Goal: Task Accomplishment & Management: Complete application form

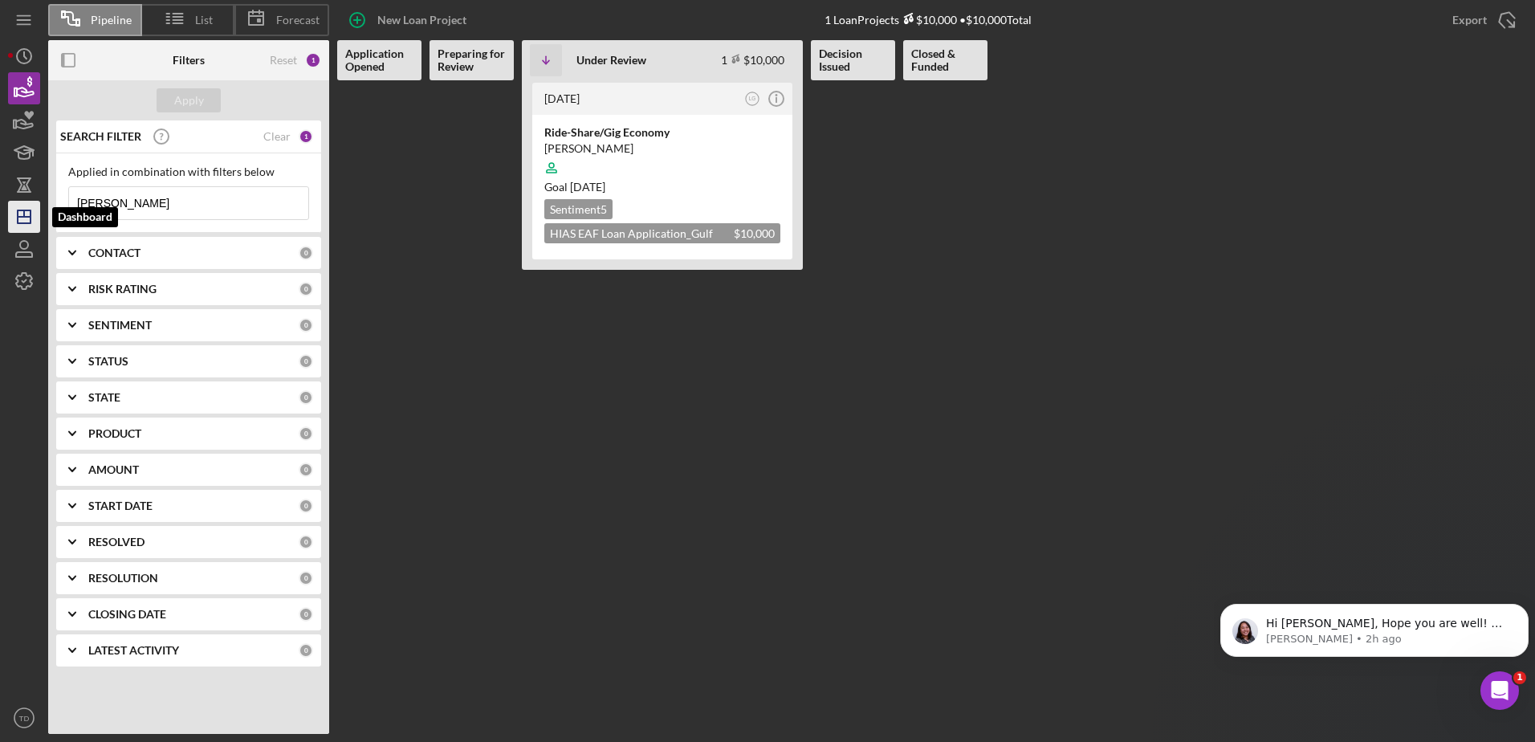
click at [26, 226] on icon "Icon/Dashboard" at bounding box center [24, 217] width 40 height 40
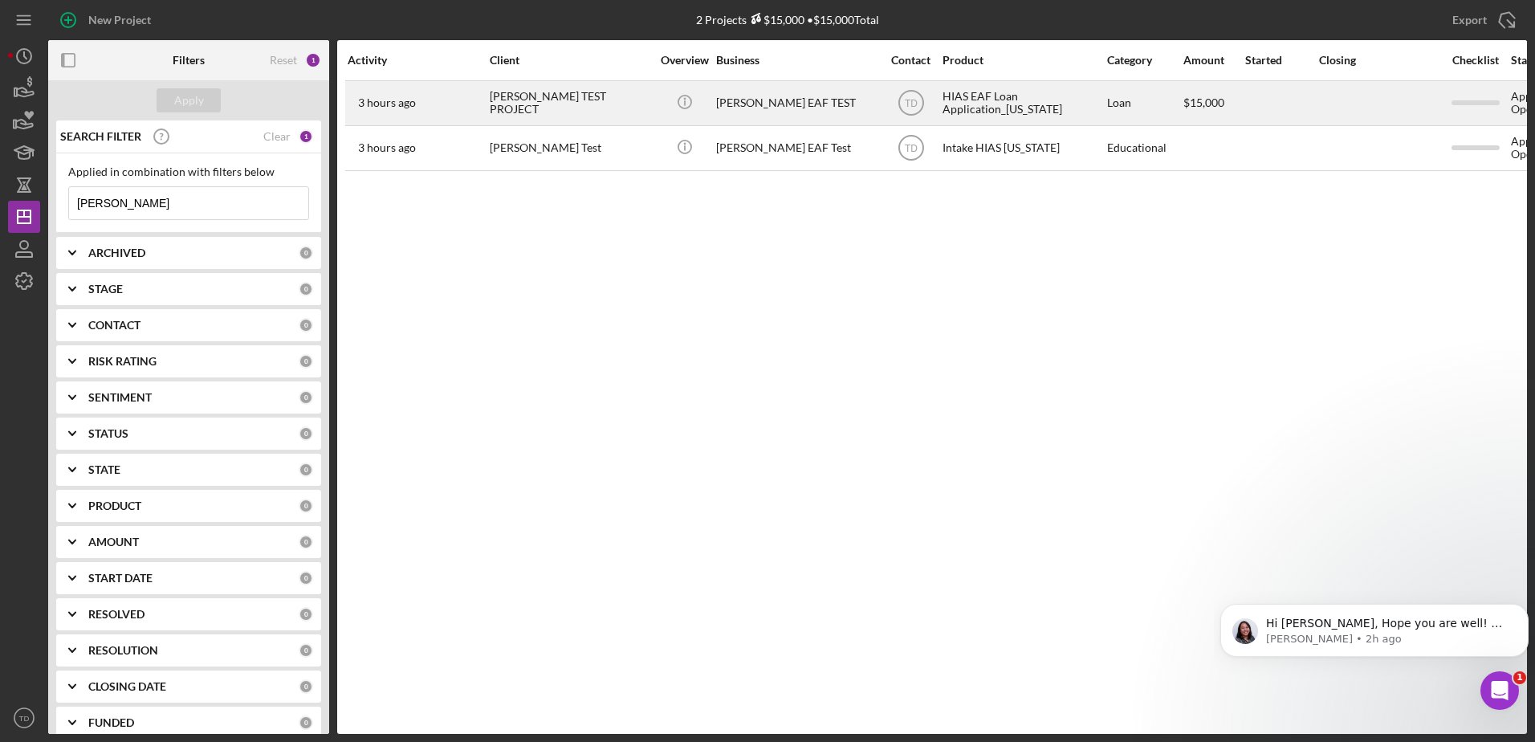
click at [551, 110] on div "[PERSON_NAME] TEST PROJECT" at bounding box center [570, 103] width 161 height 43
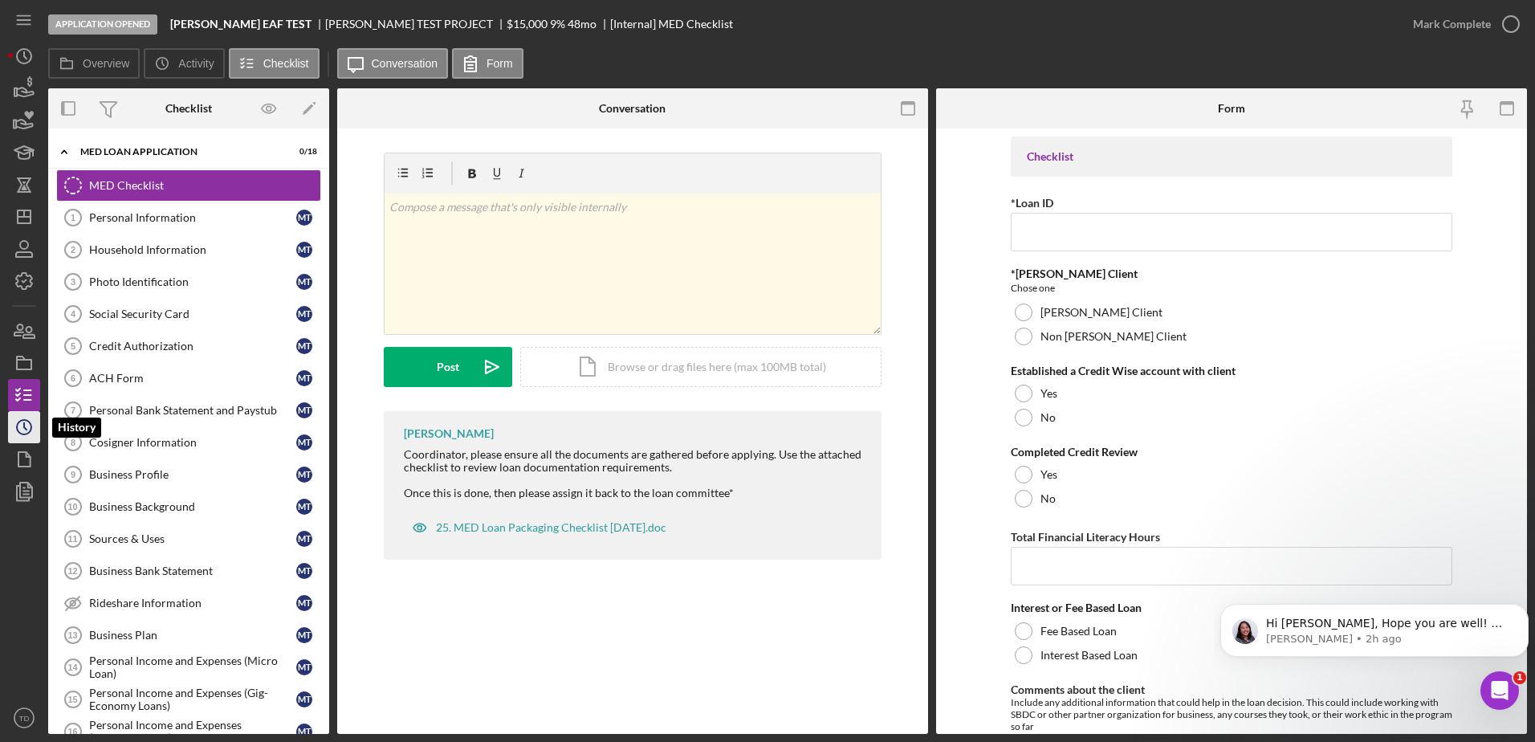
click at [34, 432] on icon "Icon/History" at bounding box center [24, 427] width 40 height 40
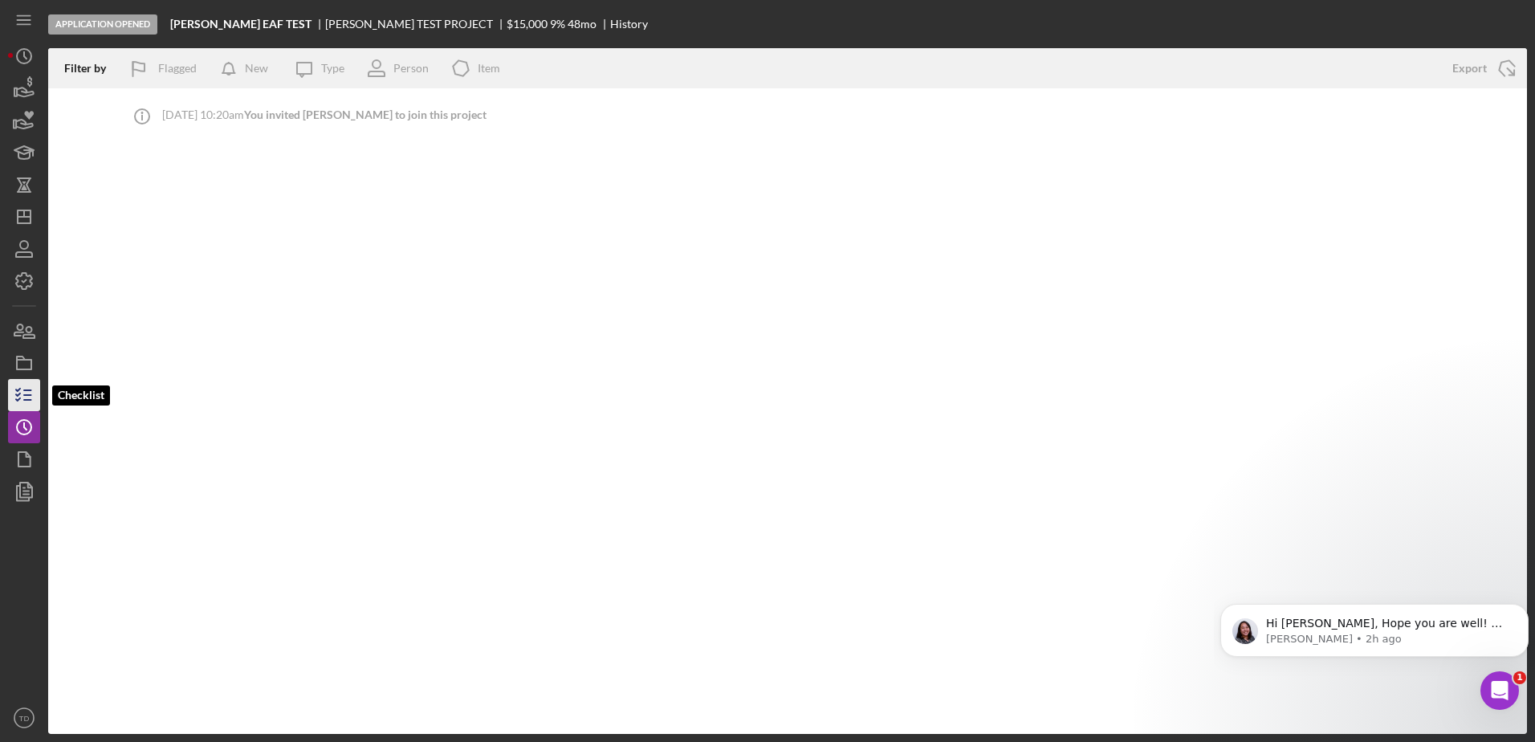
click at [29, 397] on icon "button" at bounding box center [24, 395] width 40 height 40
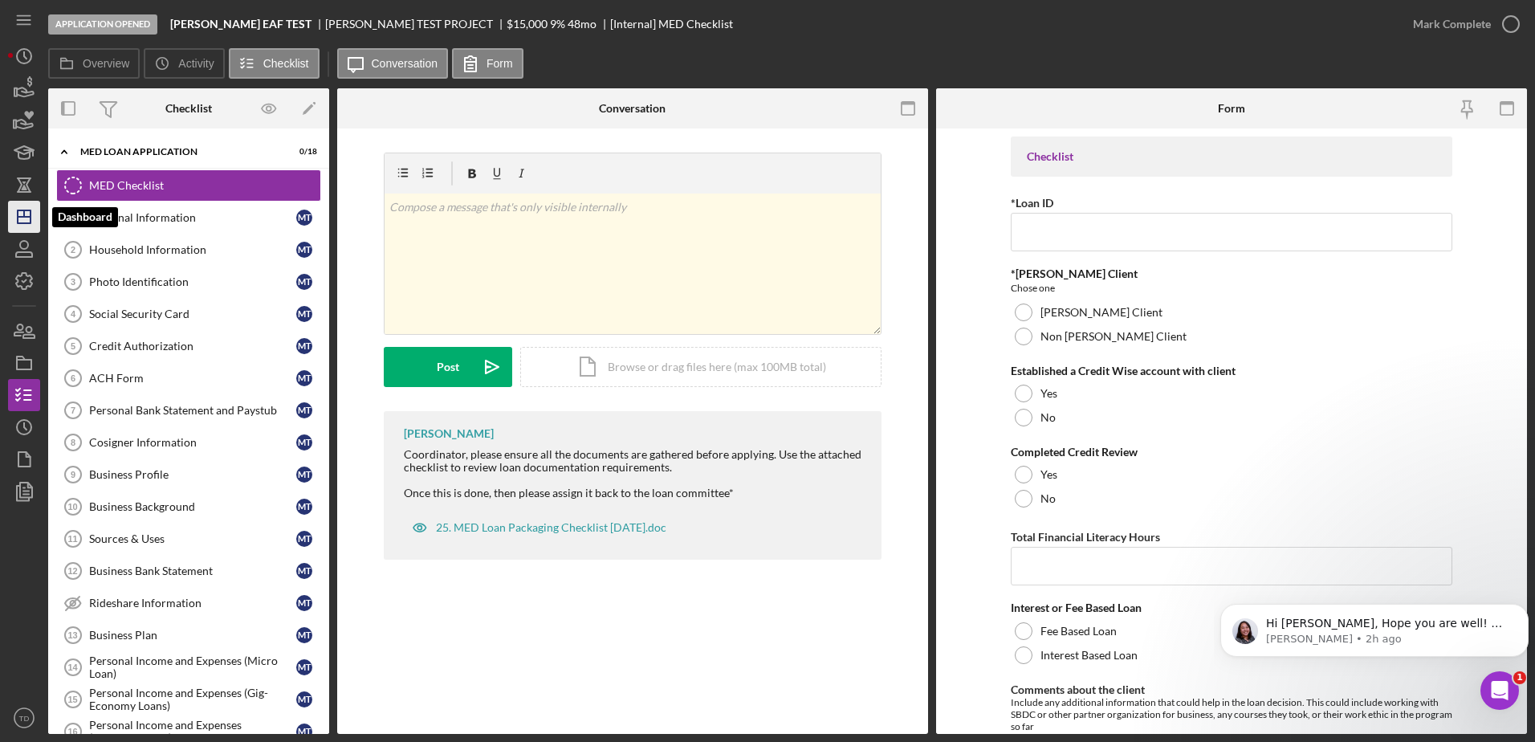
click at [22, 222] on icon "Icon/Dashboard" at bounding box center [24, 217] width 40 height 40
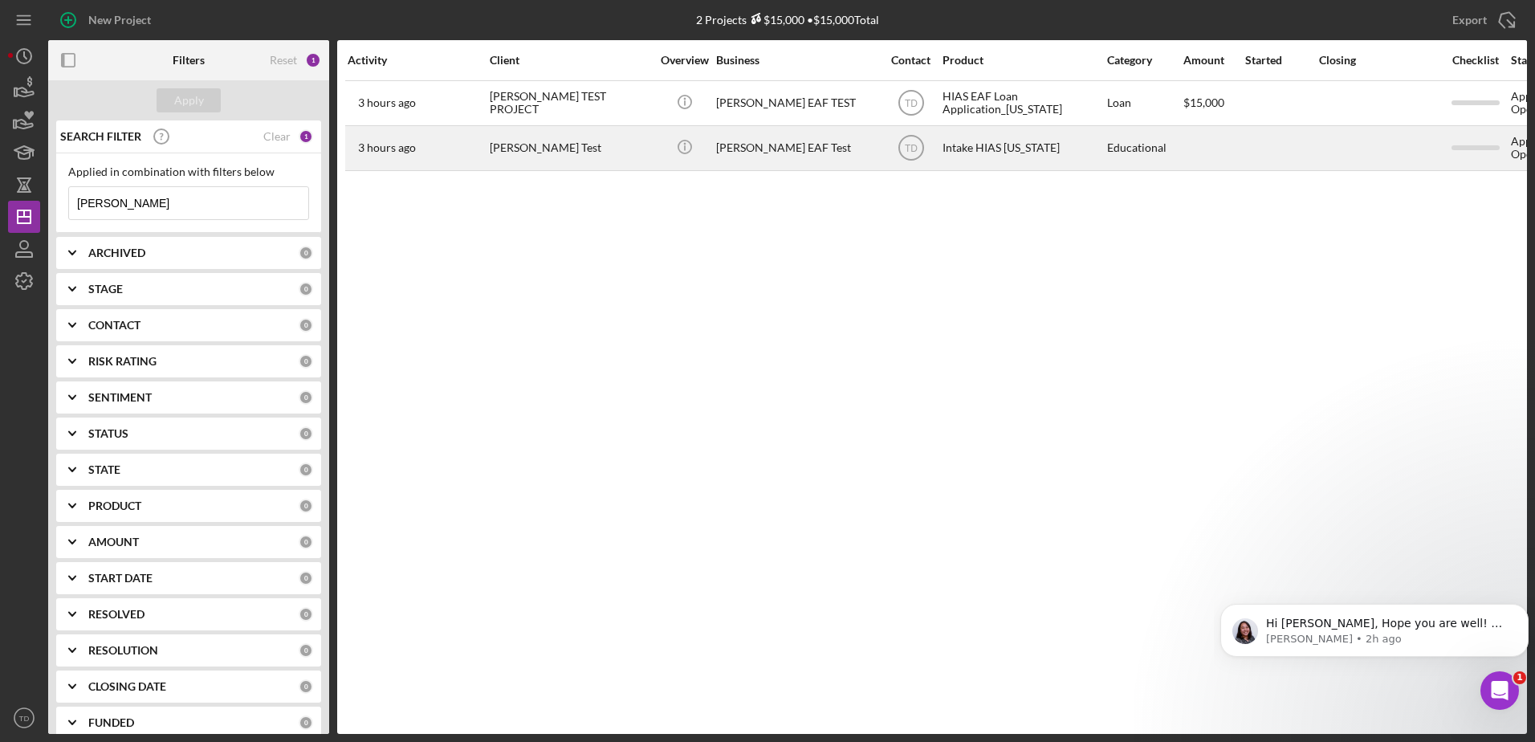
click at [551, 149] on div "[PERSON_NAME] Test" at bounding box center [570, 148] width 161 height 43
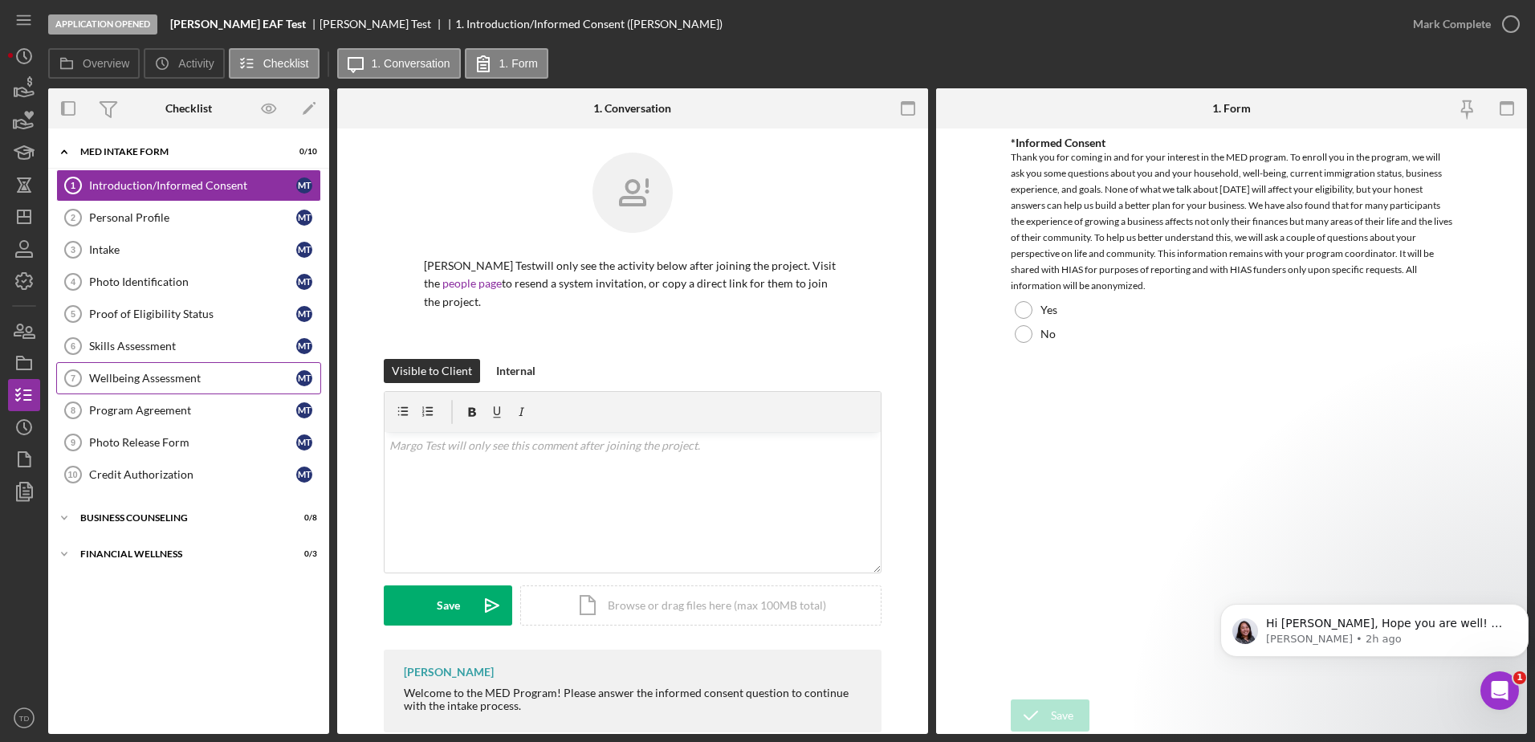
click at [157, 376] on div "Wellbeing Assessment" at bounding box center [192, 378] width 207 height 13
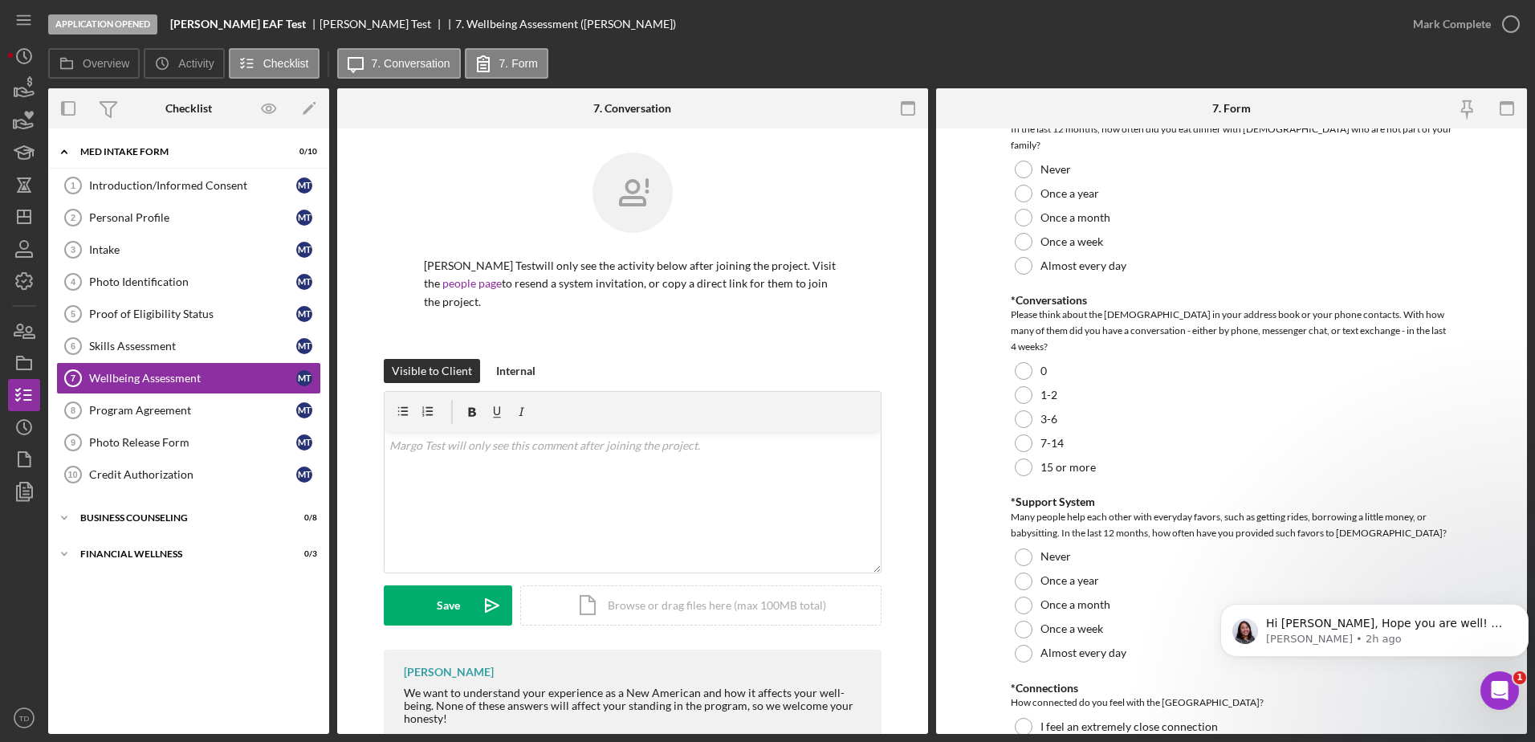
scroll to position [1379, 0]
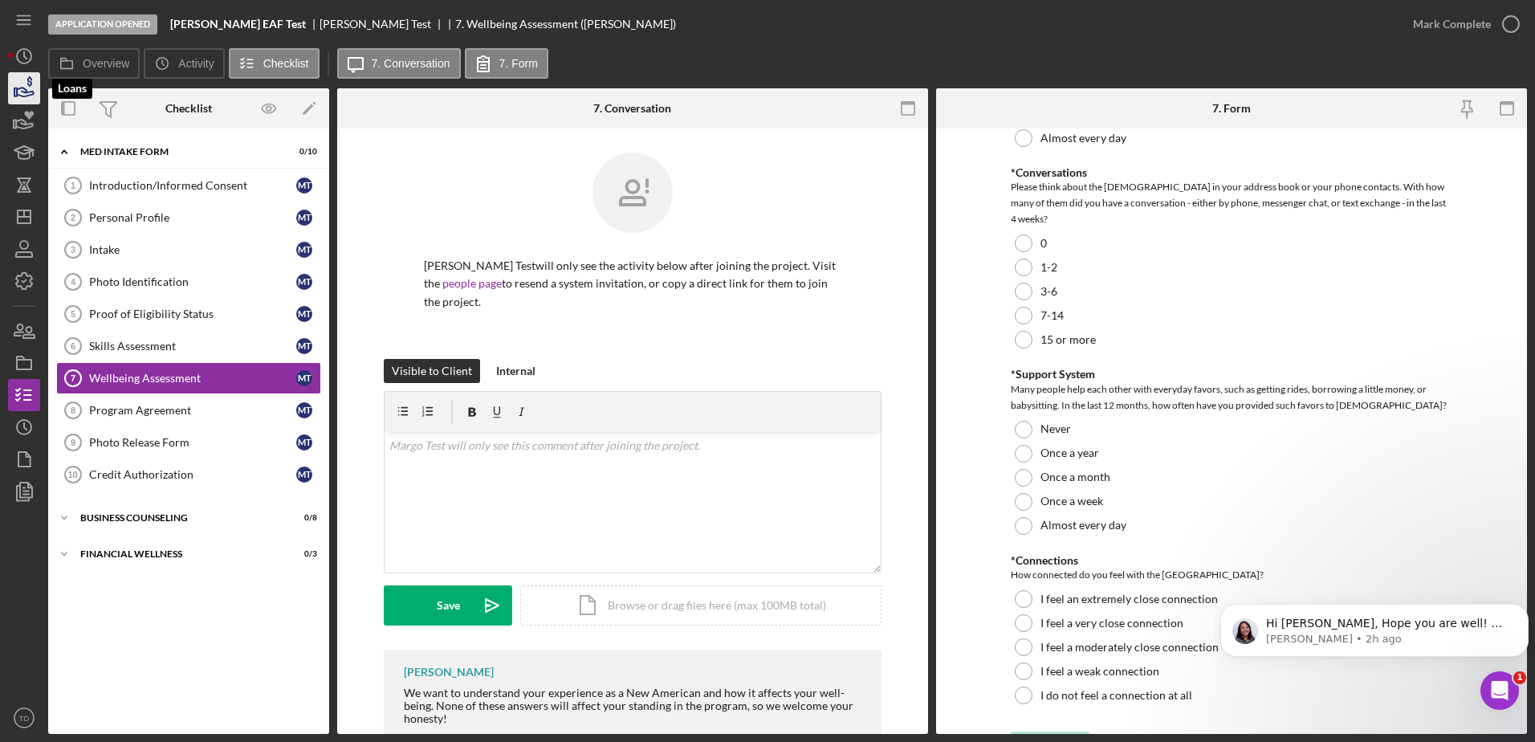
click at [16, 82] on icon "button" at bounding box center [24, 88] width 40 height 40
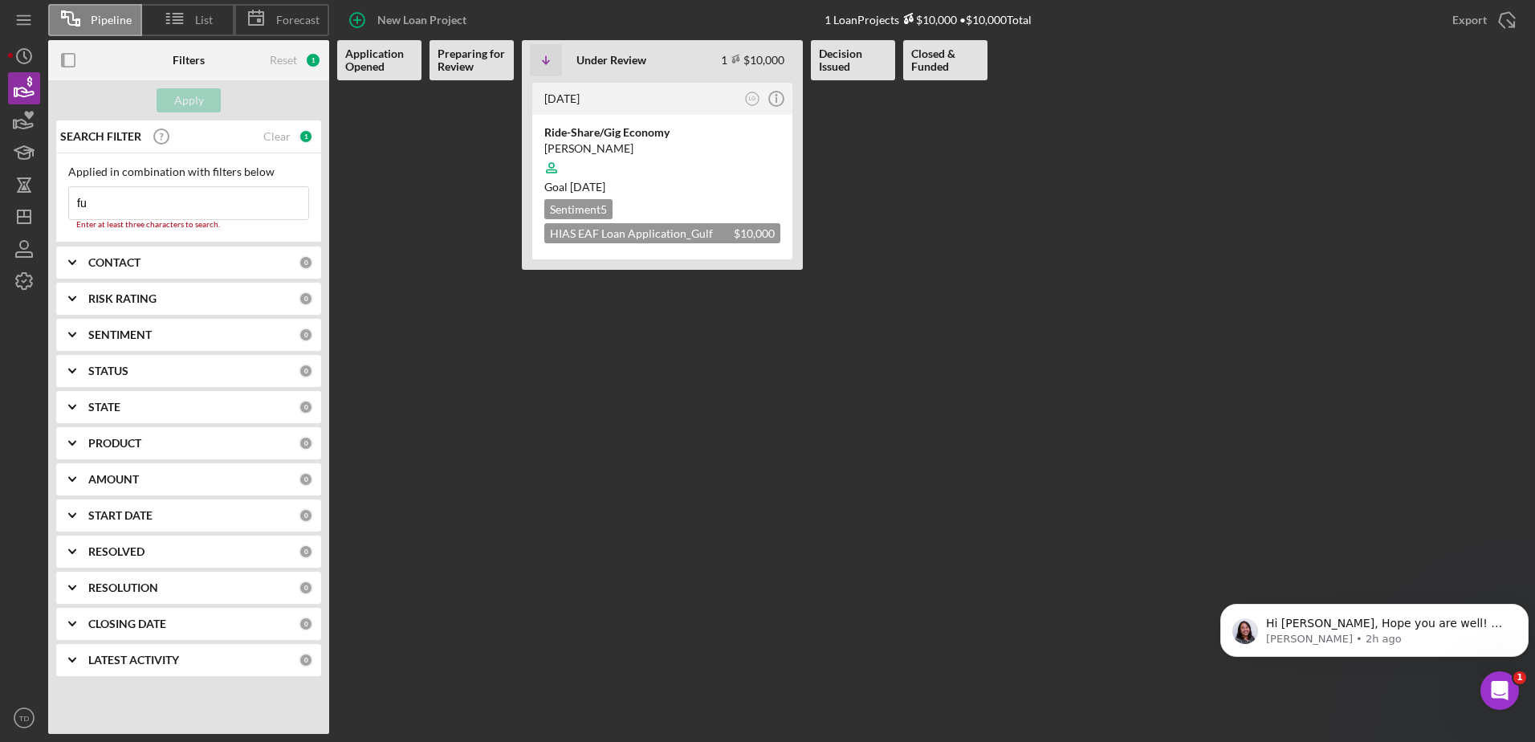
type input "f"
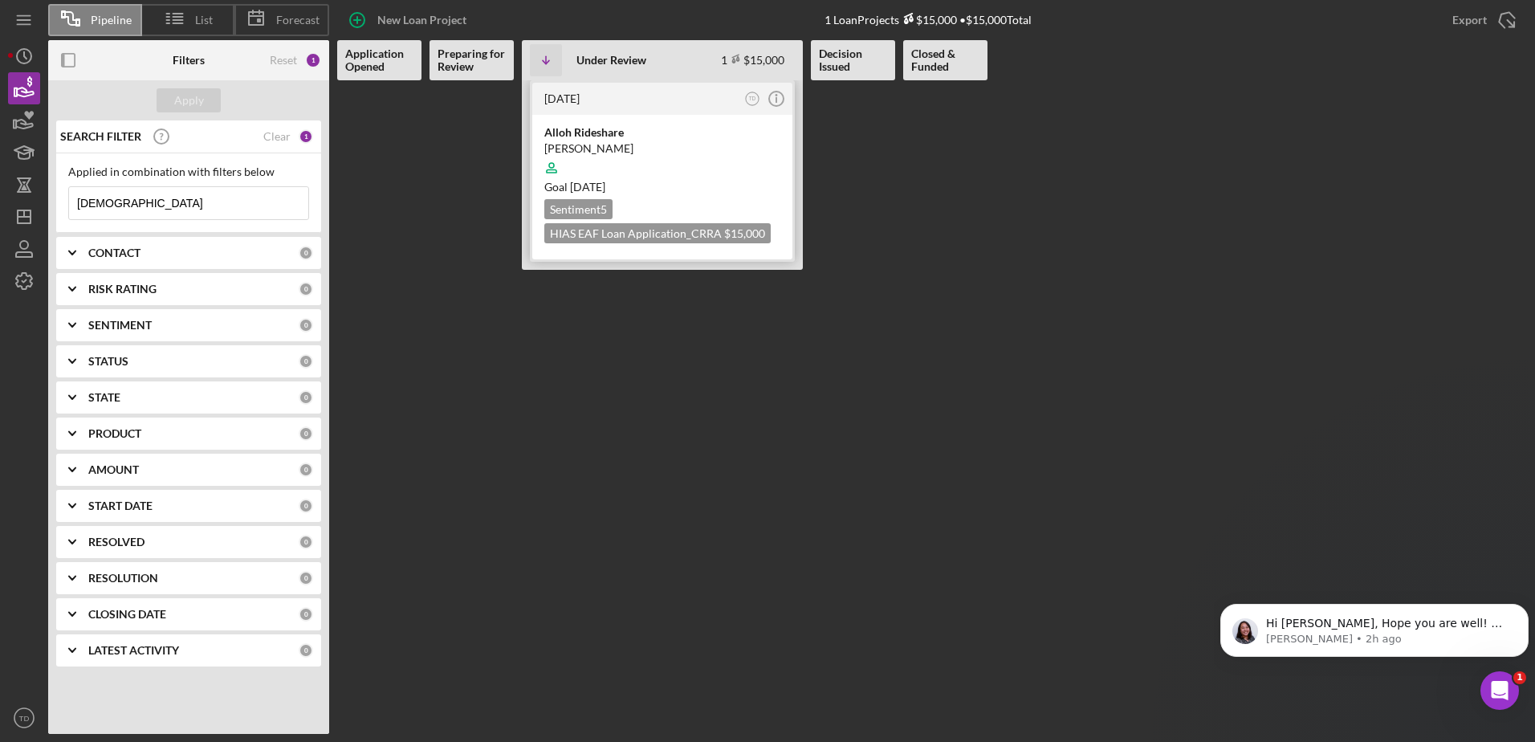
type input "[DEMOGRAPHIC_DATA]"
drag, startPoint x: 611, startPoint y: 135, endPoint x: 563, endPoint y: 142, distance: 47.9
click at [563, 142] on div "[PERSON_NAME]" at bounding box center [662, 148] width 236 height 16
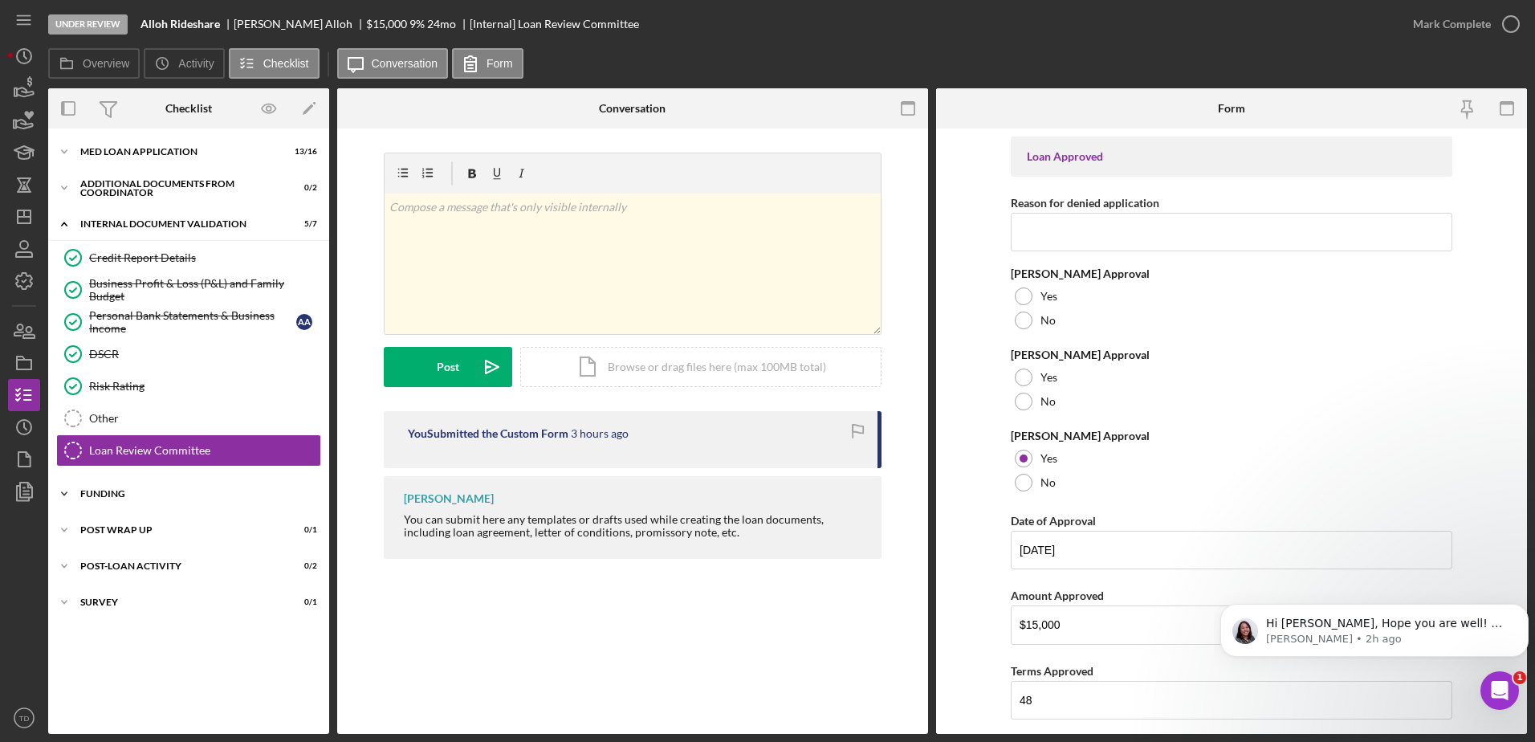
drag, startPoint x: 157, startPoint y: 494, endPoint x: 127, endPoint y: 496, distance: 30.5
drag, startPoint x: 127, startPoint y: 496, endPoint x: 104, endPoint y: 497, distance: 22.5
click at [104, 497] on div "Funding" at bounding box center [194, 494] width 229 height 10
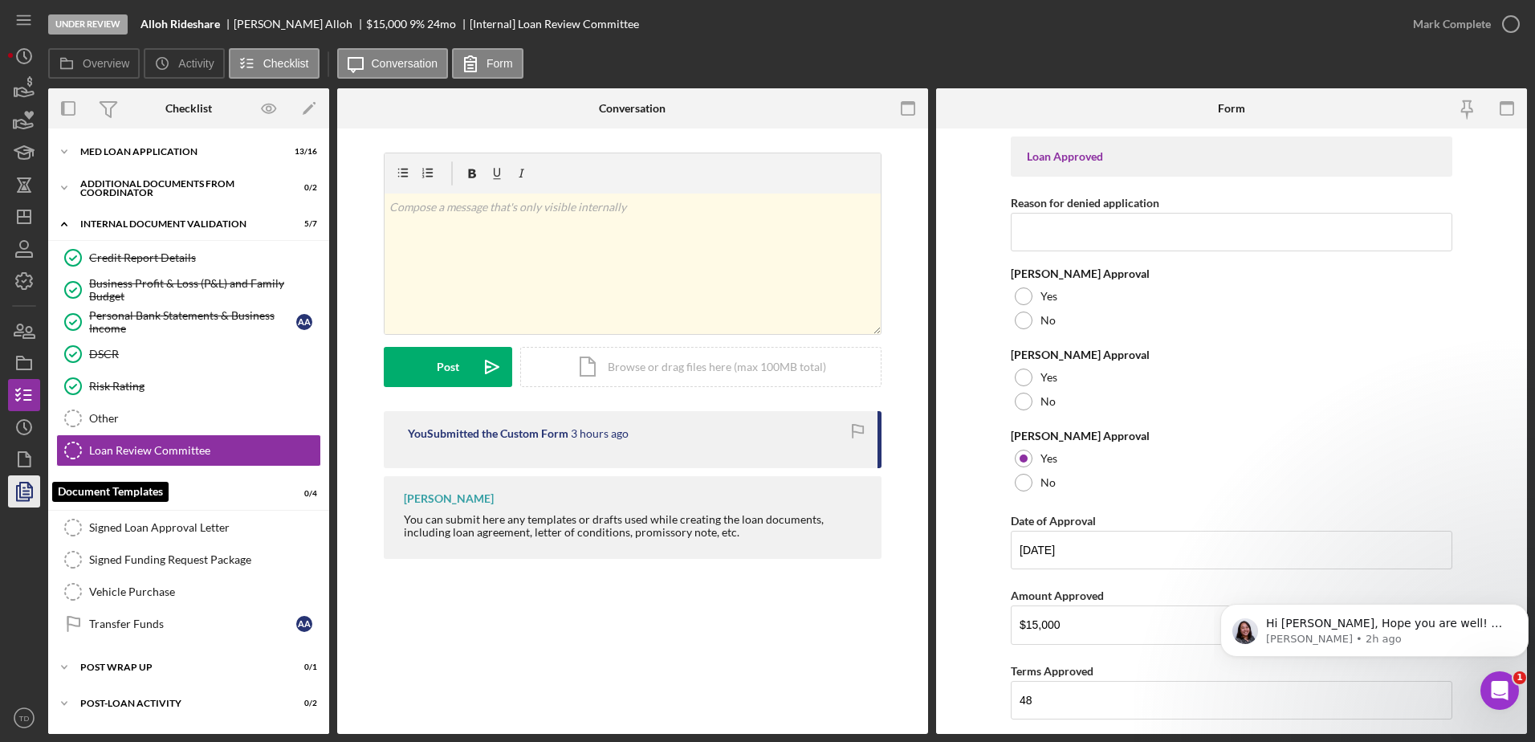
click at [28, 486] on polyline "button" at bounding box center [30, 485] width 4 height 4
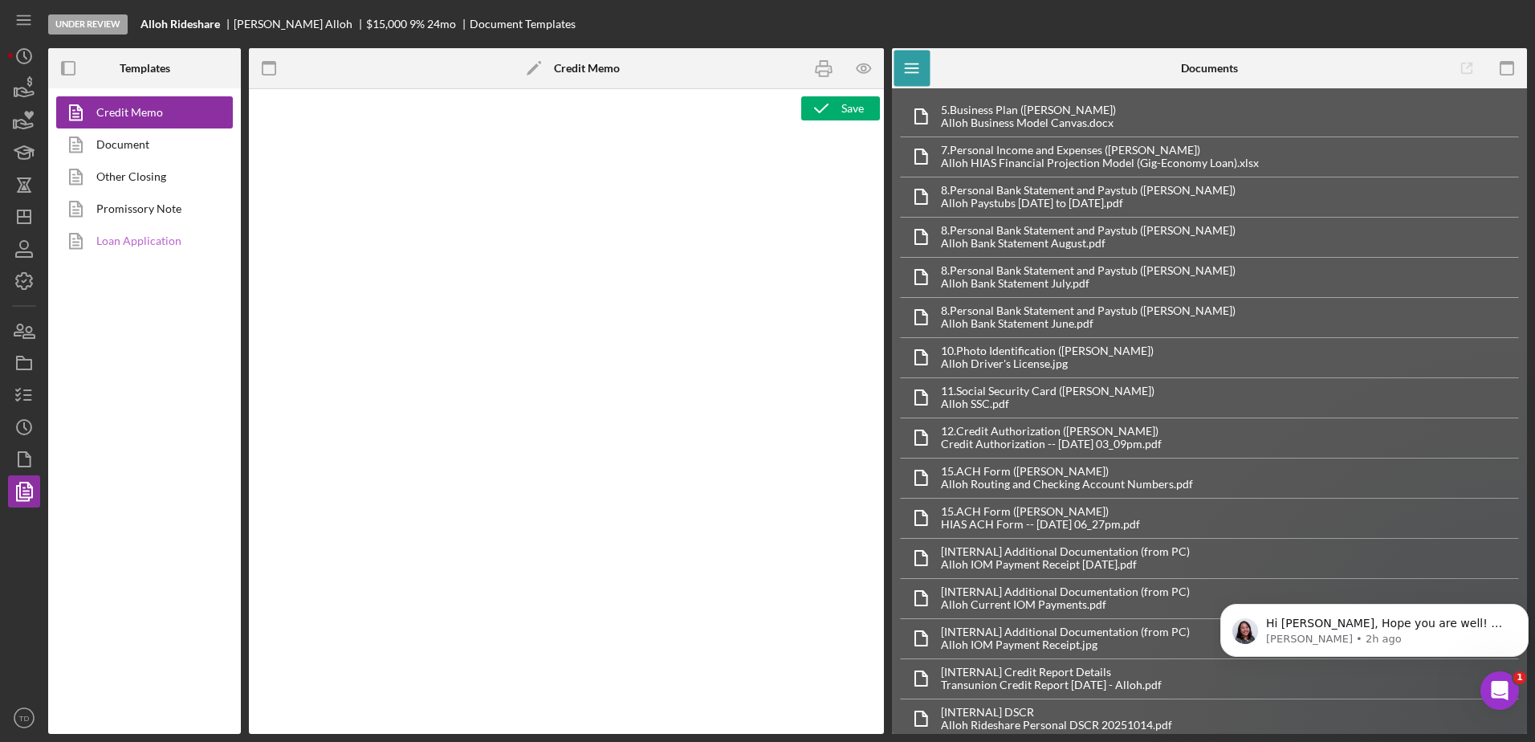
type textarea "<h2>Eligibility Documents Uploaded<img src="[URL][DOMAIN_NAME]" alt="HIAS Econo…"
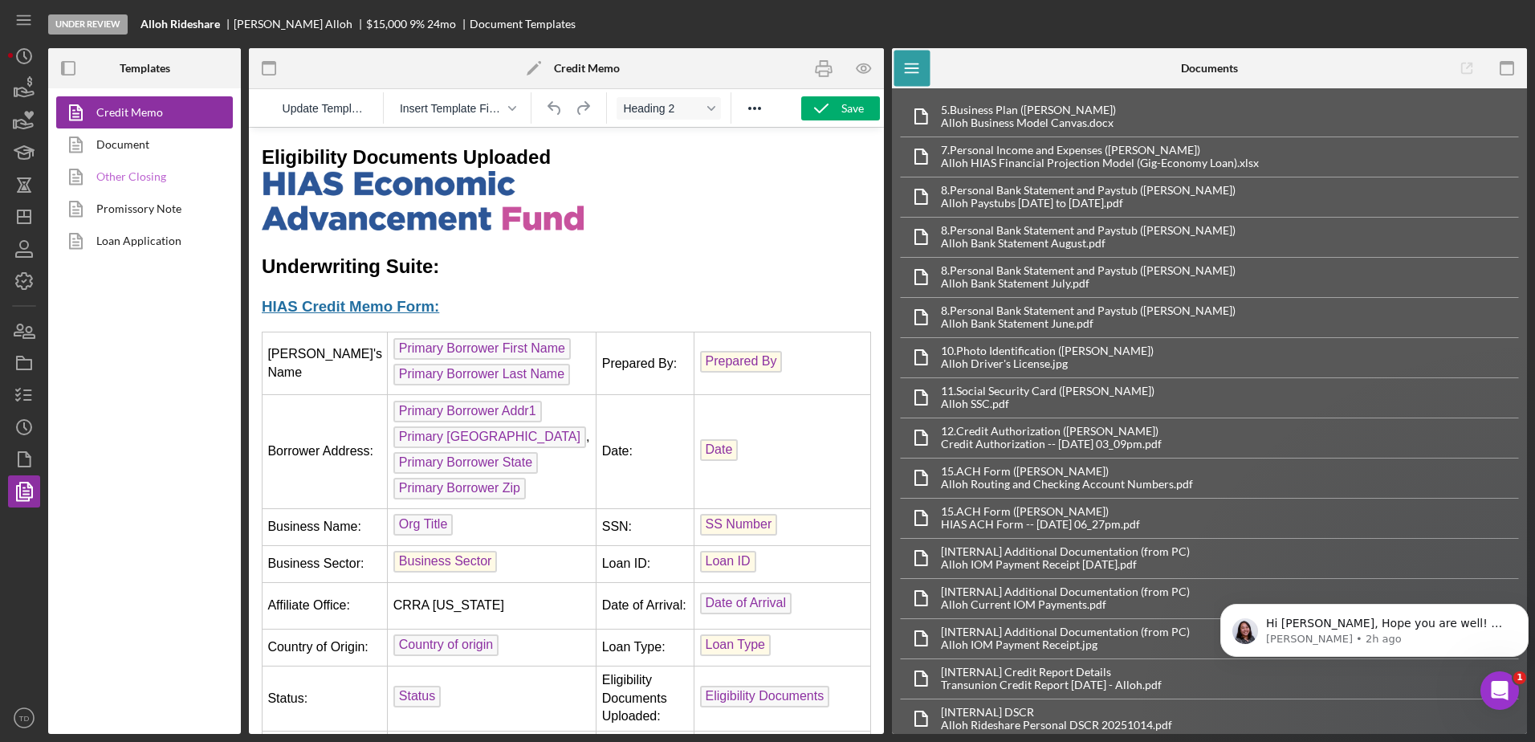
drag, startPoint x: 138, startPoint y: 174, endPoint x: 116, endPoint y: 175, distance: 21.7
click at [116, 175] on link "Other Closing" at bounding box center [140, 177] width 169 height 32
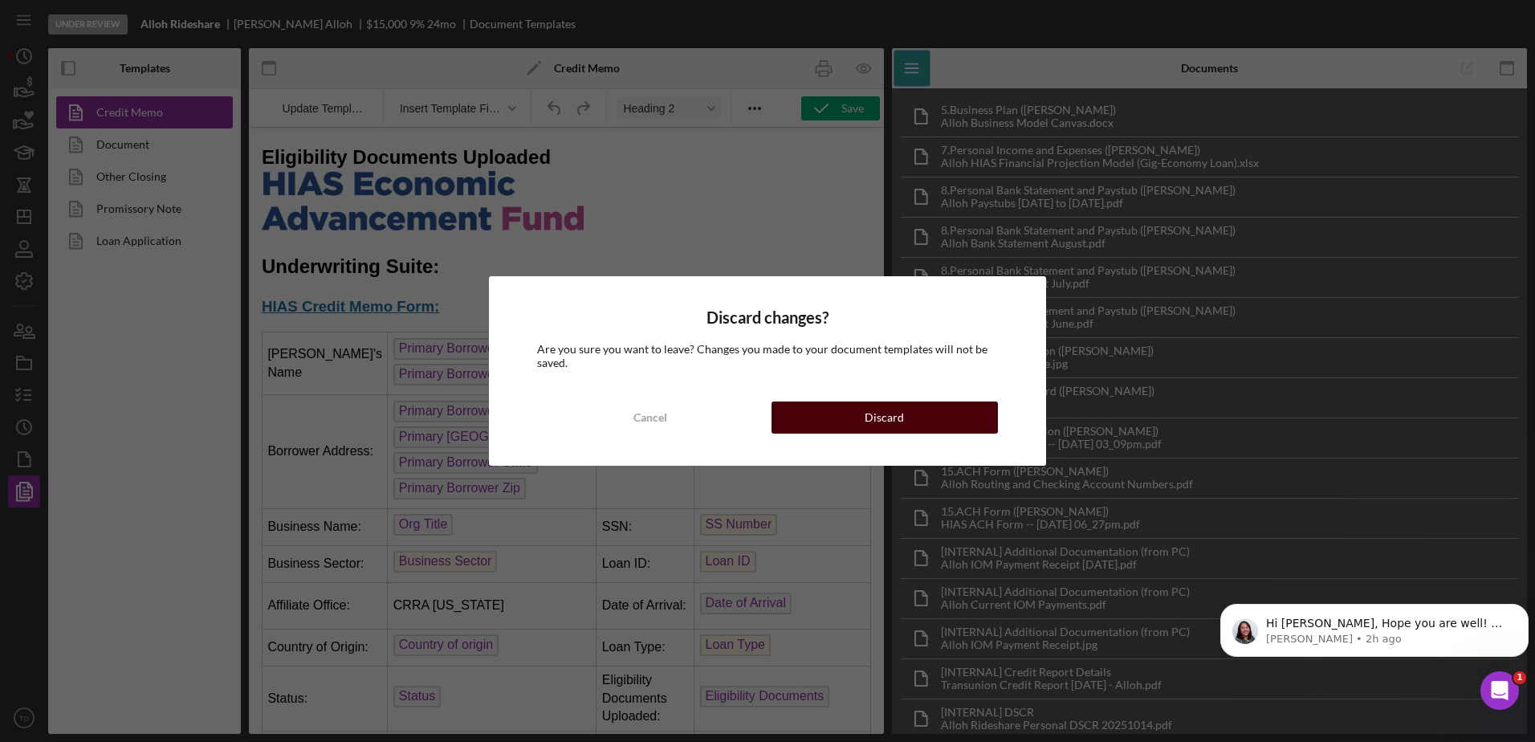
click at [858, 418] on button "Discard" at bounding box center [884, 417] width 226 height 32
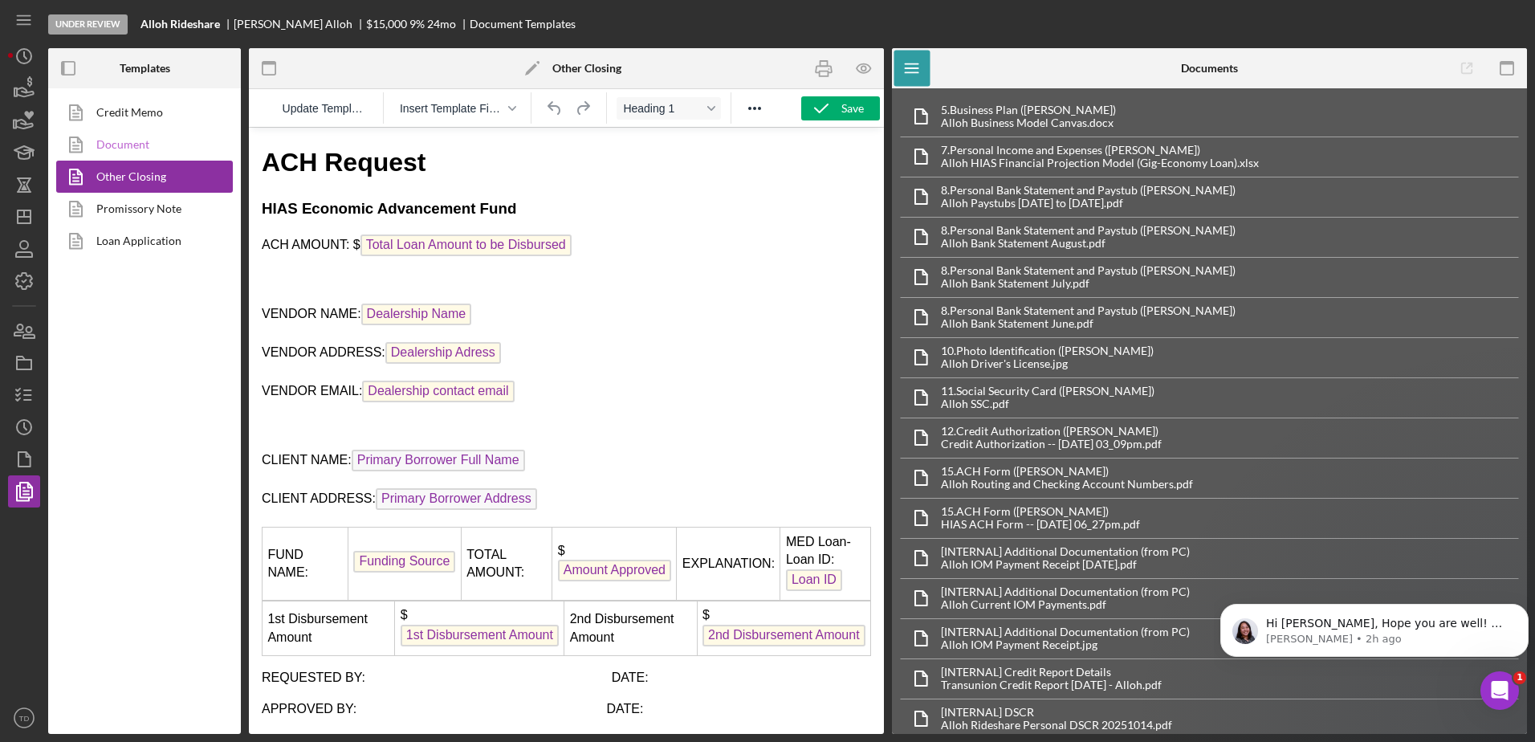
drag, startPoint x: 128, startPoint y: 147, endPoint x: 115, endPoint y: 144, distance: 13.2
click at [115, 144] on link "Document" at bounding box center [140, 144] width 169 height 32
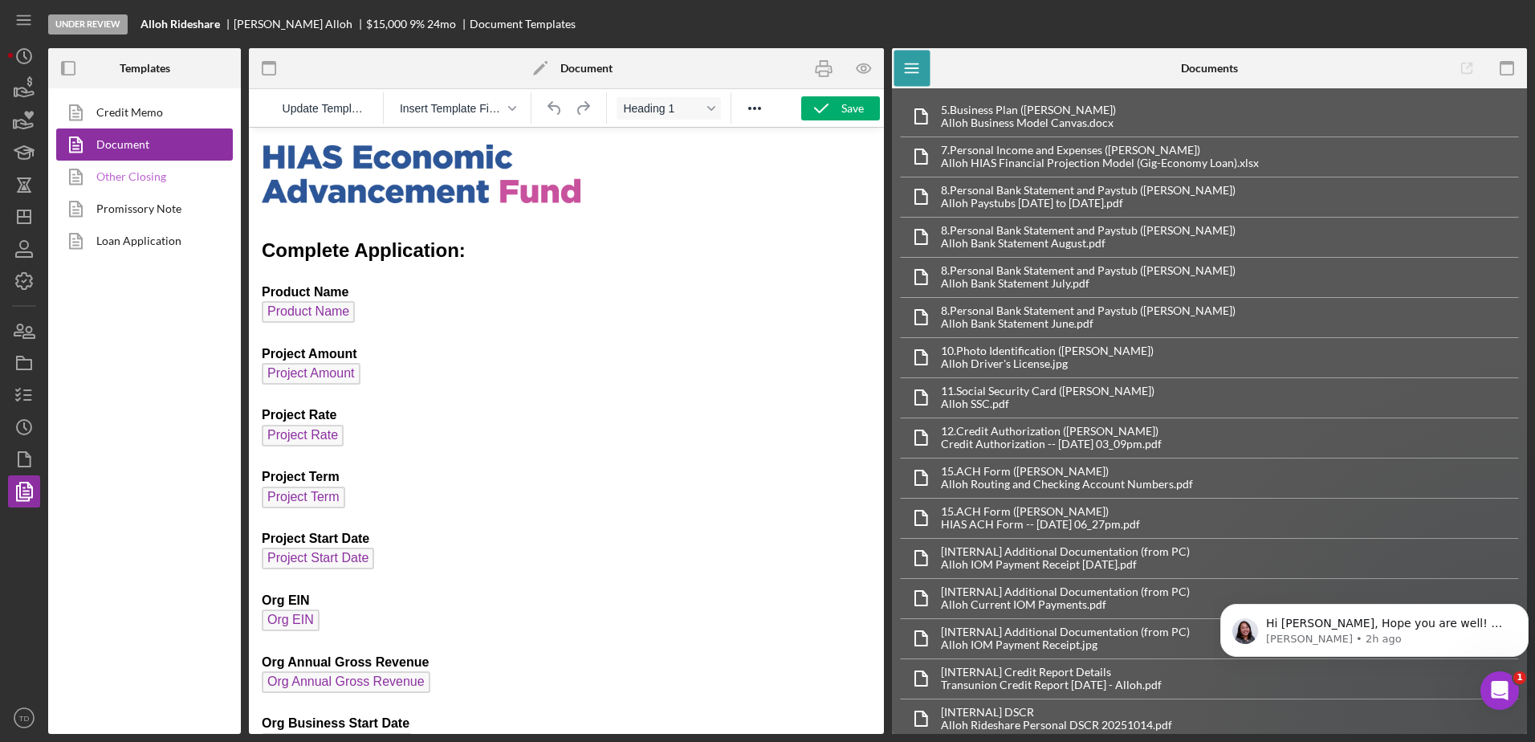
drag, startPoint x: 148, startPoint y: 174, endPoint x: 119, endPoint y: 176, distance: 28.9
click at [119, 176] on link "Other Closing" at bounding box center [140, 177] width 169 height 32
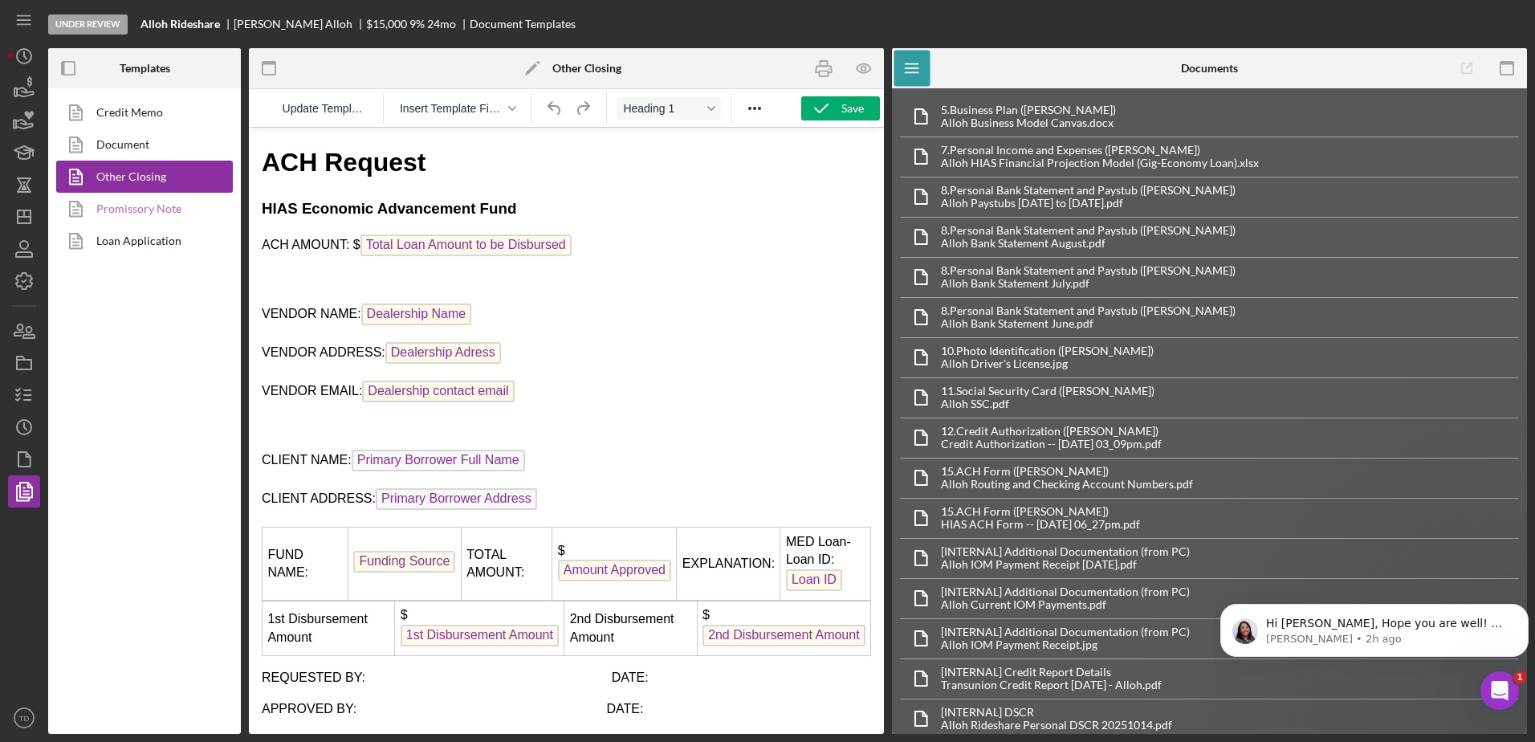
click at [119, 200] on link "Promissory Note" at bounding box center [140, 209] width 169 height 32
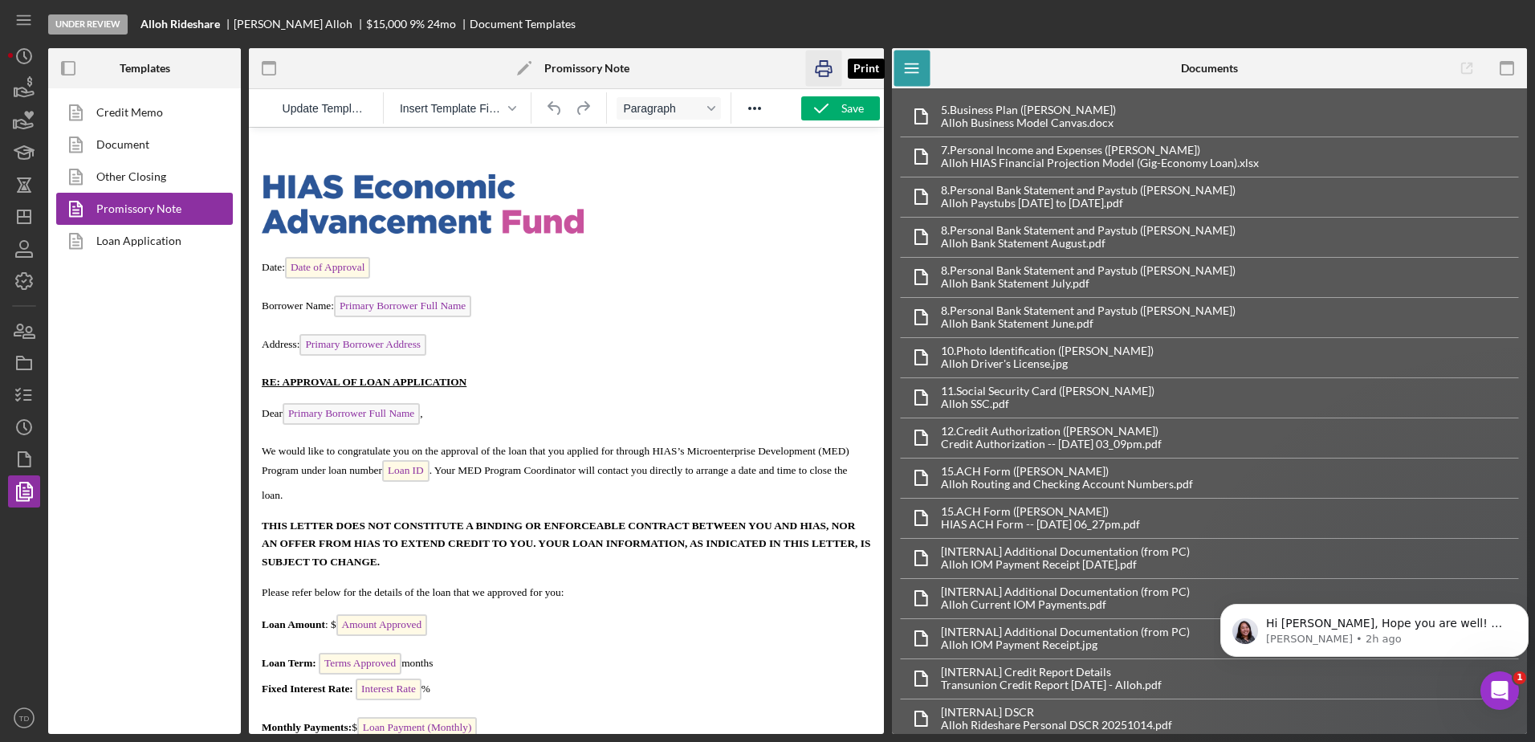
click at [820, 61] on rect "button" at bounding box center [823, 63] width 7 height 5
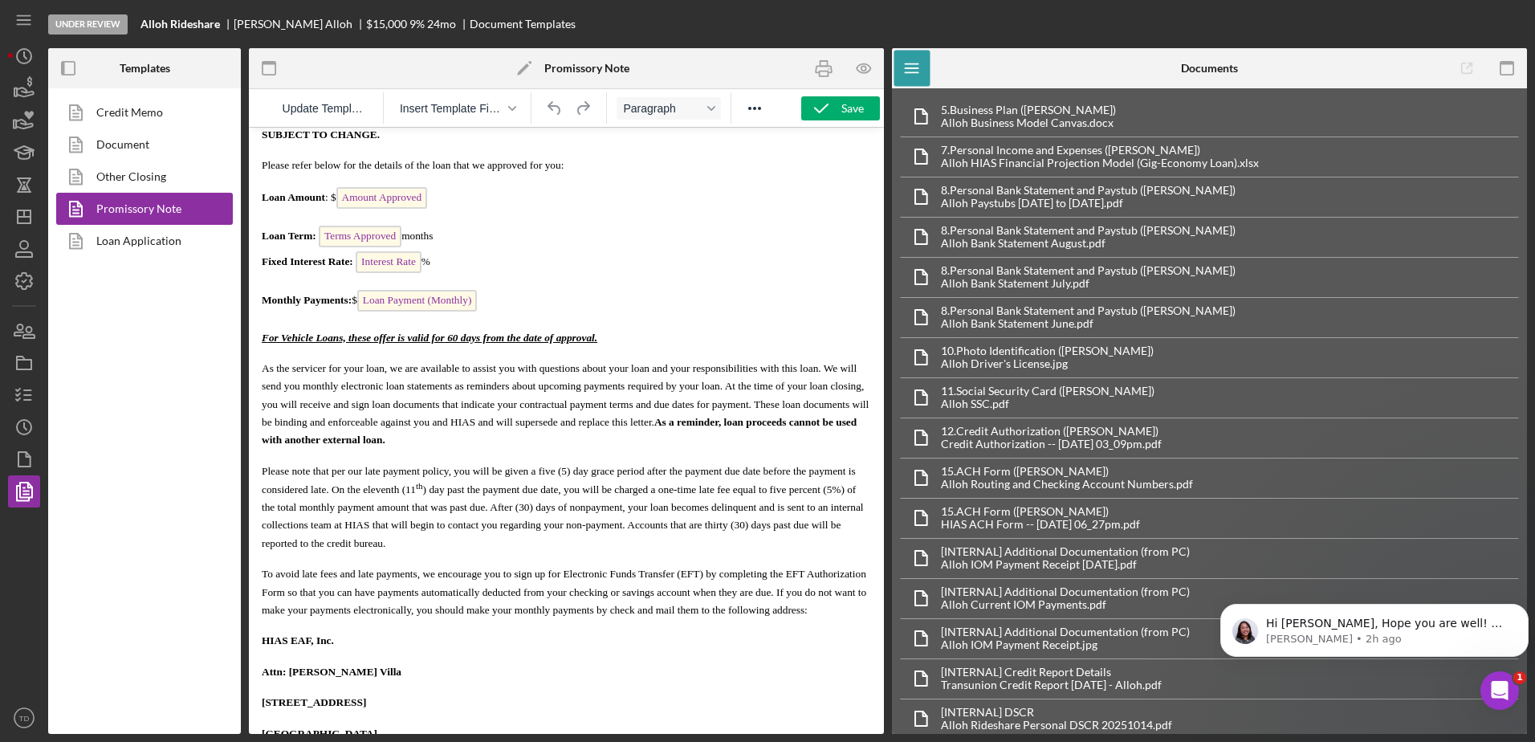
scroll to position [428, 0]
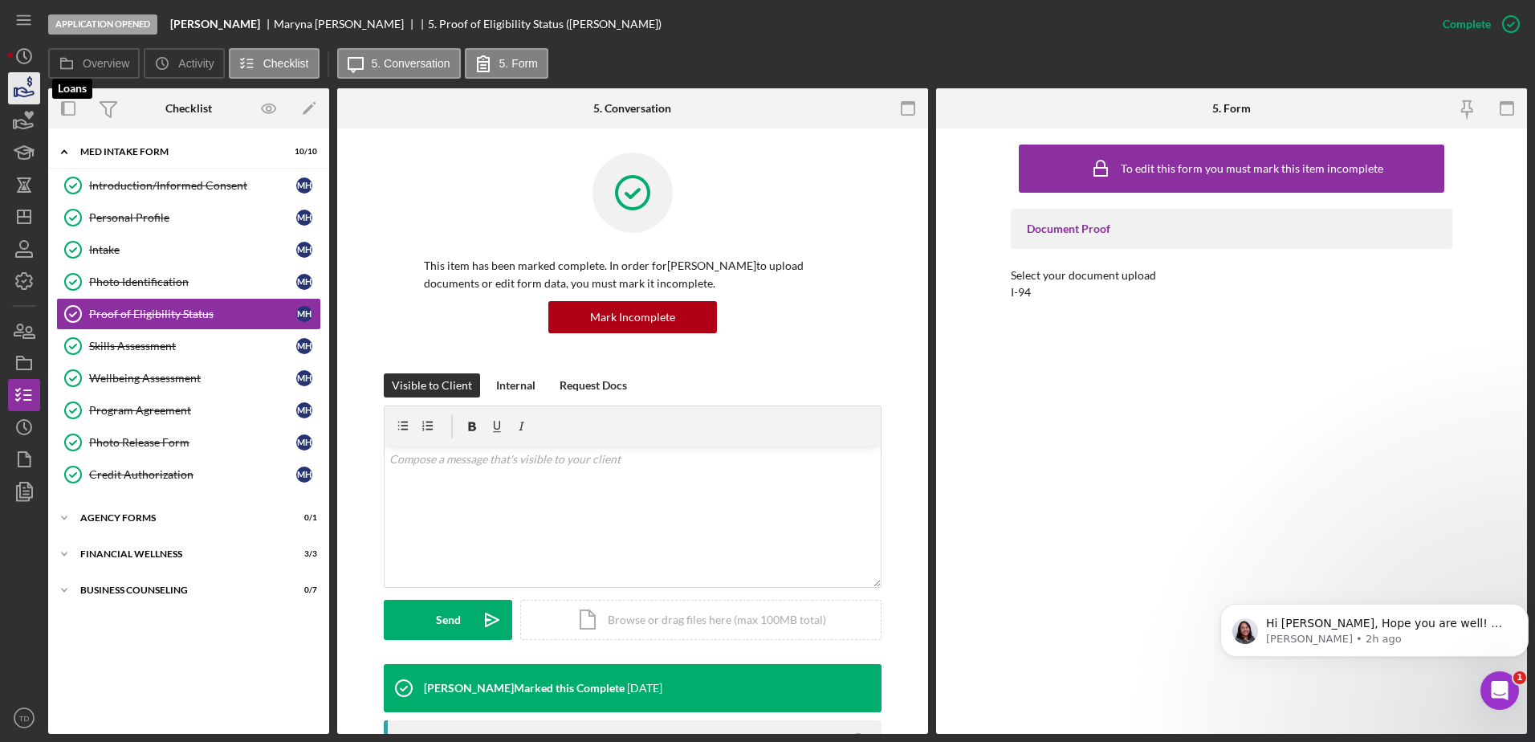
click at [14, 87] on icon "button" at bounding box center [24, 88] width 40 height 40
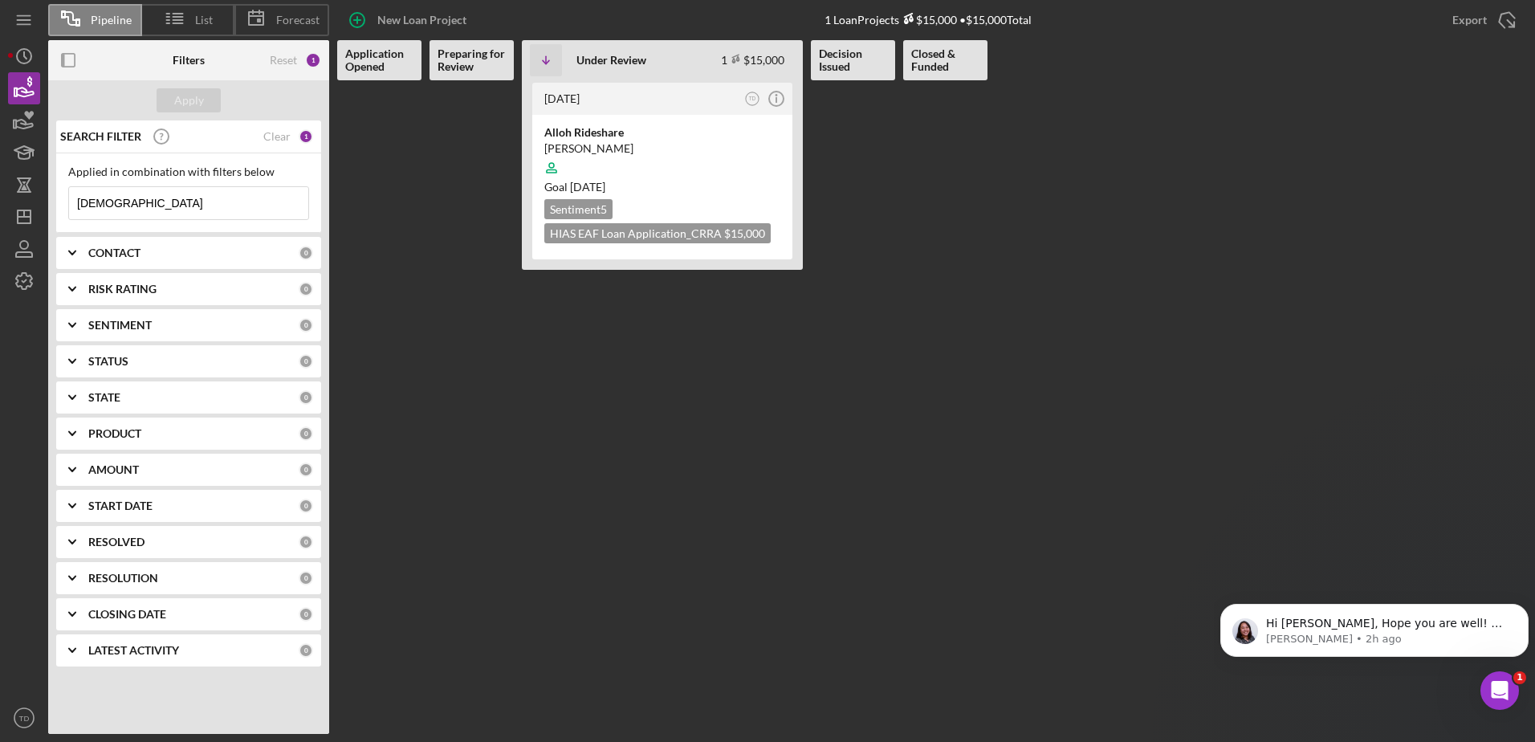
click at [448, 250] on Review at bounding box center [471, 406] width 84 height 653
click at [230, 218] on input "[DEMOGRAPHIC_DATA]" at bounding box center [188, 203] width 239 height 32
type input "a"
click at [413, 283] on Opened at bounding box center [379, 406] width 84 height 653
click at [1347, 625] on span "Hi [PERSON_NAME], Hope you are well! We received an error notification that you…" at bounding box center [1387, 686] width 242 height 140
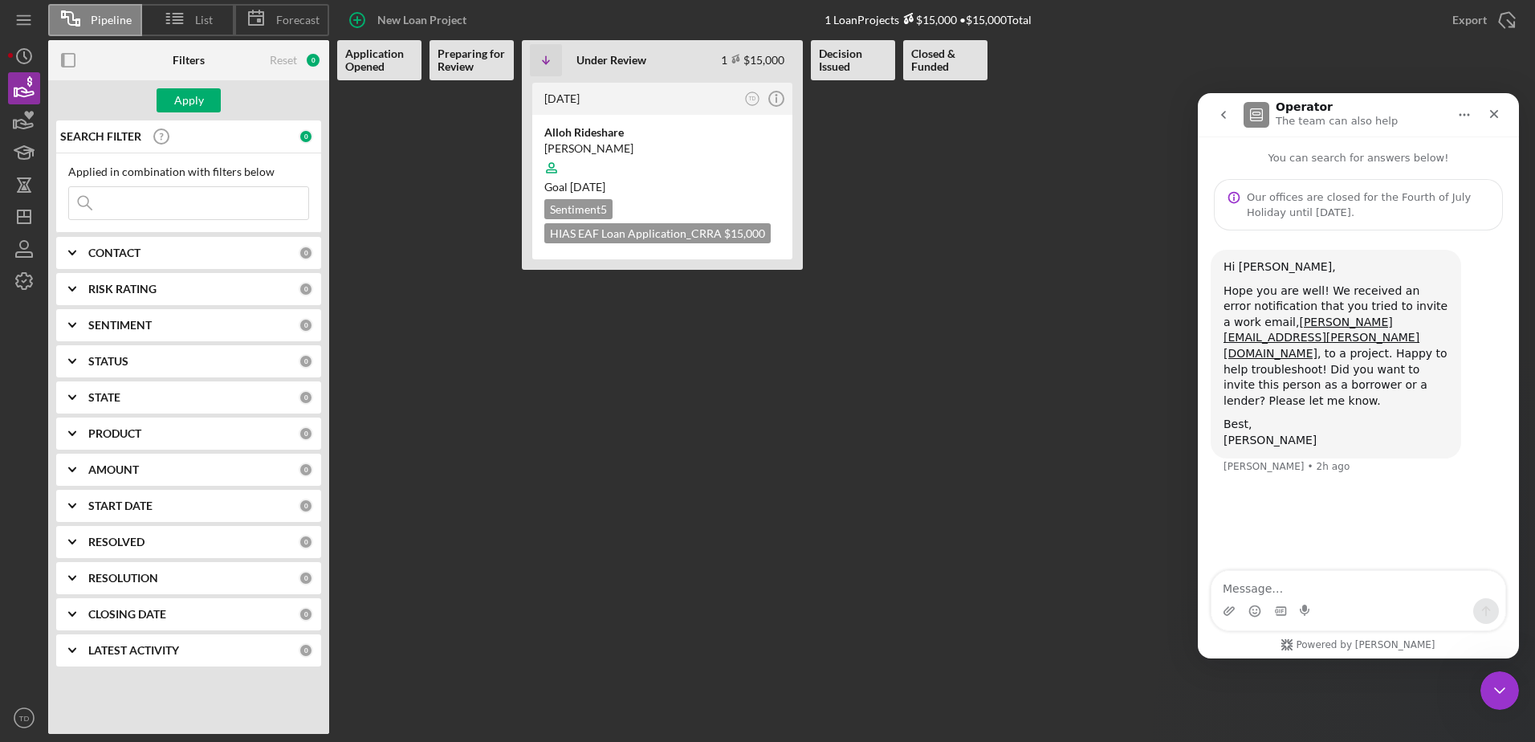
click at [1335, 589] on textarea "Message…" at bounding box center [1358, 584] width 294 height 27
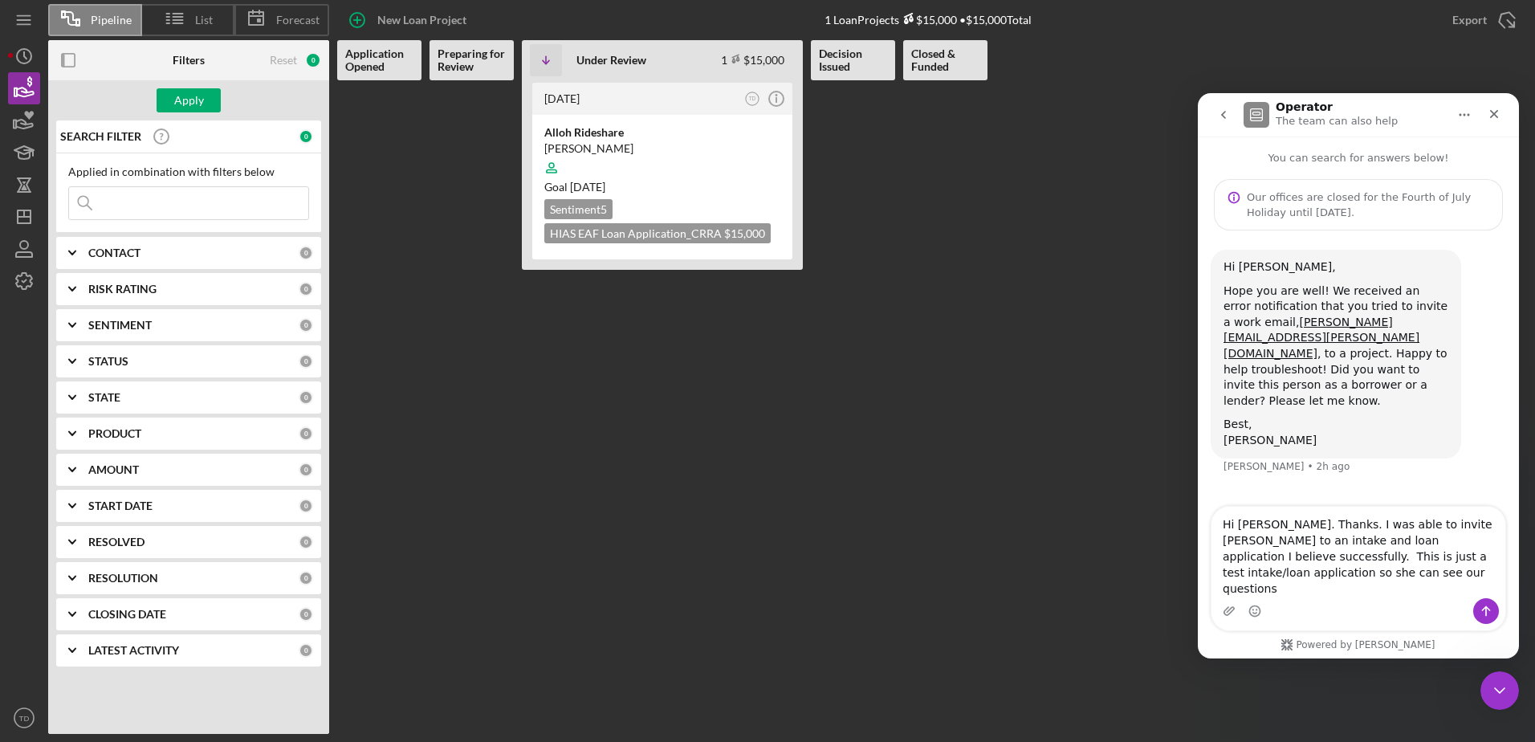
type textarea "Hi Christina. Thanks. I was able to invite Margo to an intake and loan applicat…"
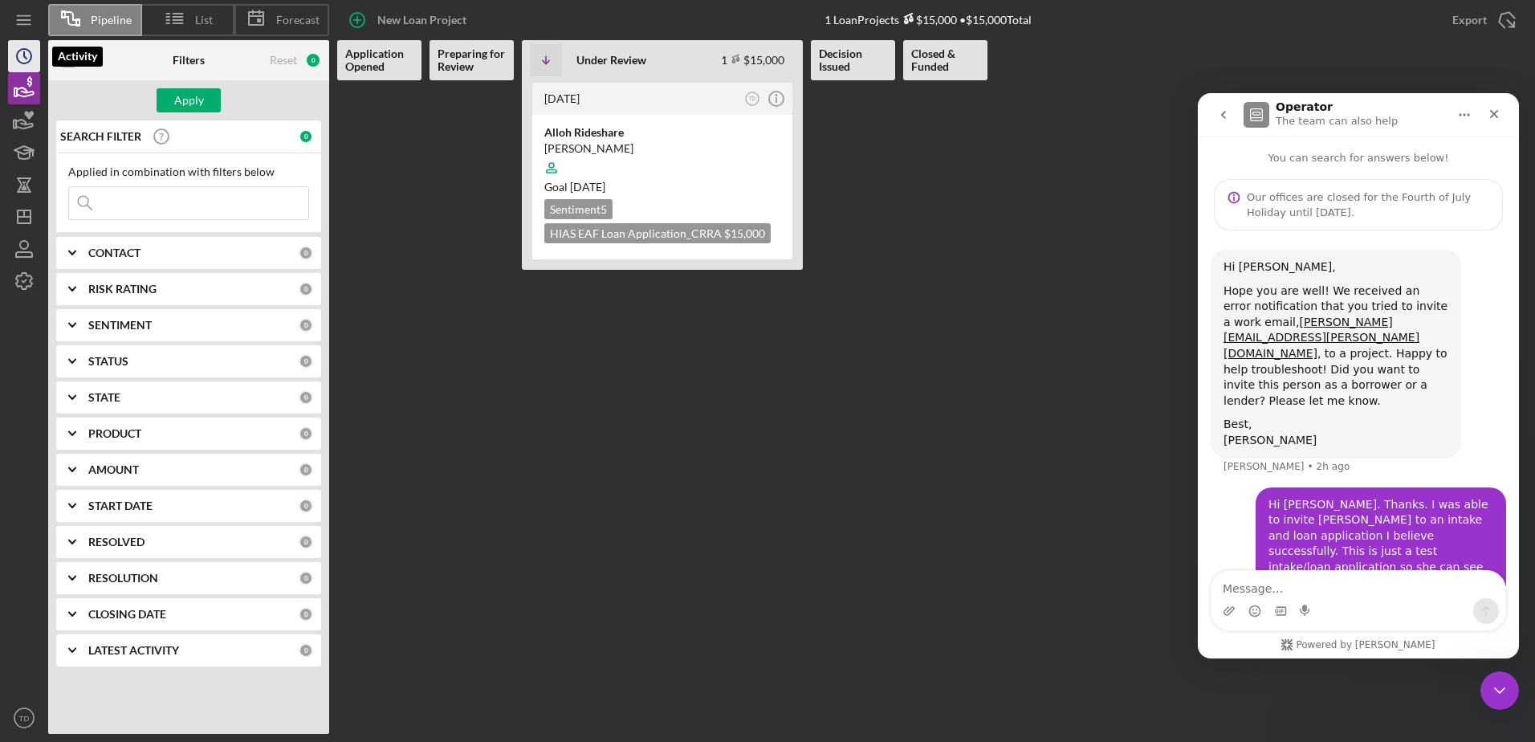
click at [26, 47] on icon "Icon/History" at bounding box center [24, 56] width 40 height 40
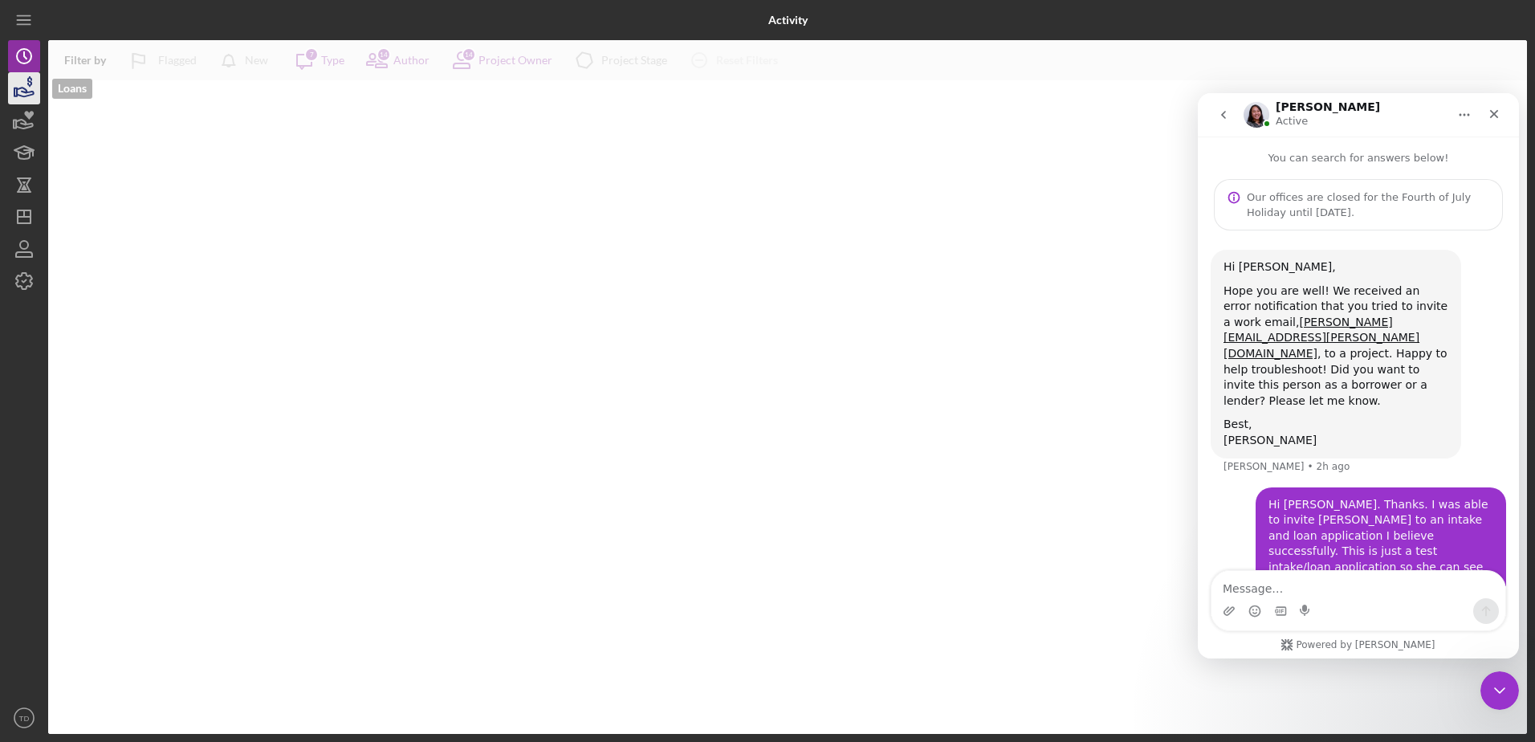
click at [26, 89] on icon "button" at bounding box center [25, 91] width 17 height 9
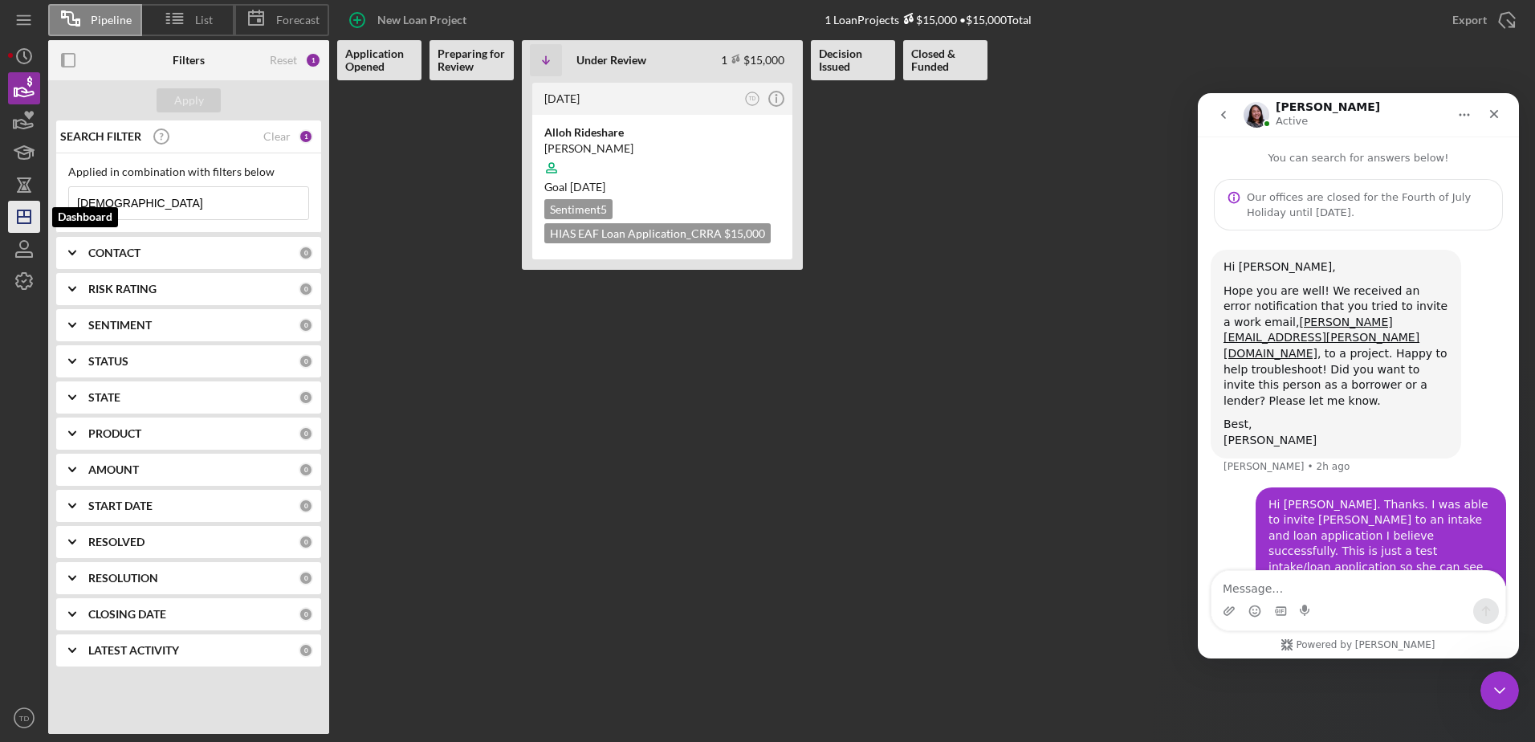
click at [22, 215] on icon "Icon/Dashboard" at bounding box center [24, 217] width 40 height 40
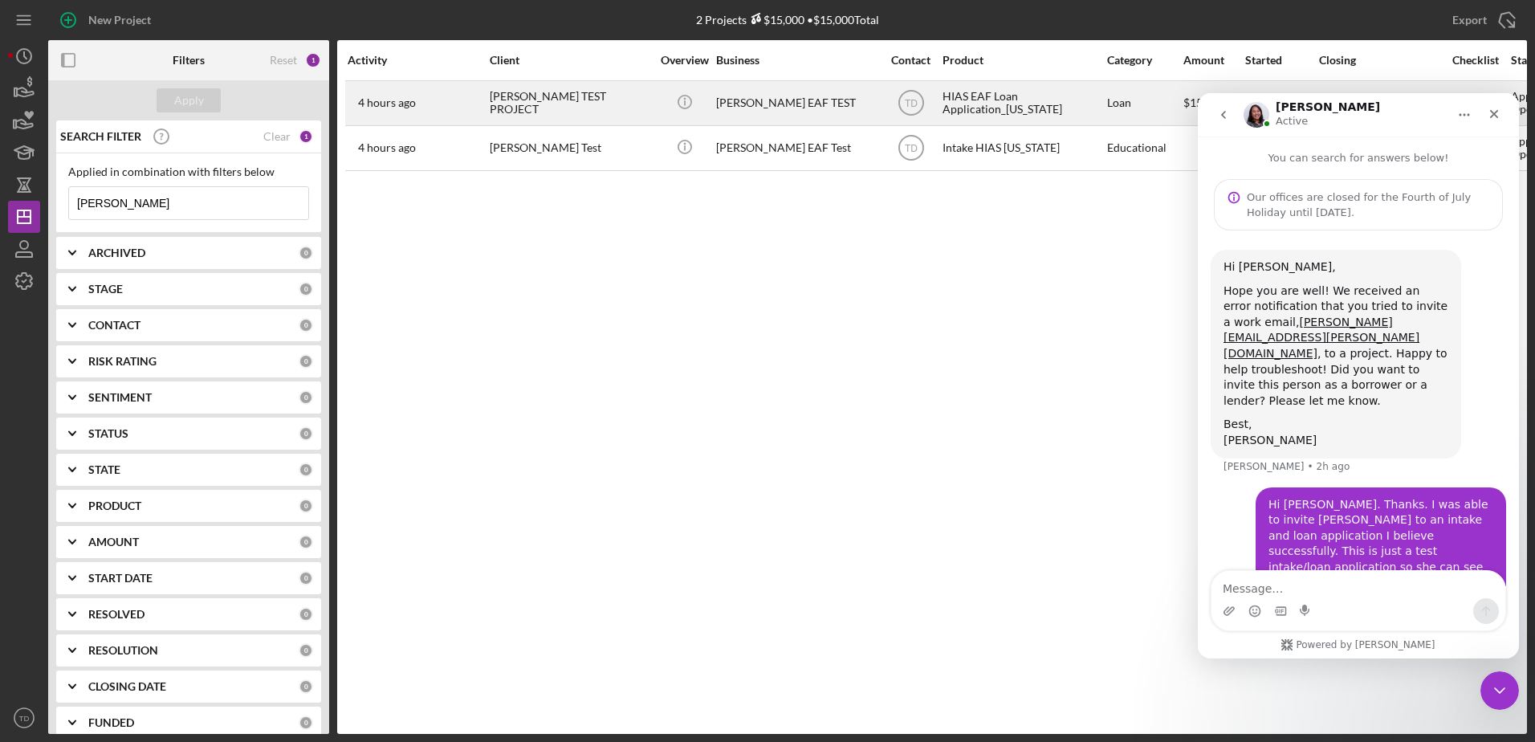
click at [523, 94] on div "[PERSON_NAME] TEST PROJECT" at bounding box center [570, 103] width 161 height 43
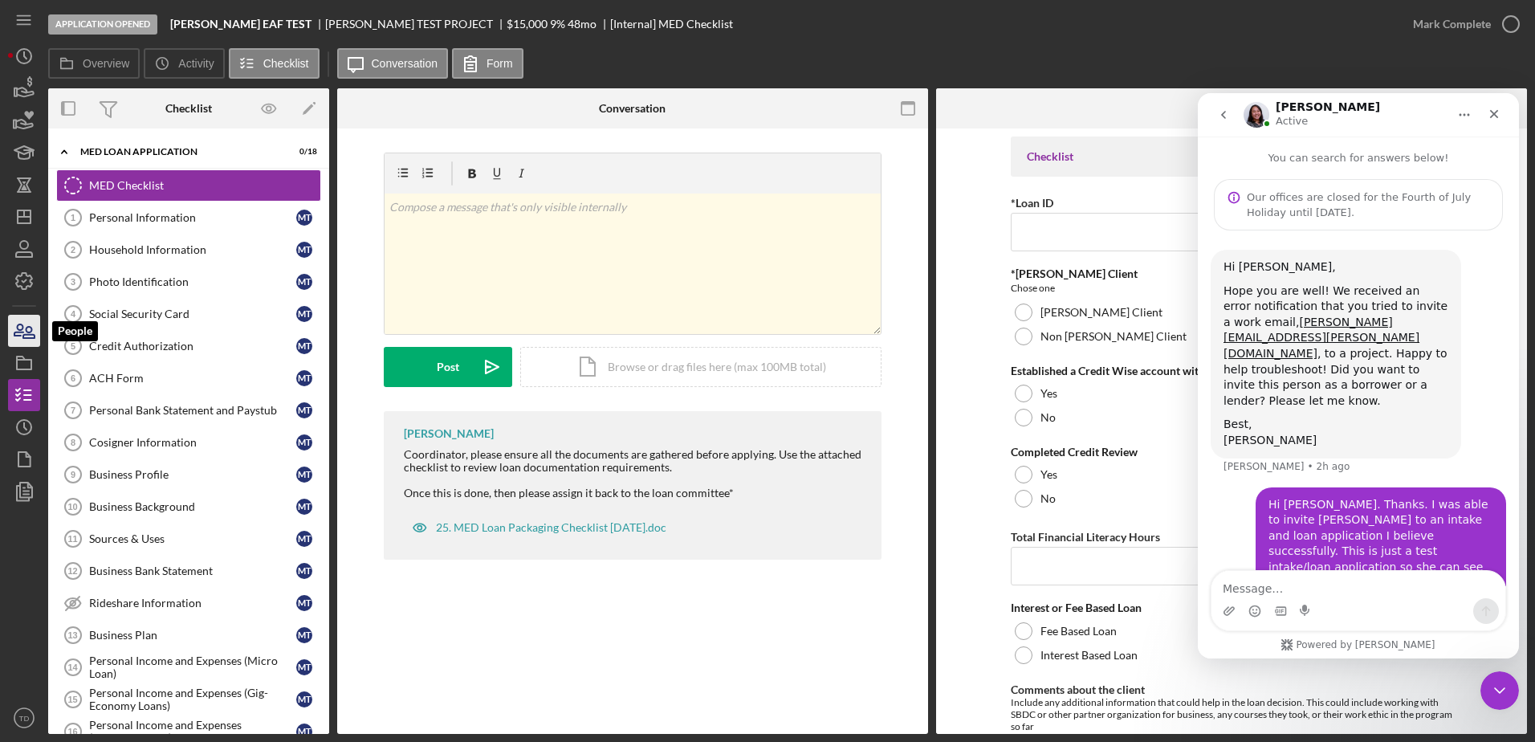
click at [26, 323] on icon "button" at bounding box center [24, 331] width 40 height 40
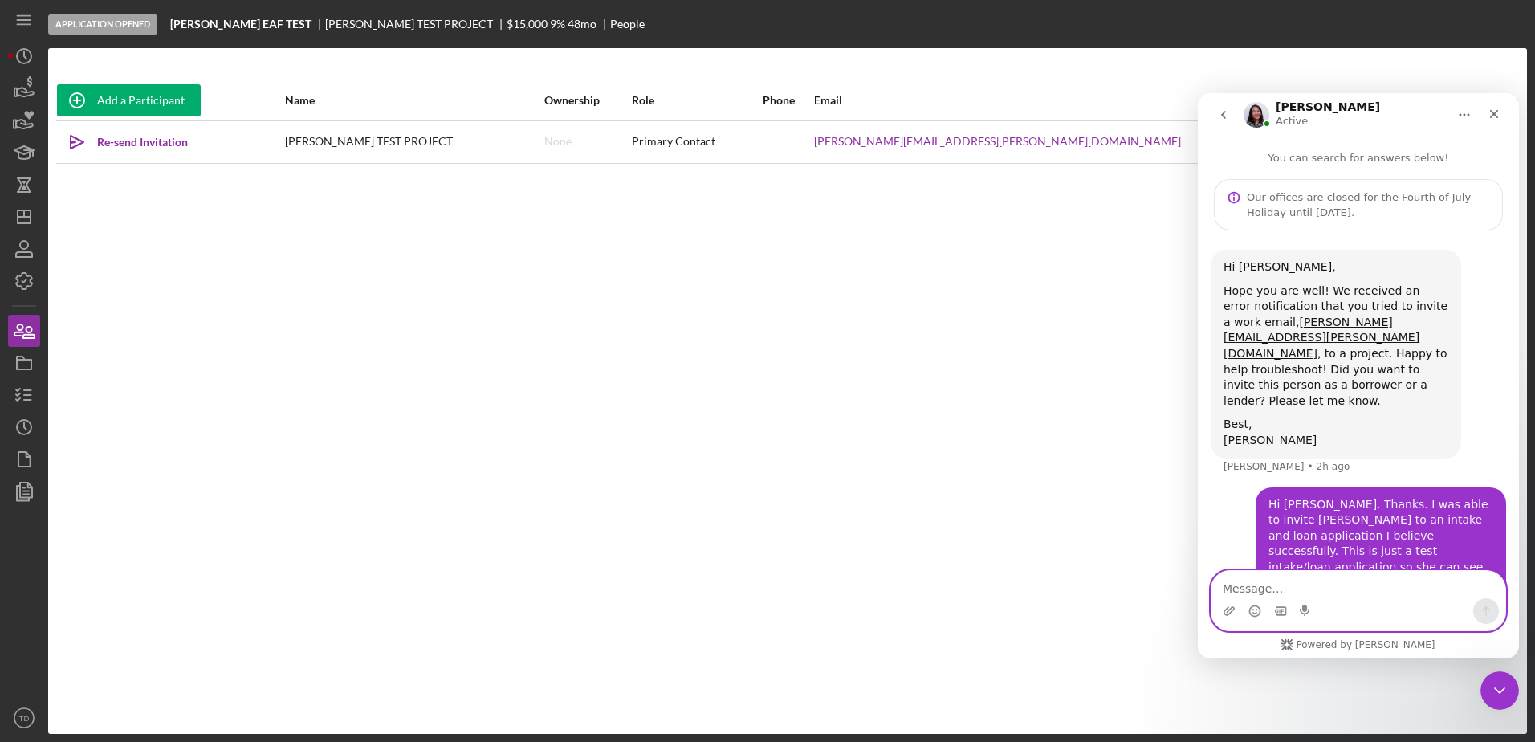
click at [1298, 574] on textarea "Message…" at bounding box center [1358, 584] width 294 height 27
type textarea "She would be invited as a test borrower."
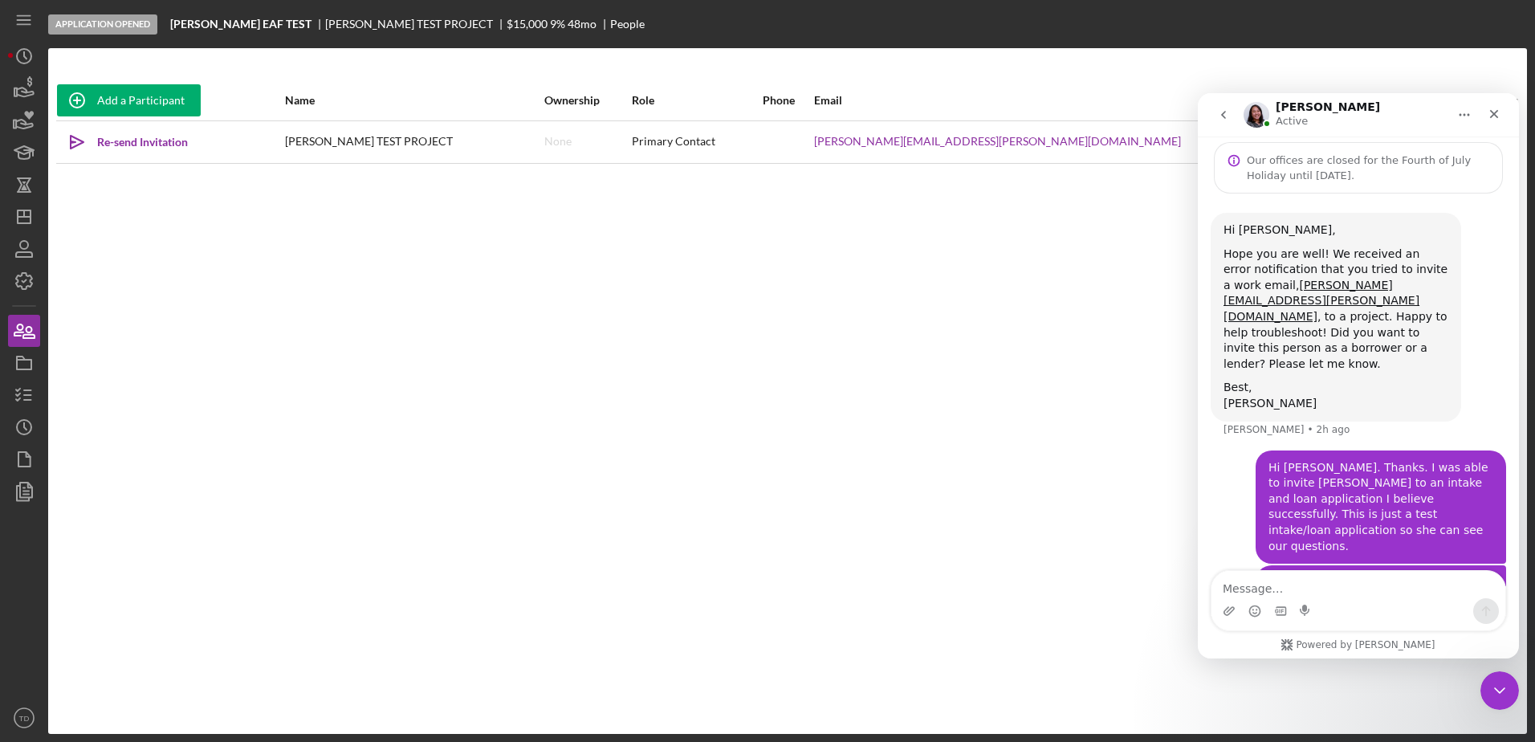
click at [460, 137] on div "[PERSON_NAME] TEST PROJECT" at bounding box center [414, 142] width 258 height 40
click at [31, 86] on icon "button" at bounding box center [24, 88] width 40 height 40
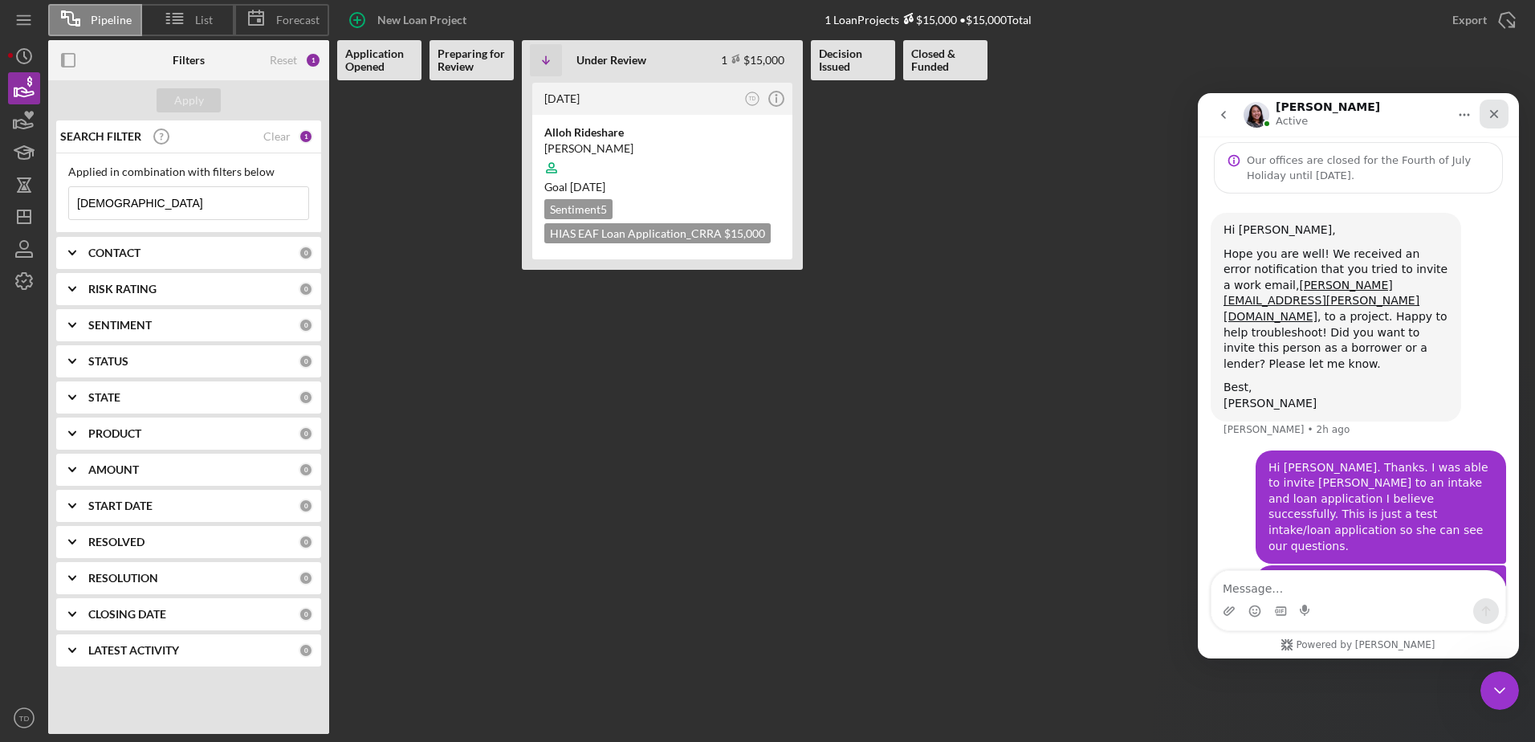
click at [1497, 116] on icon "Close" at bounding box center [1493, 114] width 13 height 13
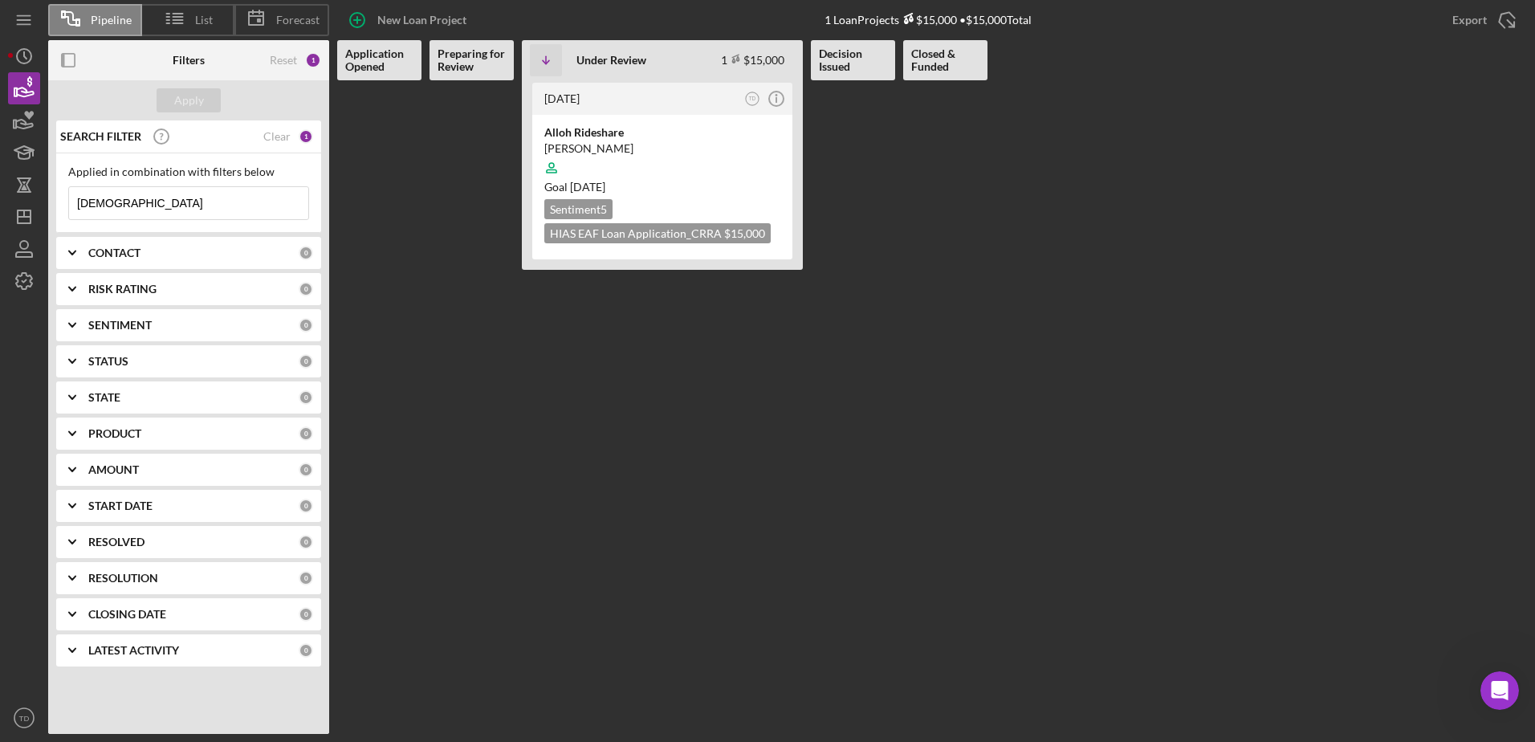
scroll to position [37, 0]
type input "a"
click at [384, 200] on Opened at bounding box center [379, 406] width 84 height 653
click at [203, 104] on button "Apply" at bounding box center [189, 100] width 64 height 24
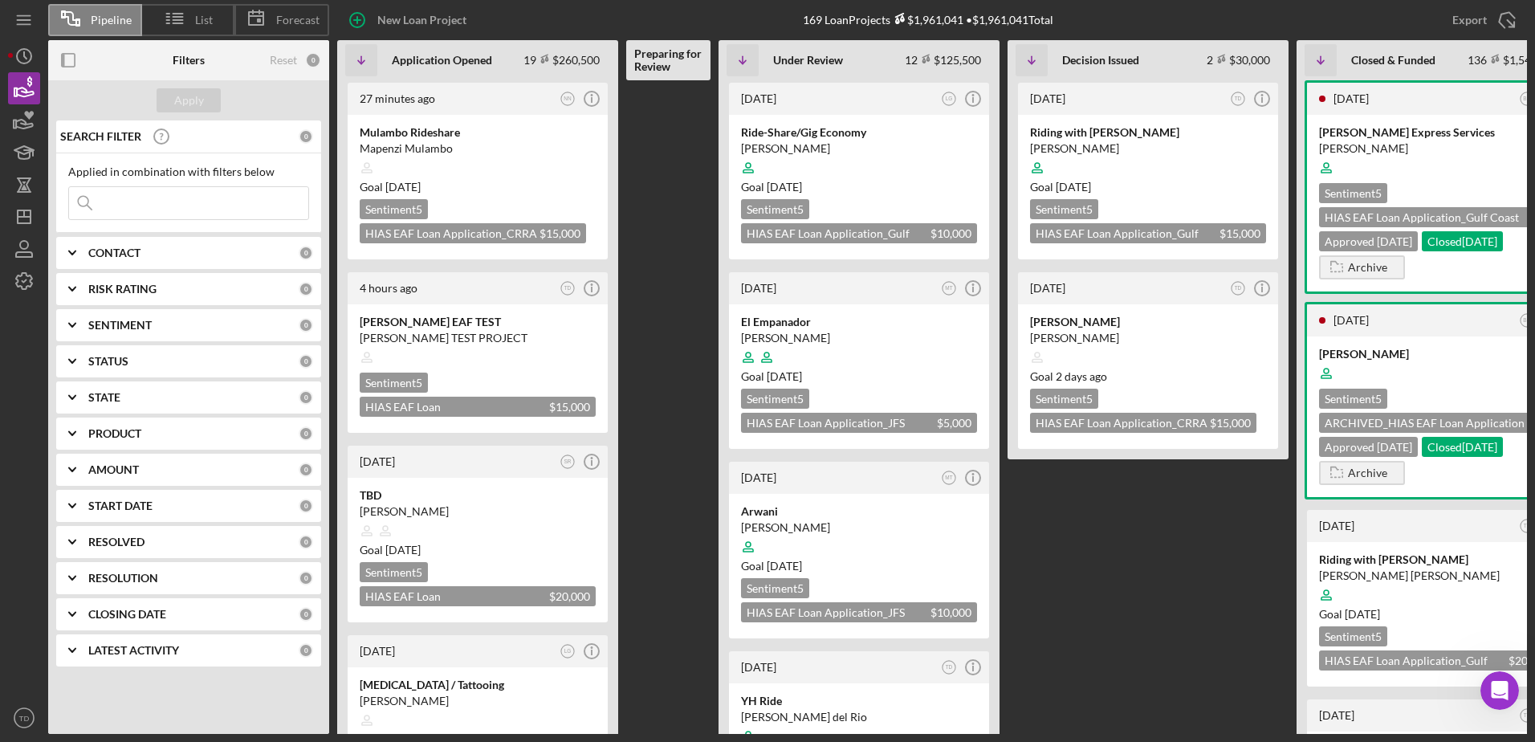
click at [145, 251] on div "CONTACT" at bounding box center [193, 252] width 210 height 13
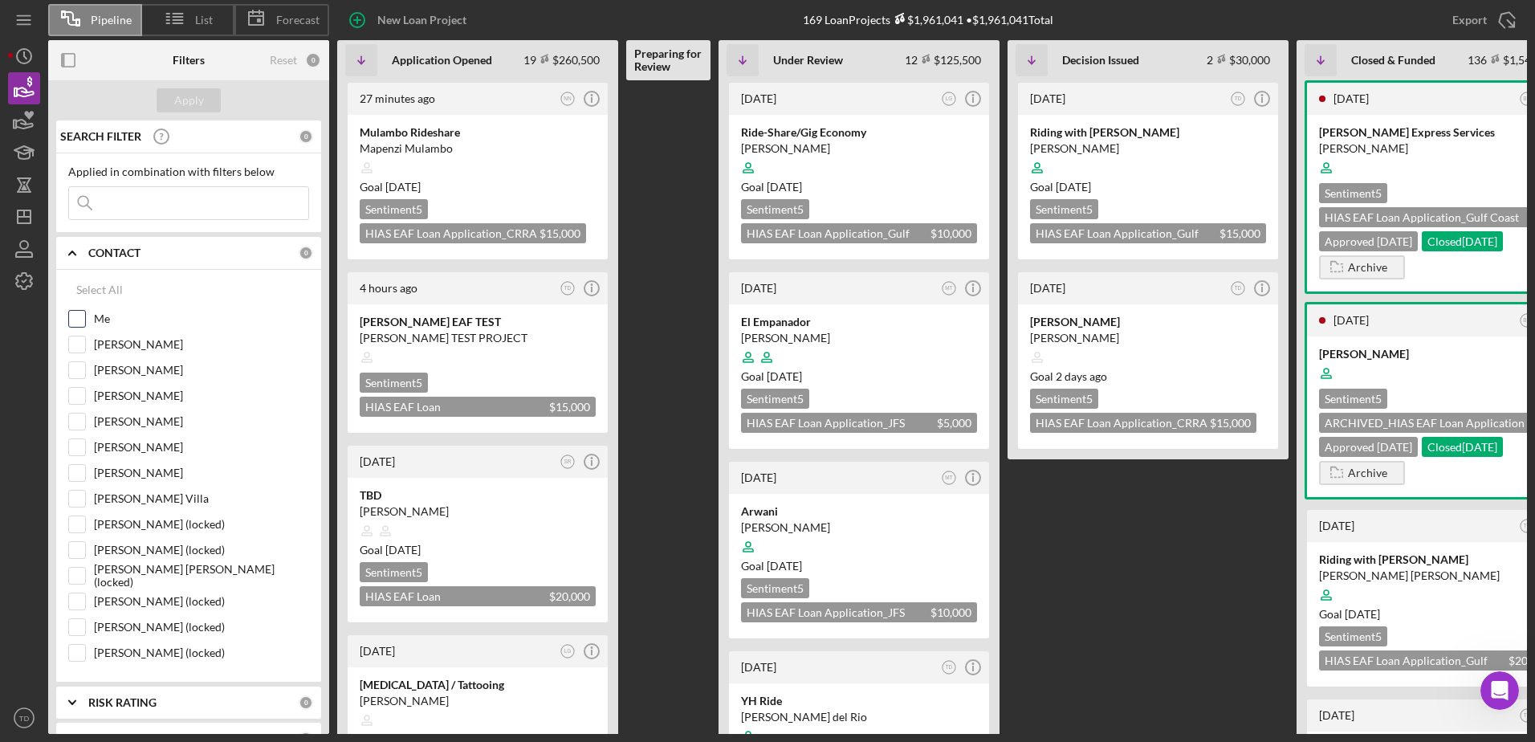
click at [107, 313] on label "Me" at bounding box center [201, 319] width 215 height 16
click at [85, 313] on input "Me" at bounding box center [77, 319] width 16 height 16
checkbox input "true"
click at [184, 102] on div "Apply" at bounding box center [189, 100] width 30 height 24
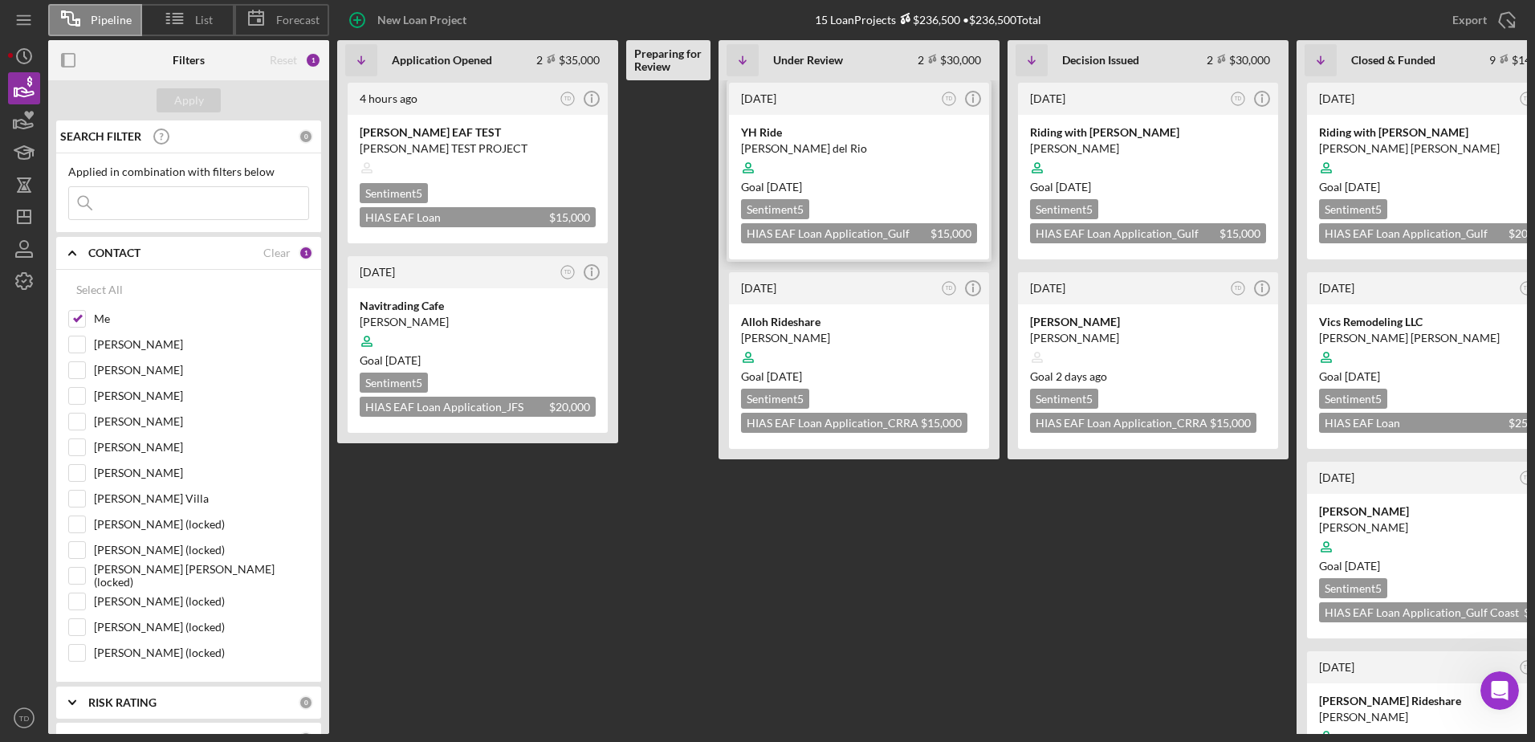
click at [764, 142] on div "Yasmany Hurtado del Rio" at bounding box center [859, 148] width 236 height 16
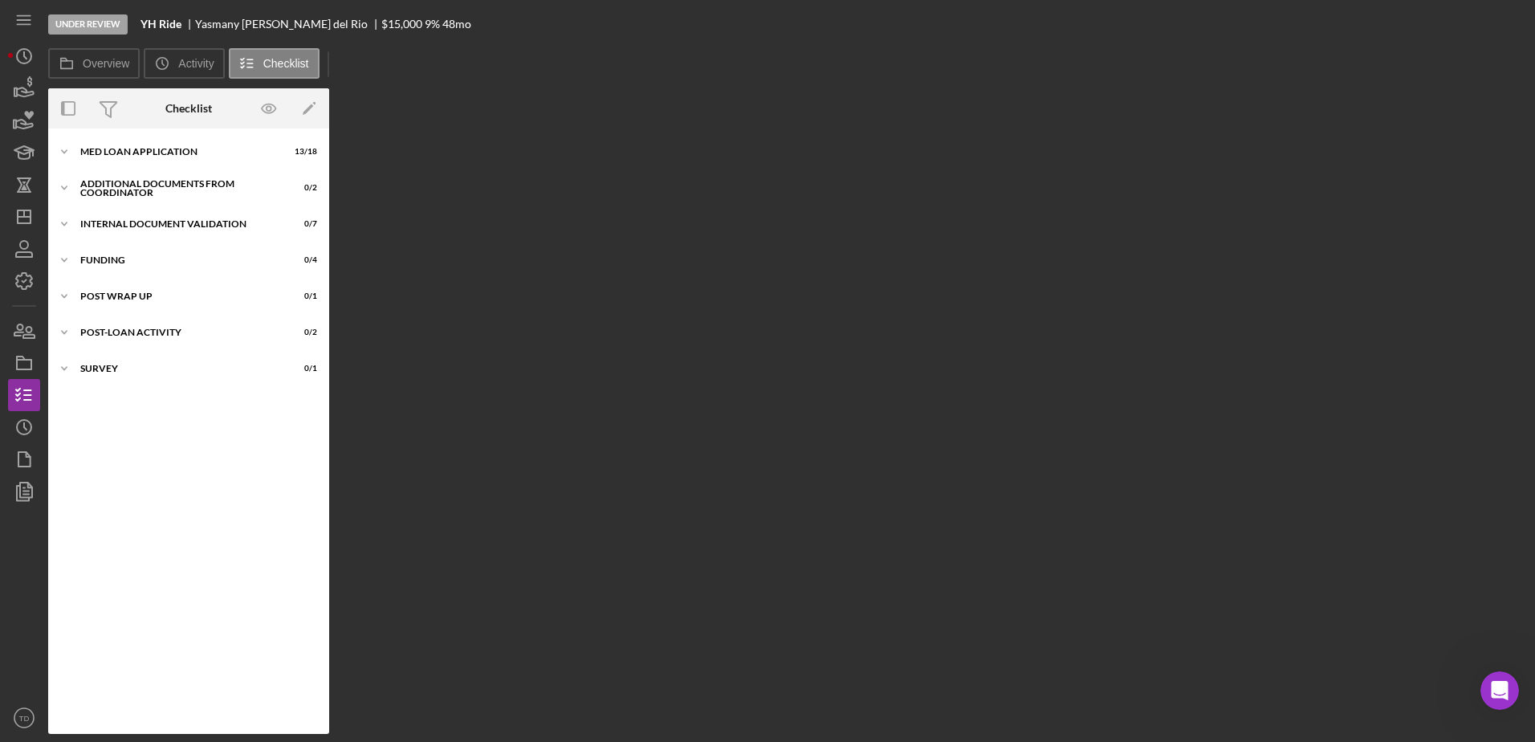
scroll to position [43, 0]
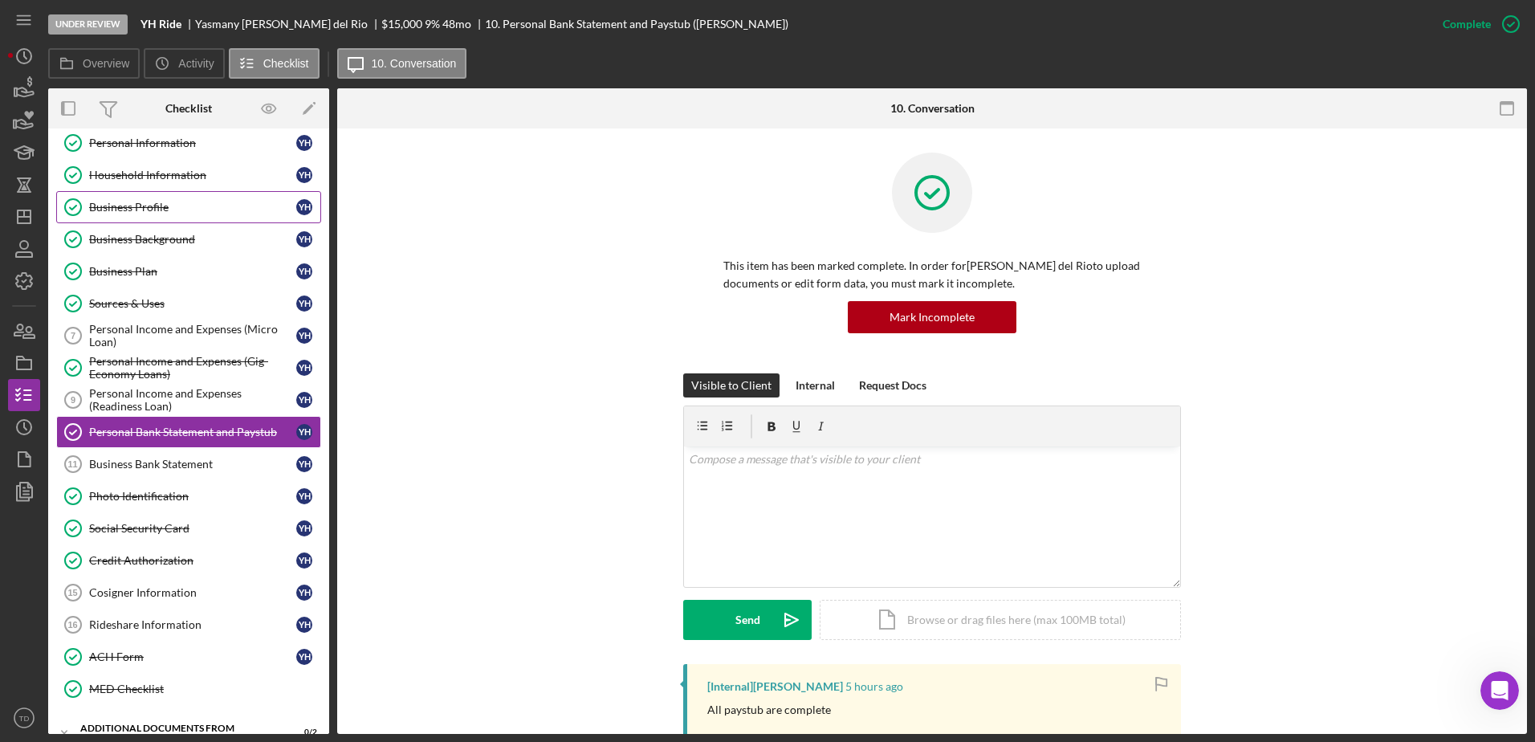
click at [136, 208] on div "Business Profile" at bounding box center [192, 207] width 207 height 13
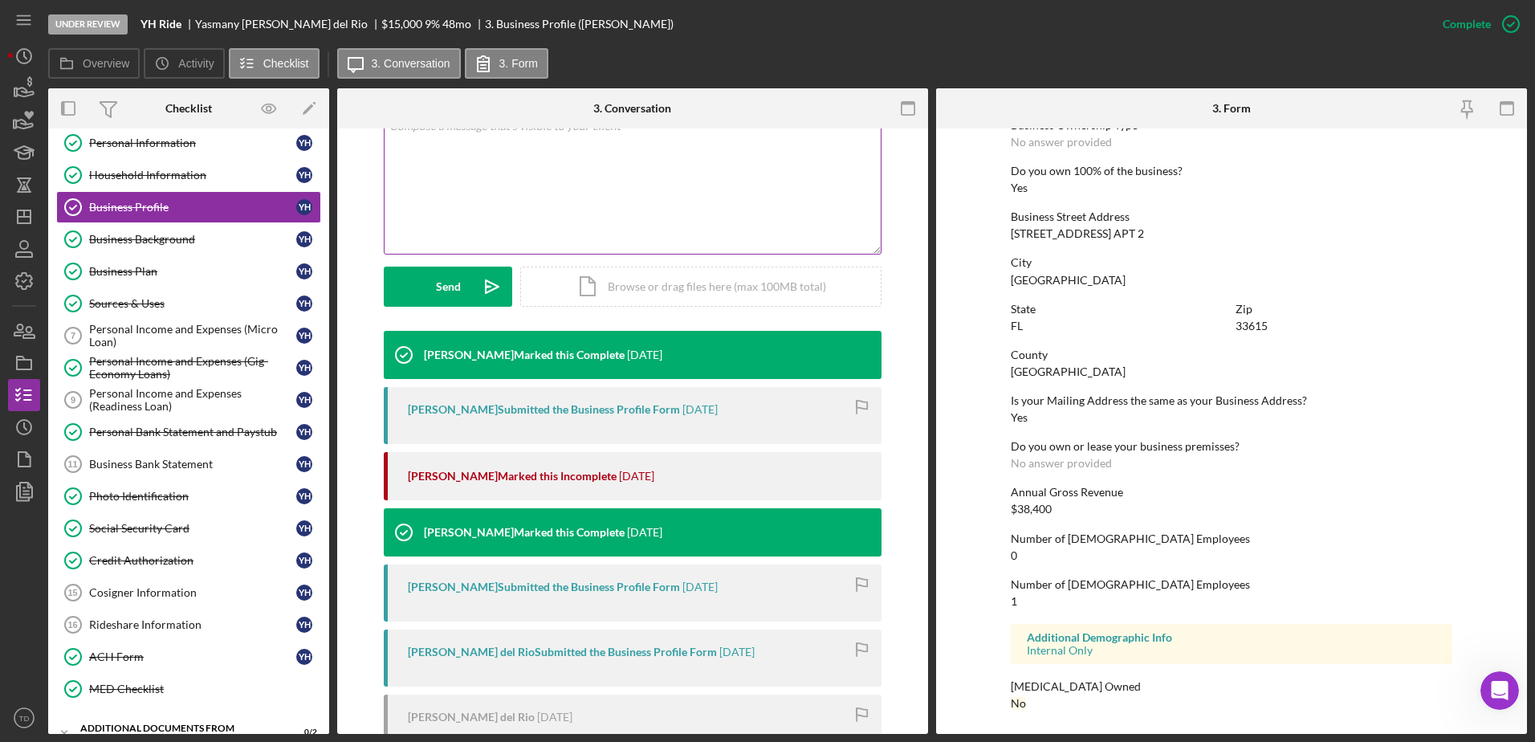
scroll to position [334, 0]
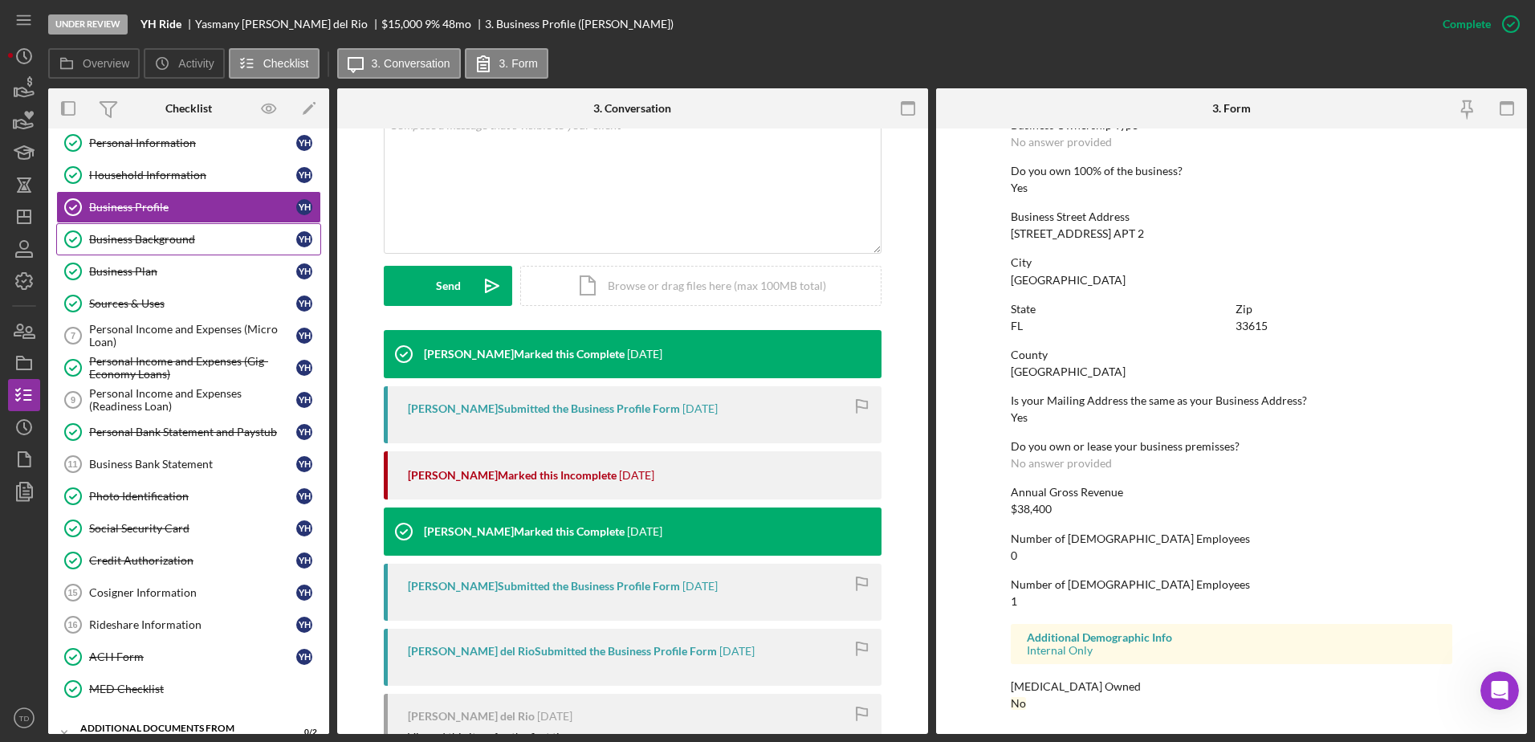
click at [171, 244] on div "Business Background" at bounding box center [192, 239] width 207 height 13
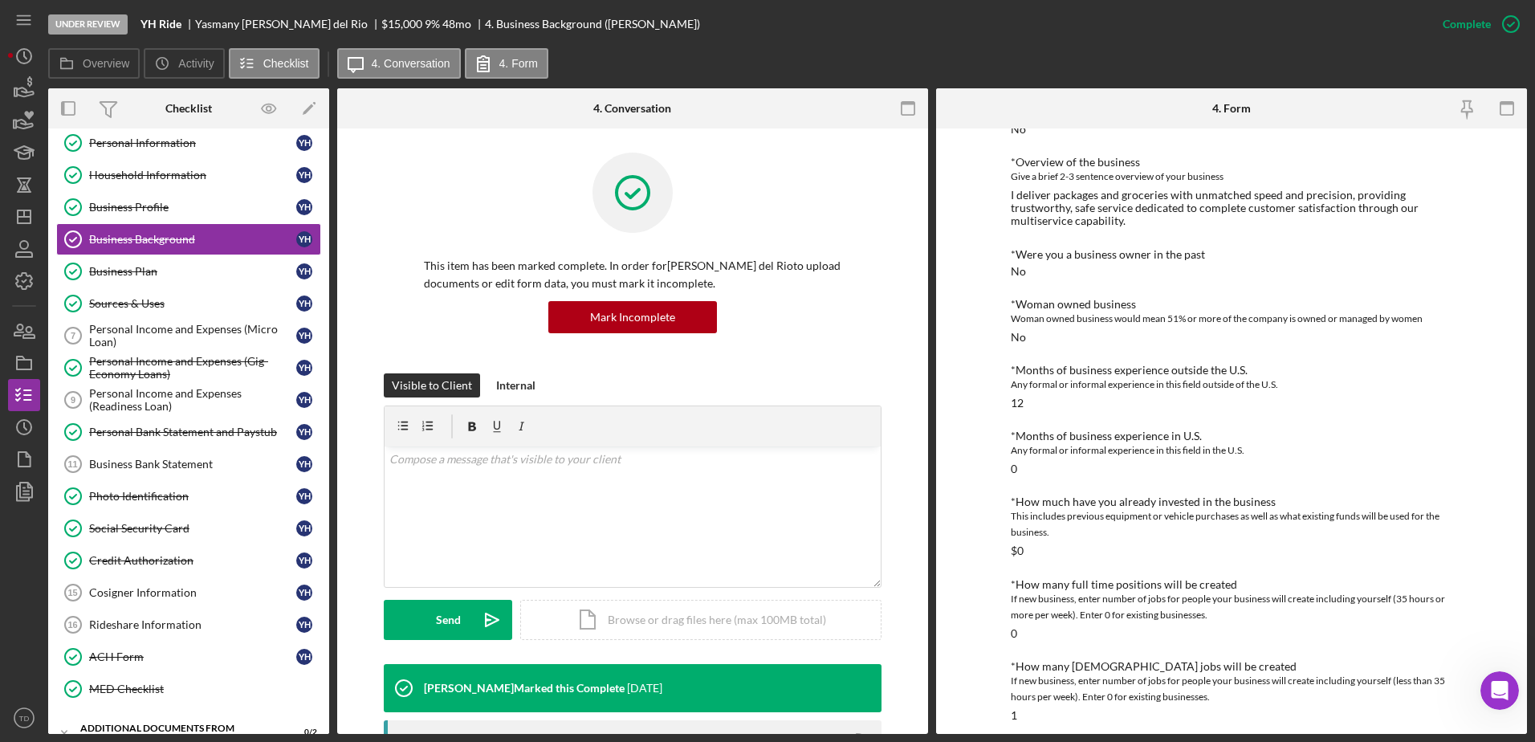
scroll to position [212, 0]
click at [188, 213] on div "Business Profile" at bounding box center [192, 207] width 207 height 13
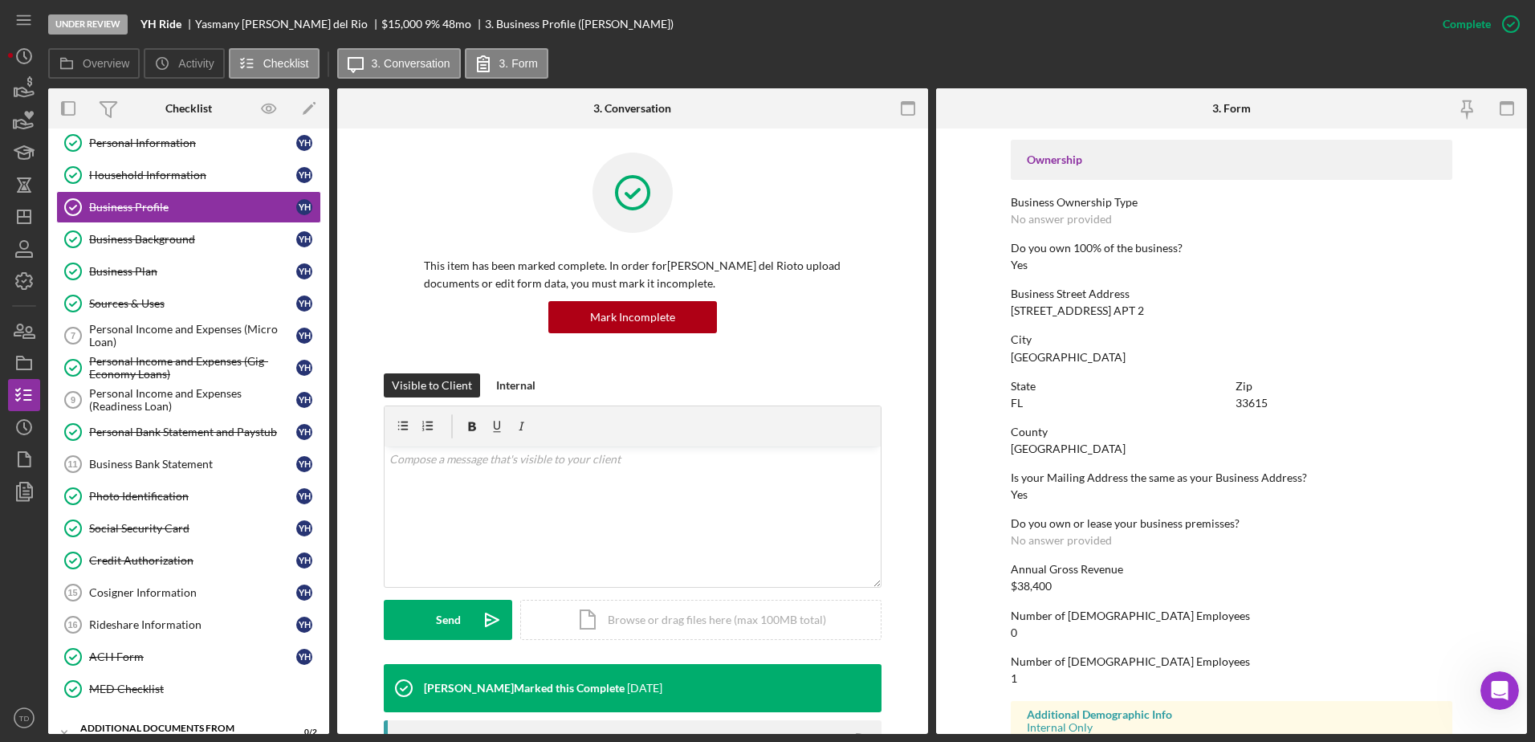
scroll to position [527, 0]
click at [190, 214] on link "Business Profile Business Profile Y H" at bounding box center [188, 207] width 265 height 32
click at [182, 234] on div "Business Background" at bounding box center [192, 239] width 207 height 13
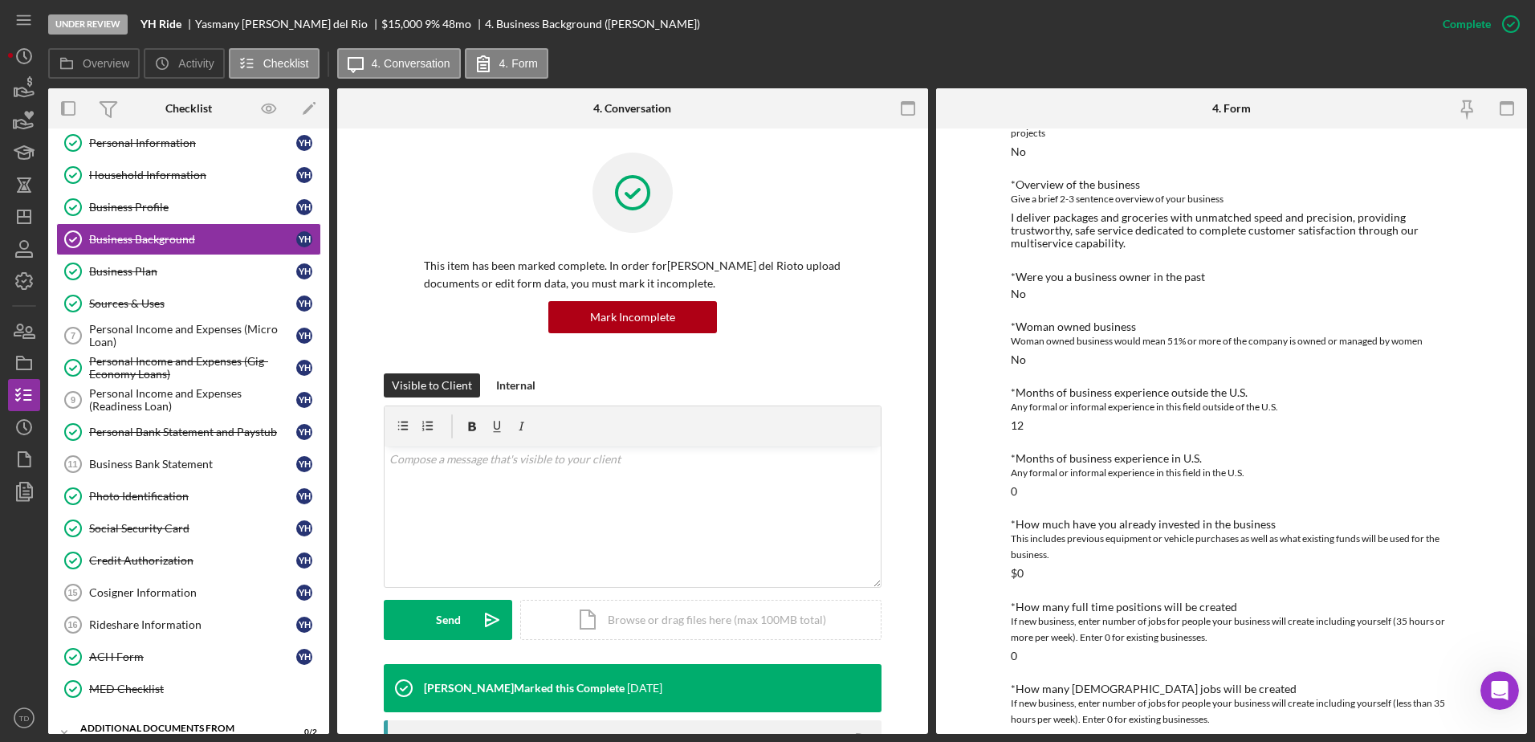
scroll to position [189, 0]
click at [193, 210] on div "Business Profile" at bounding box center [192, 207] width 207 height 13
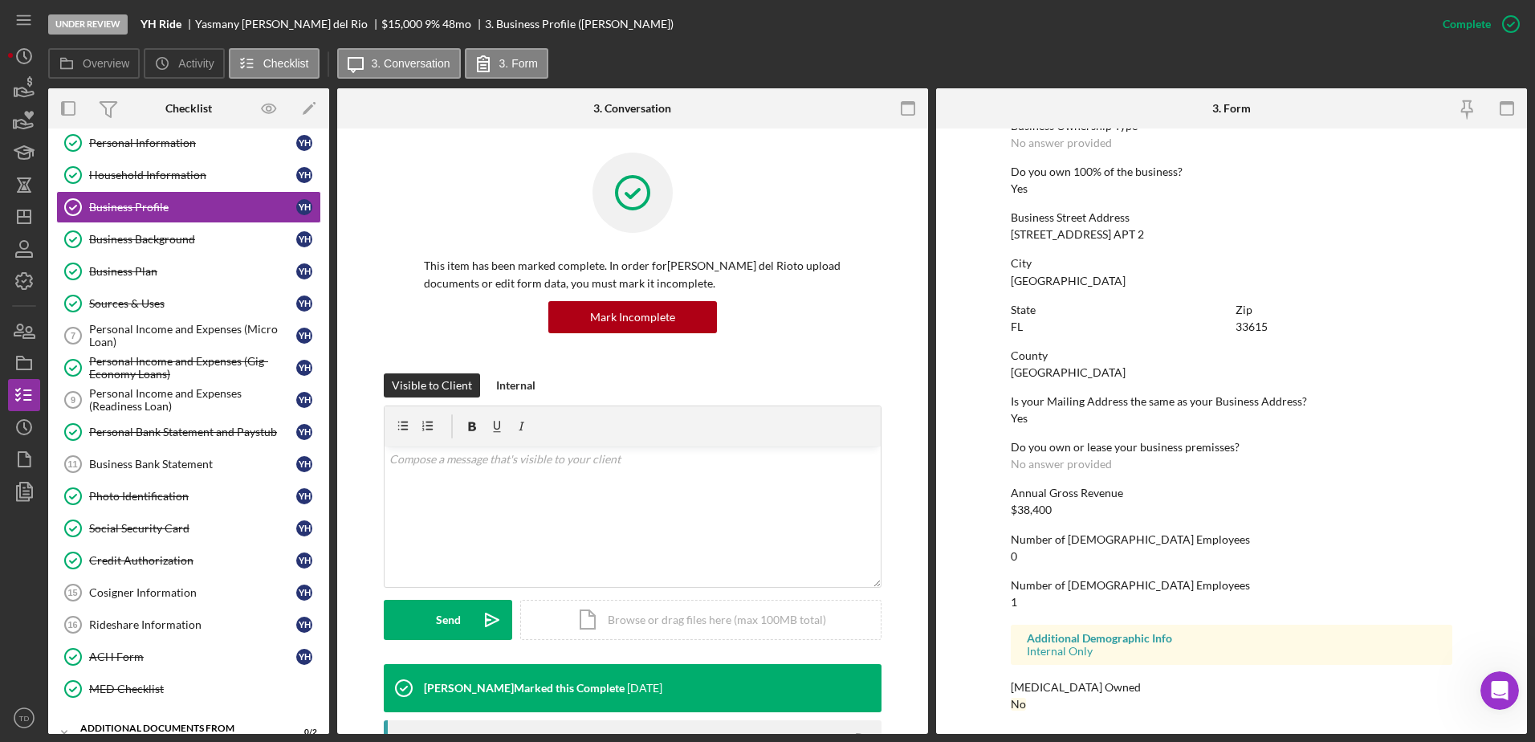
scroll to position [604, 0]
drag, startPoint x: 1011, startPoint y: 493, endPoint x: 1043, endPoint y: 527, distance: 46.0
click at [1043, 527] on div "To edit this form you must mark this item incomplete Business Name YH Ride DBA …" at bounding box center [1231, 129] width 441 height 1194
click at [1068, 513] on div "Annual Gross Revenue $38,400" at bounding box center [1231, 501] width 441 height 30
drag, startPoint x: 1051, startPoint y: 509, endPoint x: 1005, endPoint y: 493, distance: 48.5
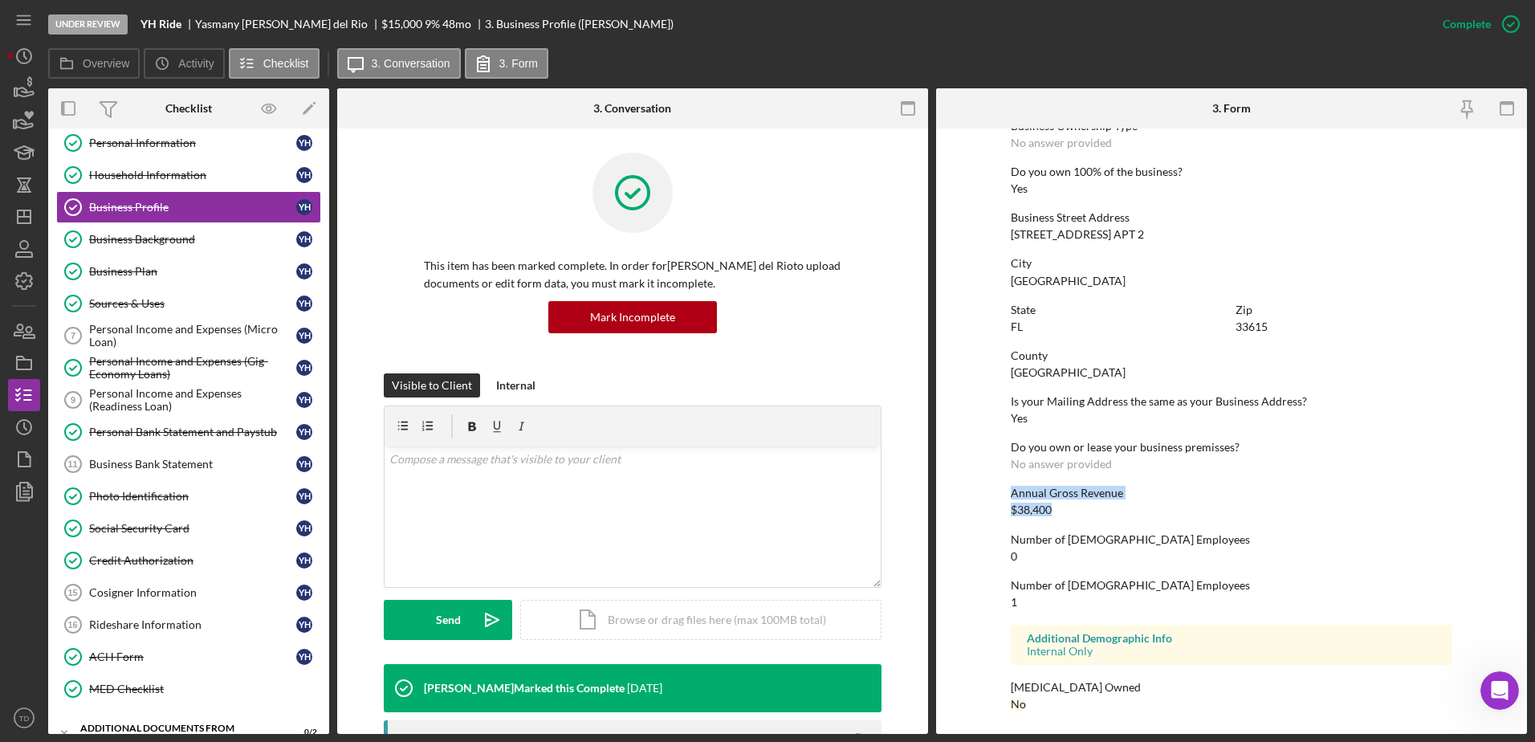
click at [1005, 493] on form "To edit this form you must mark this item incomplete Business Name YH Ride DBA …" at bounding box center [1231, 430] width 591 height 605
drag, startPoint x: 1005, startPoint y: 493, endPoint x: 1076, endPoint y: 520, distance: 76.5
click at [1076, 520] on div "To edit this form you must mark this item incomplete Business Name YH Ride DBA …" at bounding box center [1231, 129] width 441 height 1194
drag, startPoint x: 1063, startPoint y: 515, endPoint x: 1007, endPoint y: 496, distance: 58.4
click at [1007, 496] on form "To edit this form you must mark this item incomplete Business Name YH Ride DBA …" at bounding box center [1231, 430] width 591 height 605
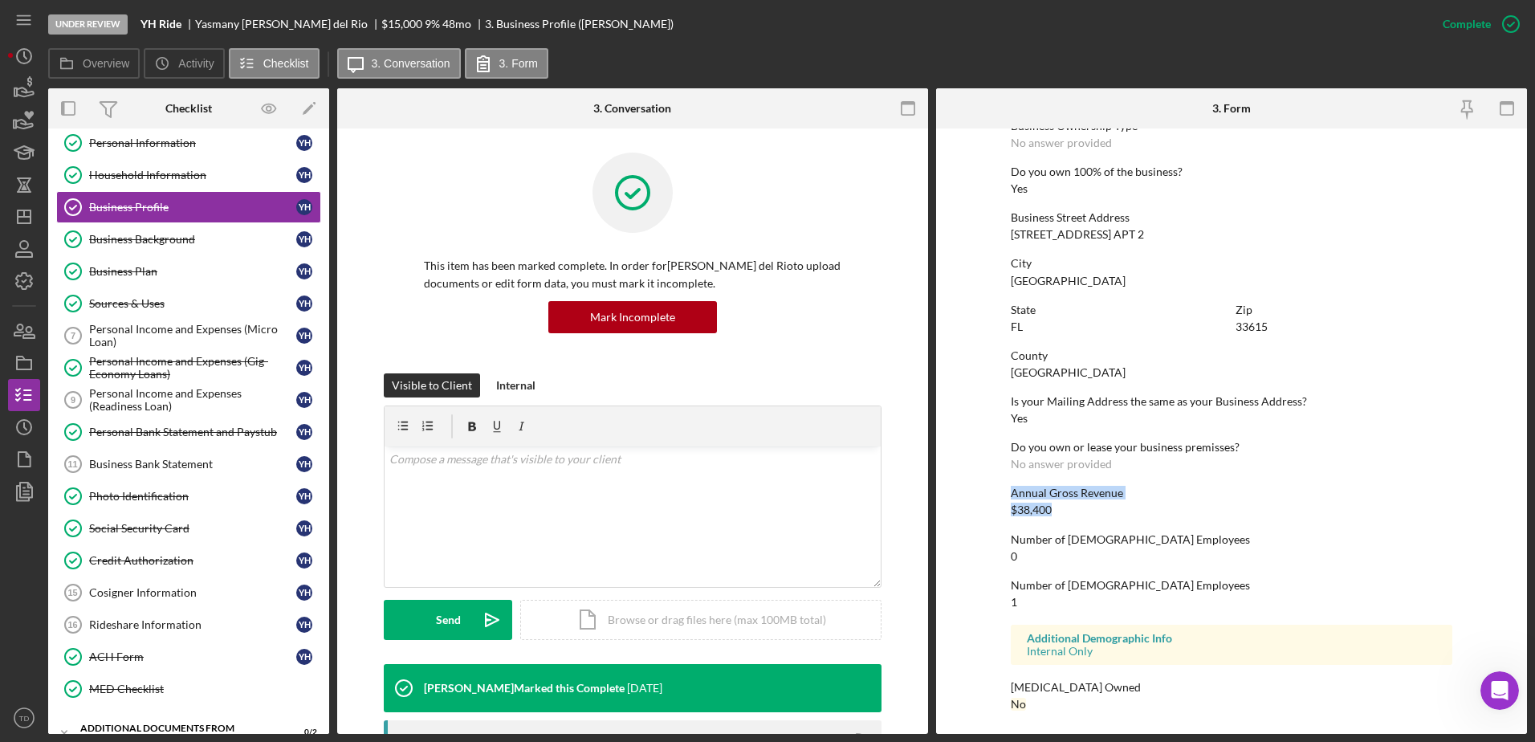
drag, startPoint x: 1007, startPoint y: 496, endPoint x: 1080, endPoint y: 549, distance: 90.2
click at [1080, 549] on div "Number of Full-Time Employees 0" at bounding box center [1231, 548] width 441 height 30
click at [22, 202] on icon "Icon/Dashboard" at bounding box center [24, 217] width 40 height 40
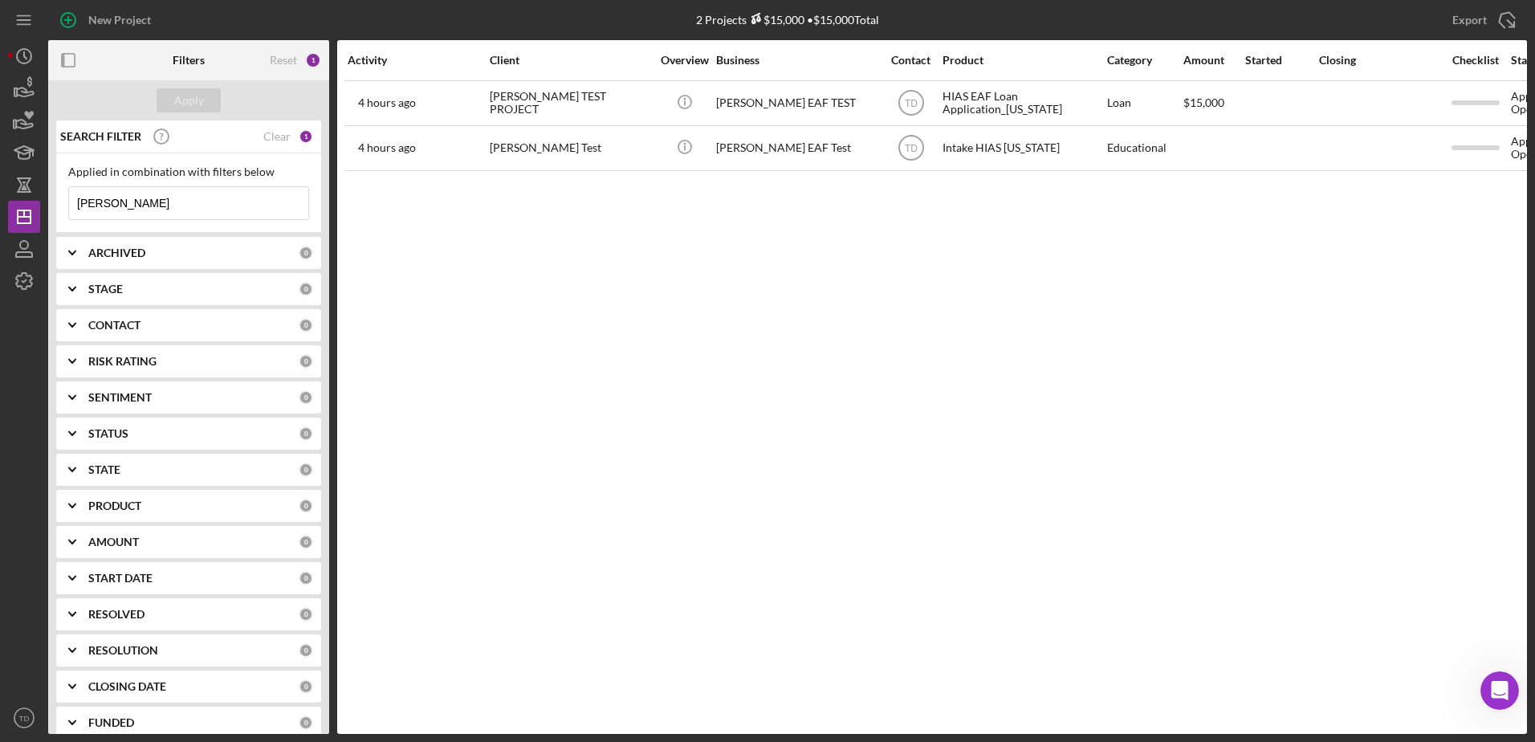
click at [128, 201] on input "[PERSON_NAME]" at bounding box center [188, 203] width 239 height 32
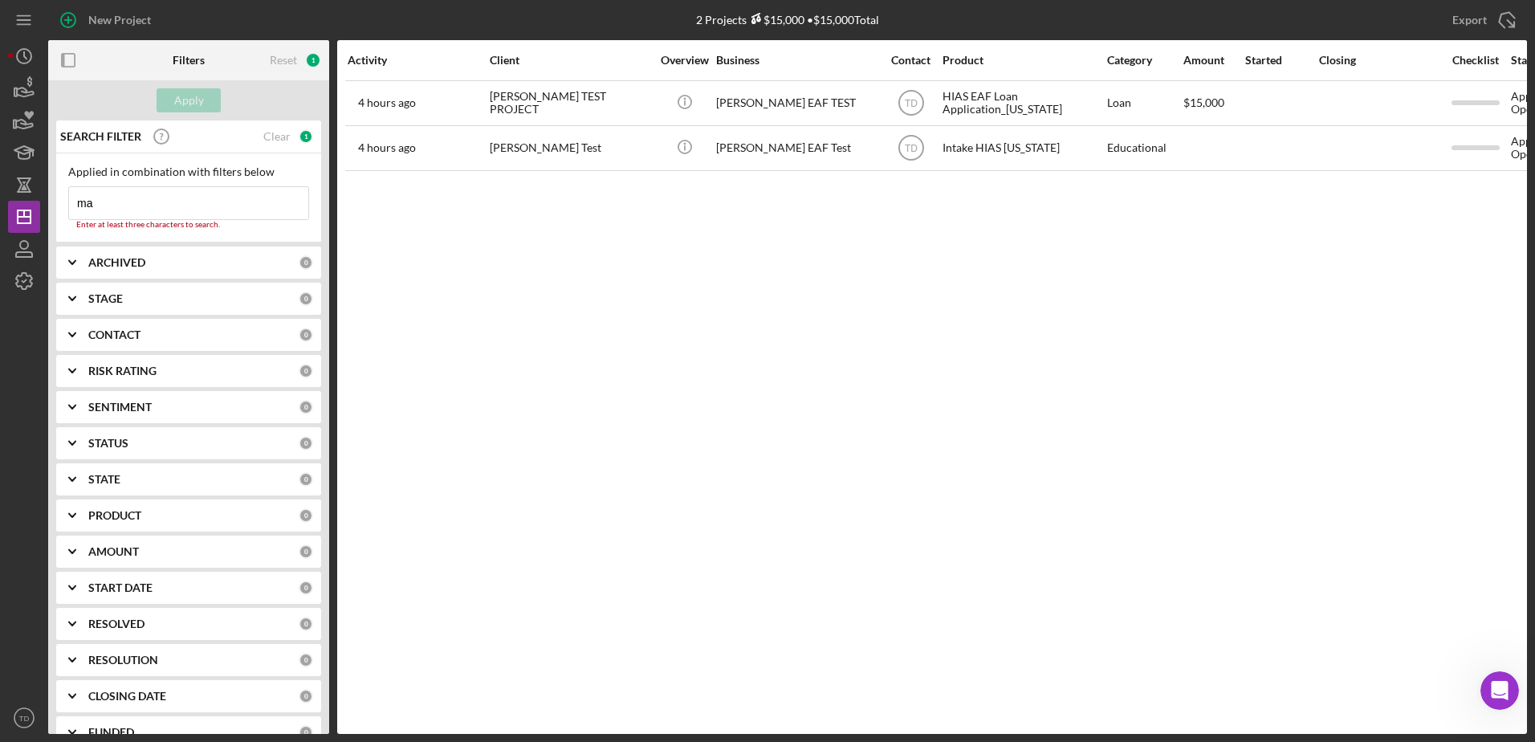
type input "m"
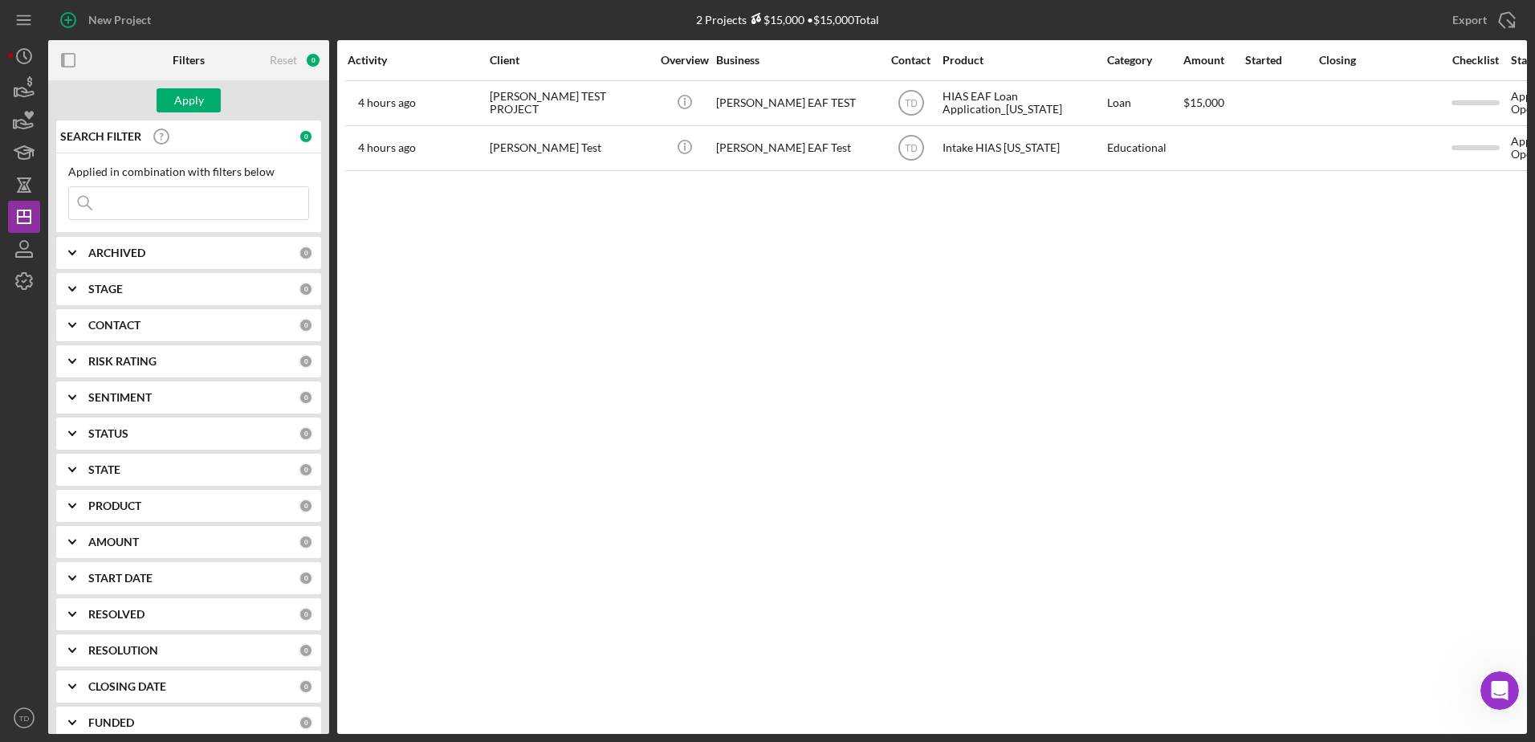
type input "y"
click at [154, 315] on div "CONTACT 0" at bounding box center [200, 325] width 225 height 32
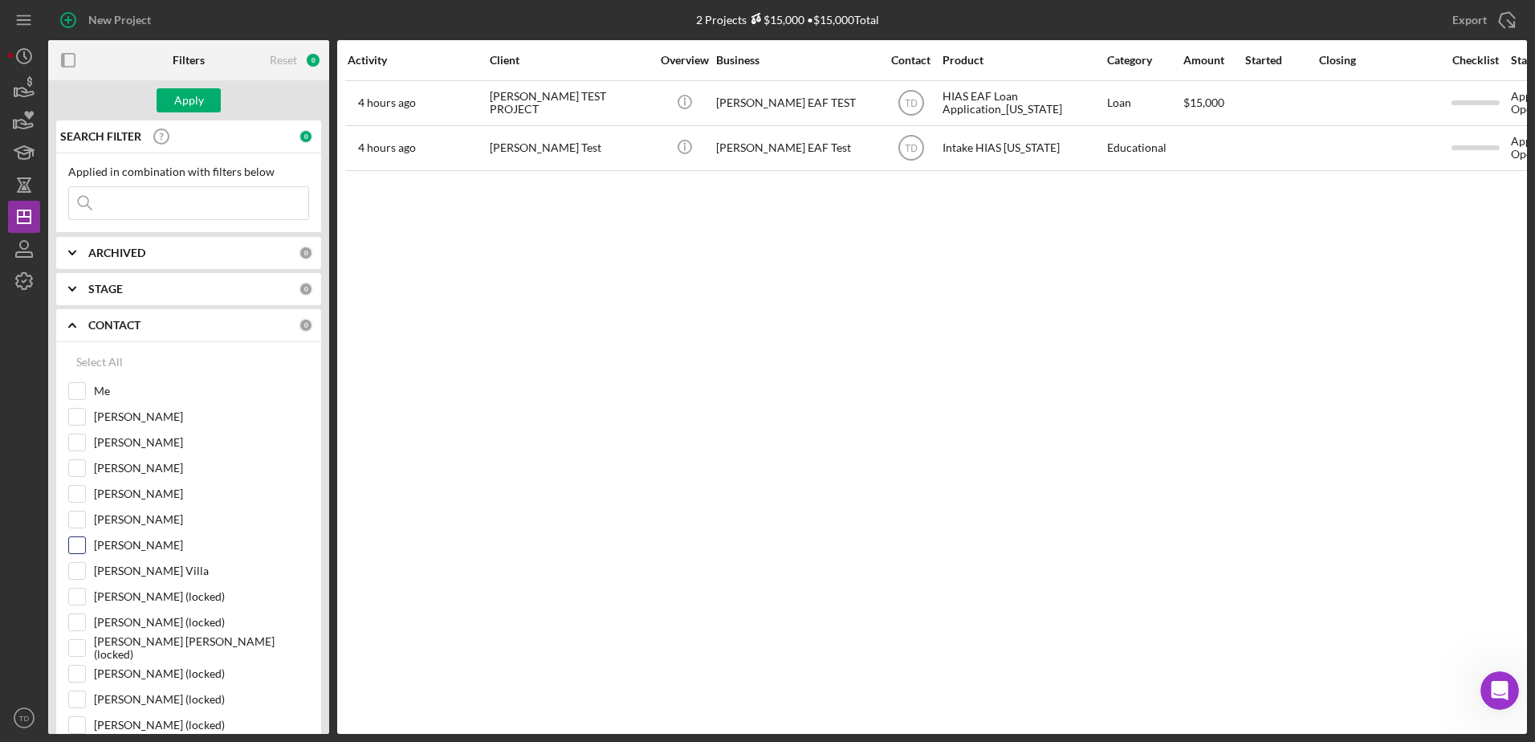
click at [75, 539] on input "Sandra Romero" at bounding box center [77, 545] width 16 height 16
checkbox input "true"
drag, startPoint x: 198, startPoint y: 102, endPoint x: 188, endPoint y: 104, distance: 10.7
click at [188, 104] on div "Apply" at bounding box center [189, 100] width 30 height 24
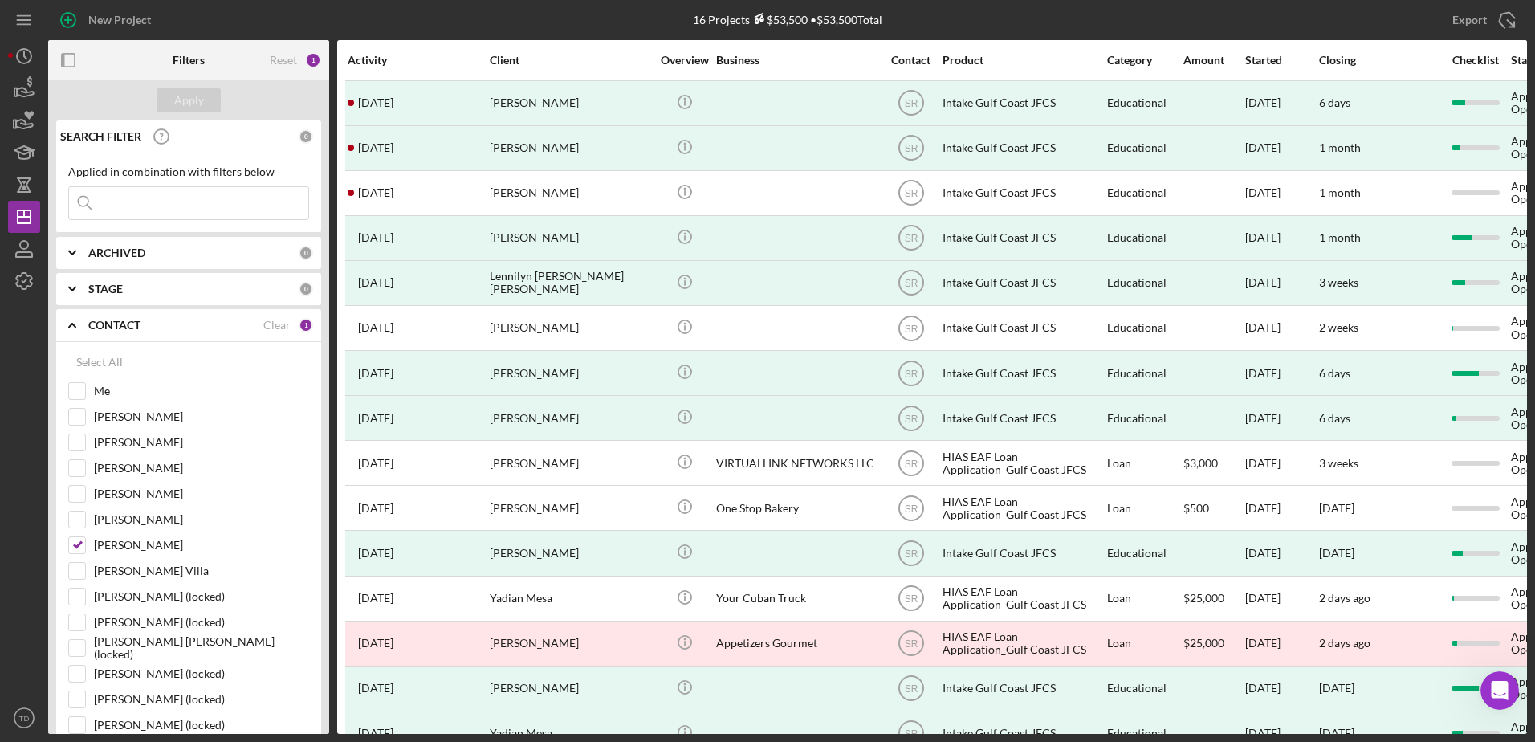
click at [196, 210] on input at bounding box center [188, 203] width 239 height 32
type input "glam"
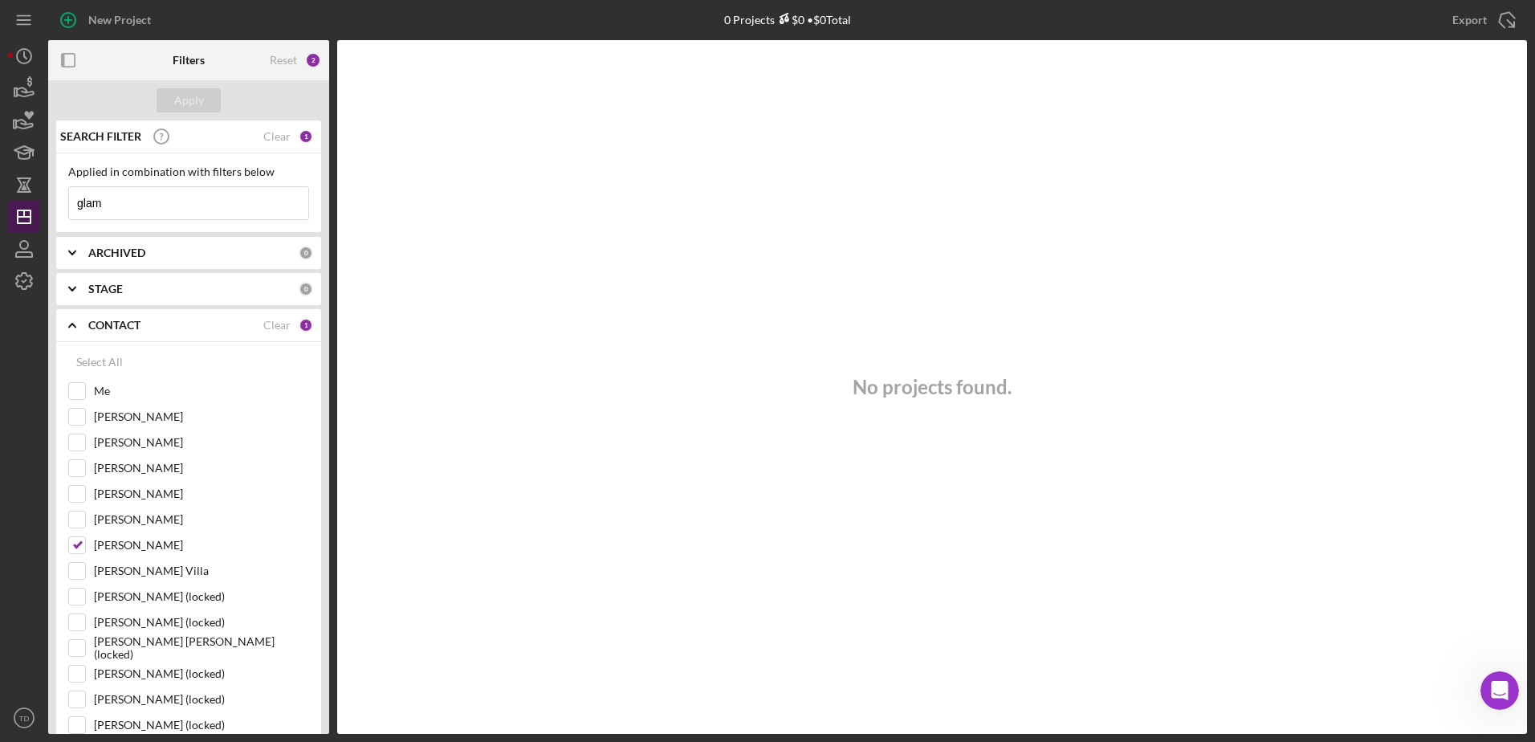
drag, startPoint x: 126, startPoint y: 210, endPoint x: 31, endPoint y: 201, distance: 95.9
click at [31, 201] on div "New Project 0 Projects $0 • $0 Total margo Export Icon/Export Filters Reset 2 A…" at bounding box center [767, 367] width 1519 height 734
click at [79, 535] on div "Stephany Rojo" at bounding box center [188, 524] width 241 height 26
click at [152, 204] on input at bounding box center [188, 203] width 239 height 32
type input "glam"
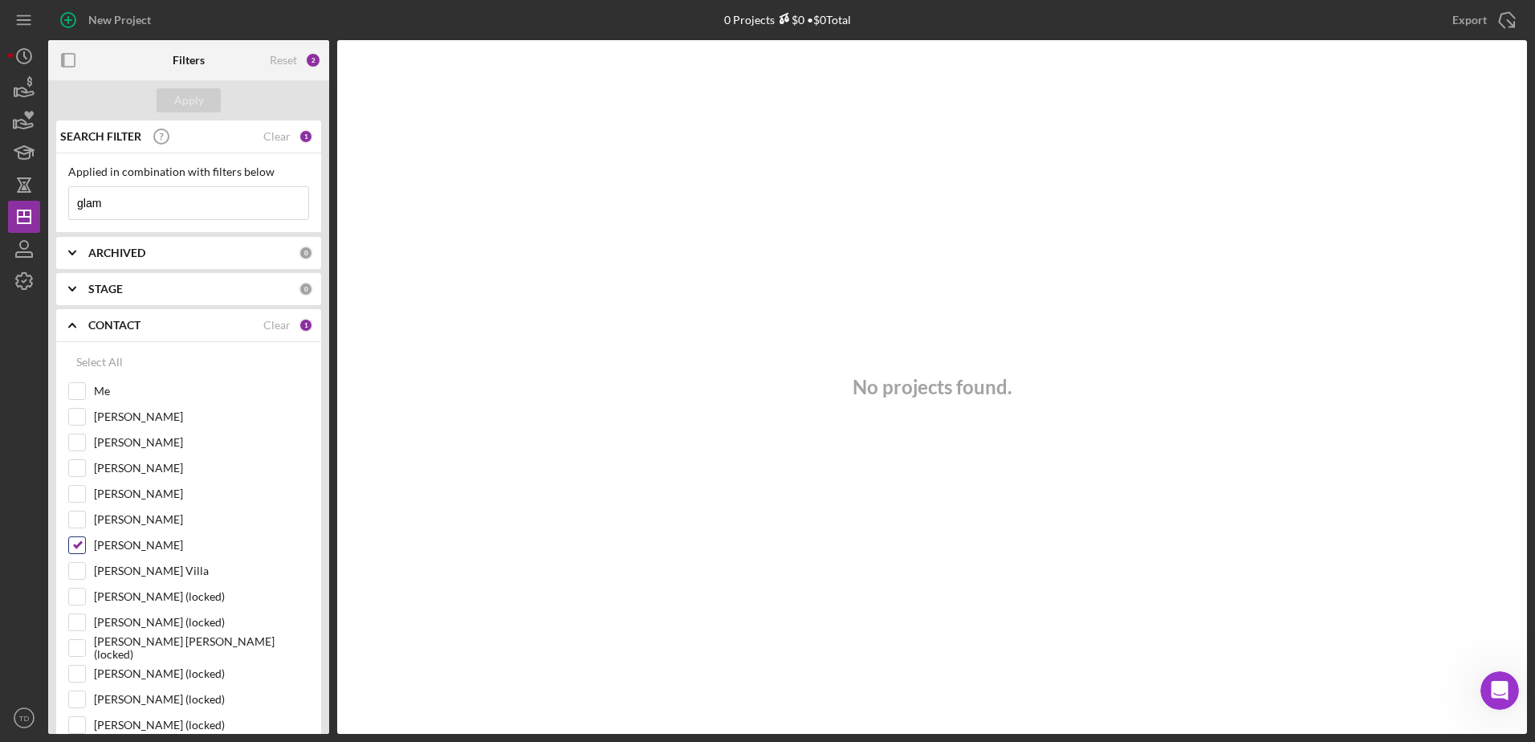
click at [81, 547] on input "Sandra Romero" at bounding box center [77, 545] width 16 height 16
checkbox input "false"
click at [176, 95] on div "Apply" at bounding box center [189, 100] width 30 height 24
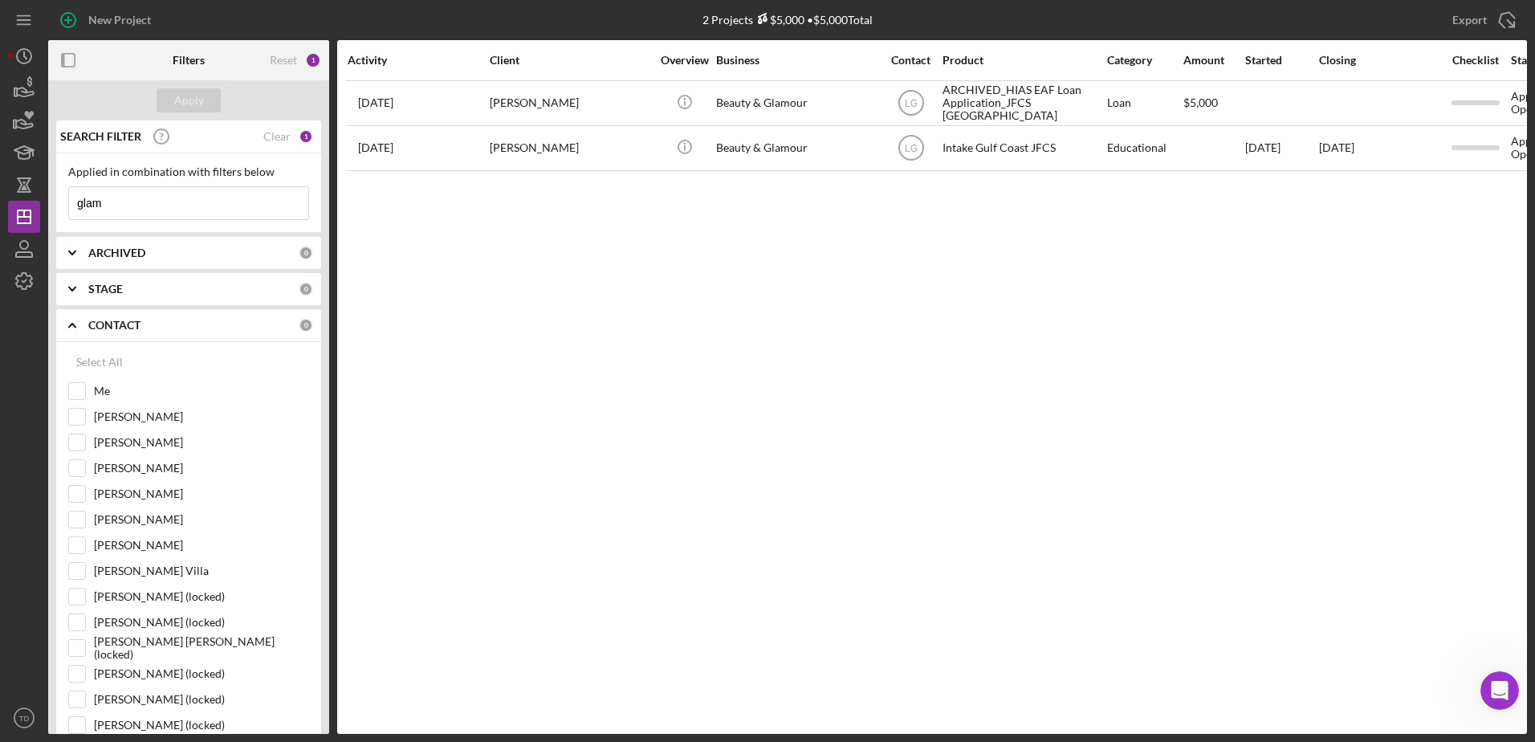
drag, startPoint x: 161, startPoint y: 215, endPoint x: -75, endPoint y: 187, distance: 237.7
click at [0, 187] on html "New Project 2 Projects $5,000 • $5,000 Total margo Export Icon/Export Filters R…" at bounding box center [767, 371] width 1535 height 742
type input "l"
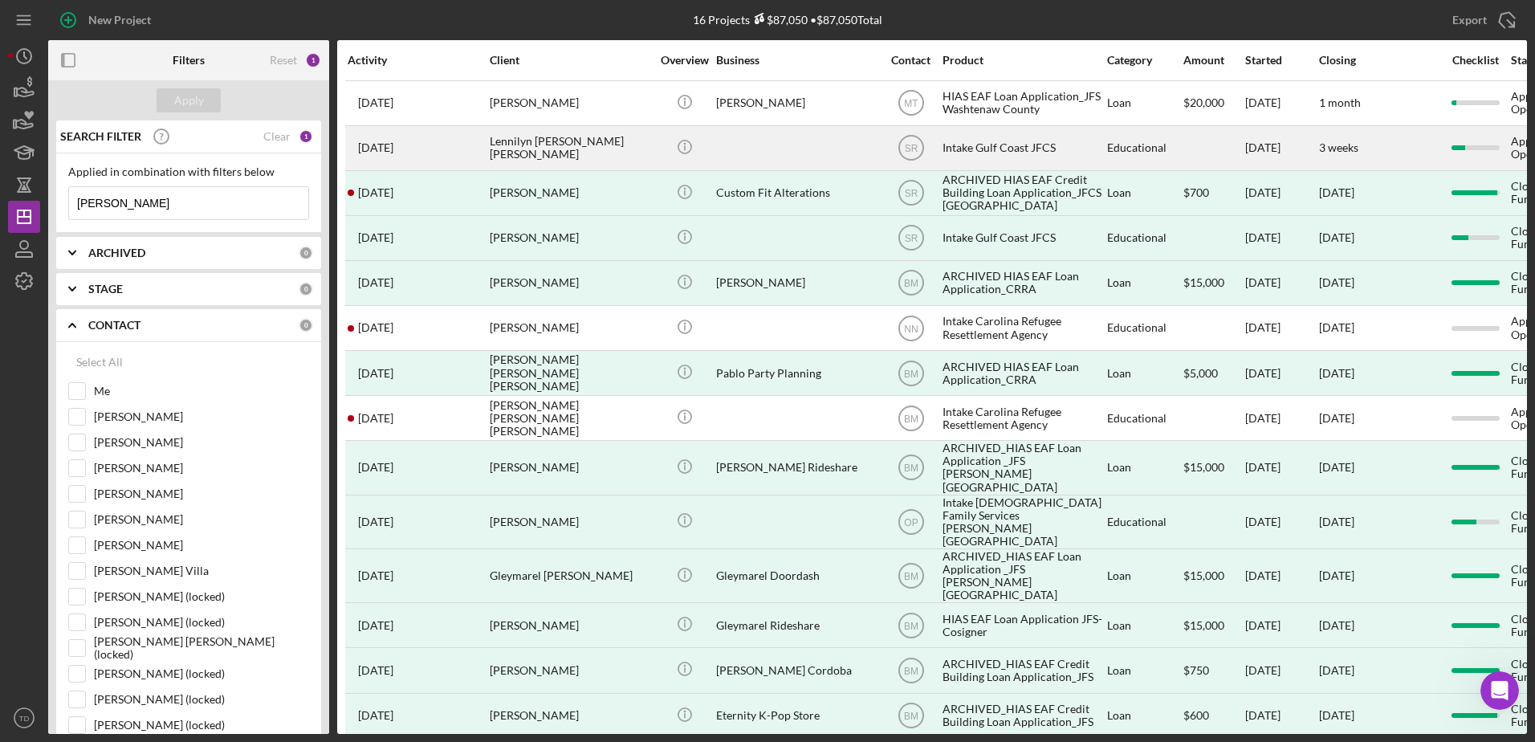
type input "lopez"
click at [548, 153] on div "Lennilyn Lopez de Munoz" at bounding box center [570, 148] width 161 height 43
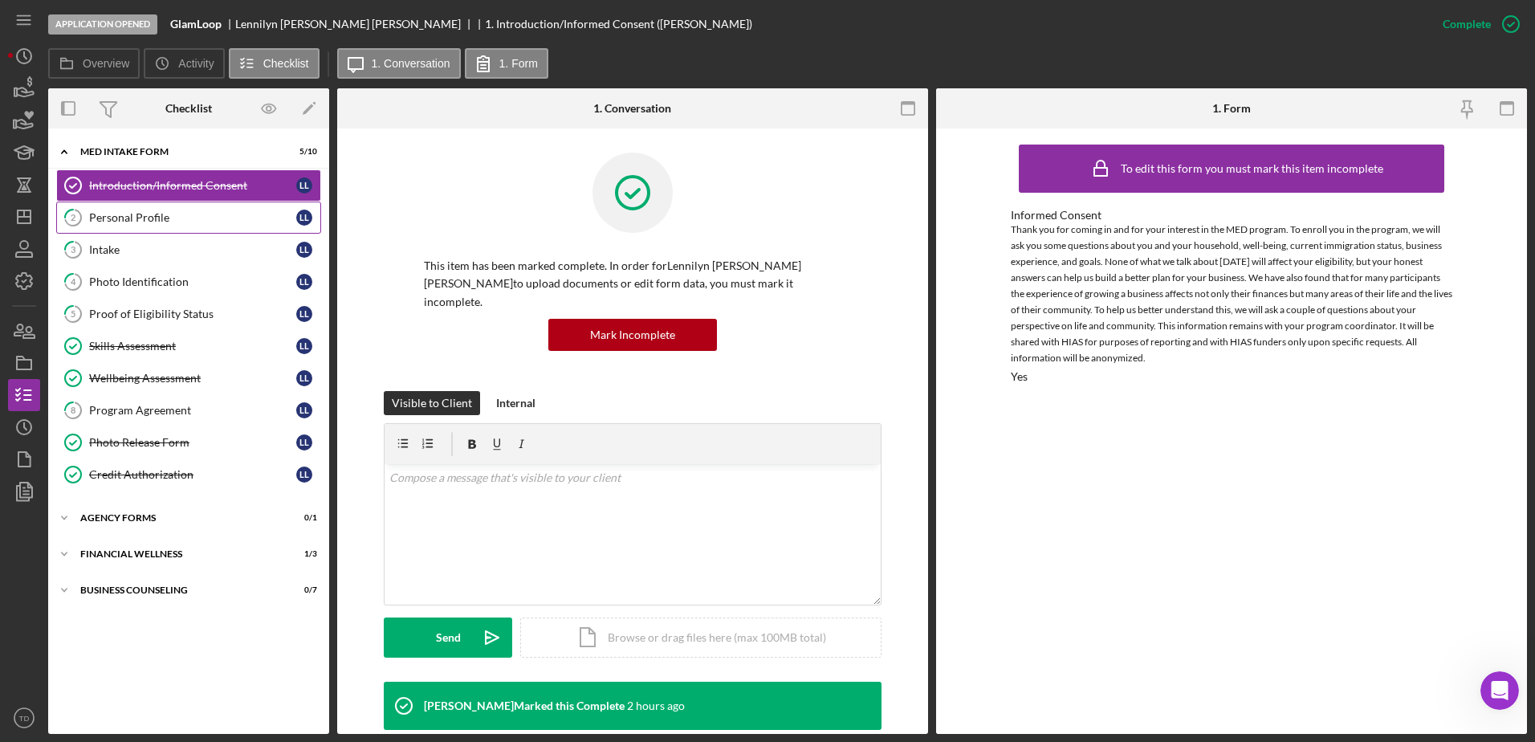
click at [178, 216] on div "Personal Profile" at bounding box center [192, 217] width 207 height 13
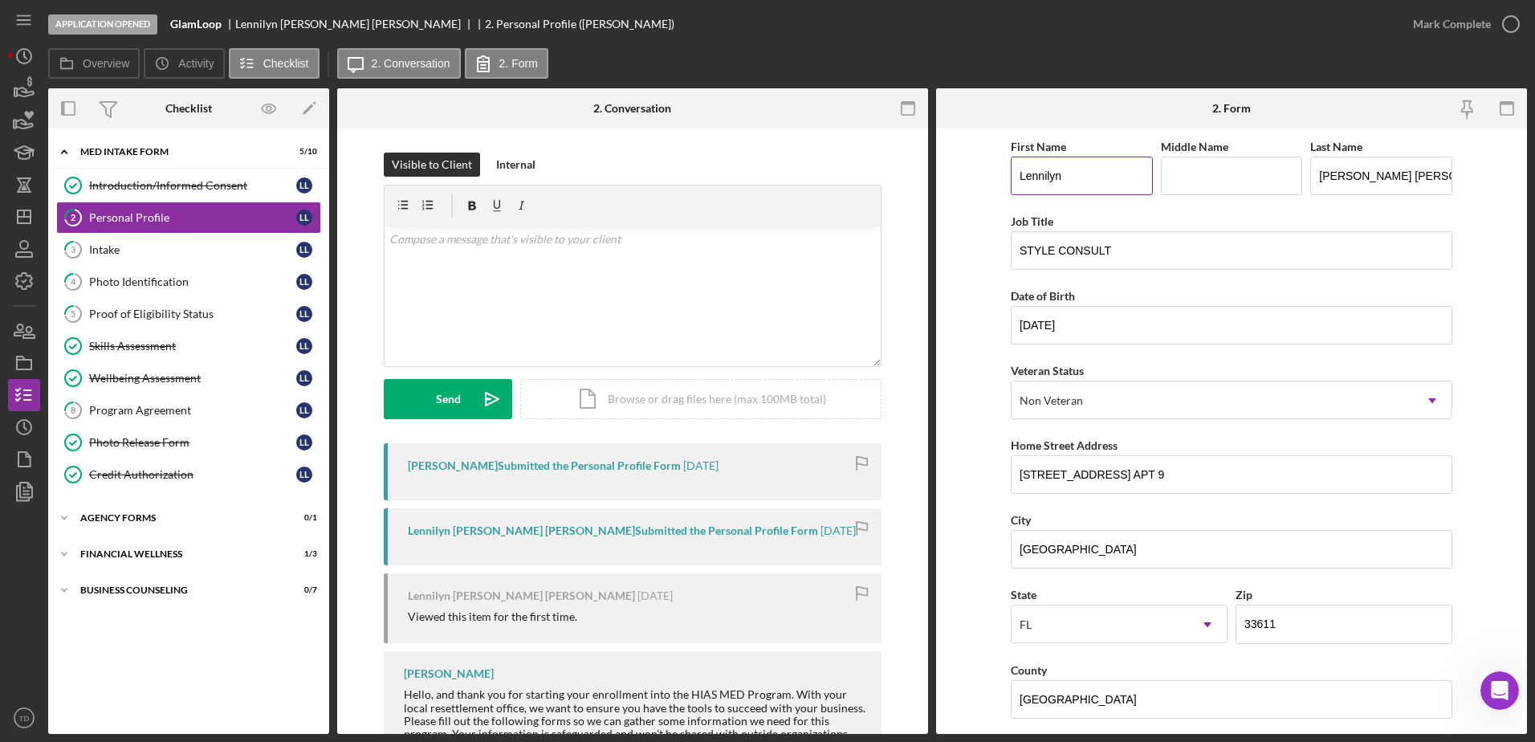
click at [1021, 178] on input "Lennilyn" at bounding box center [1082, 176] width 142 height 39
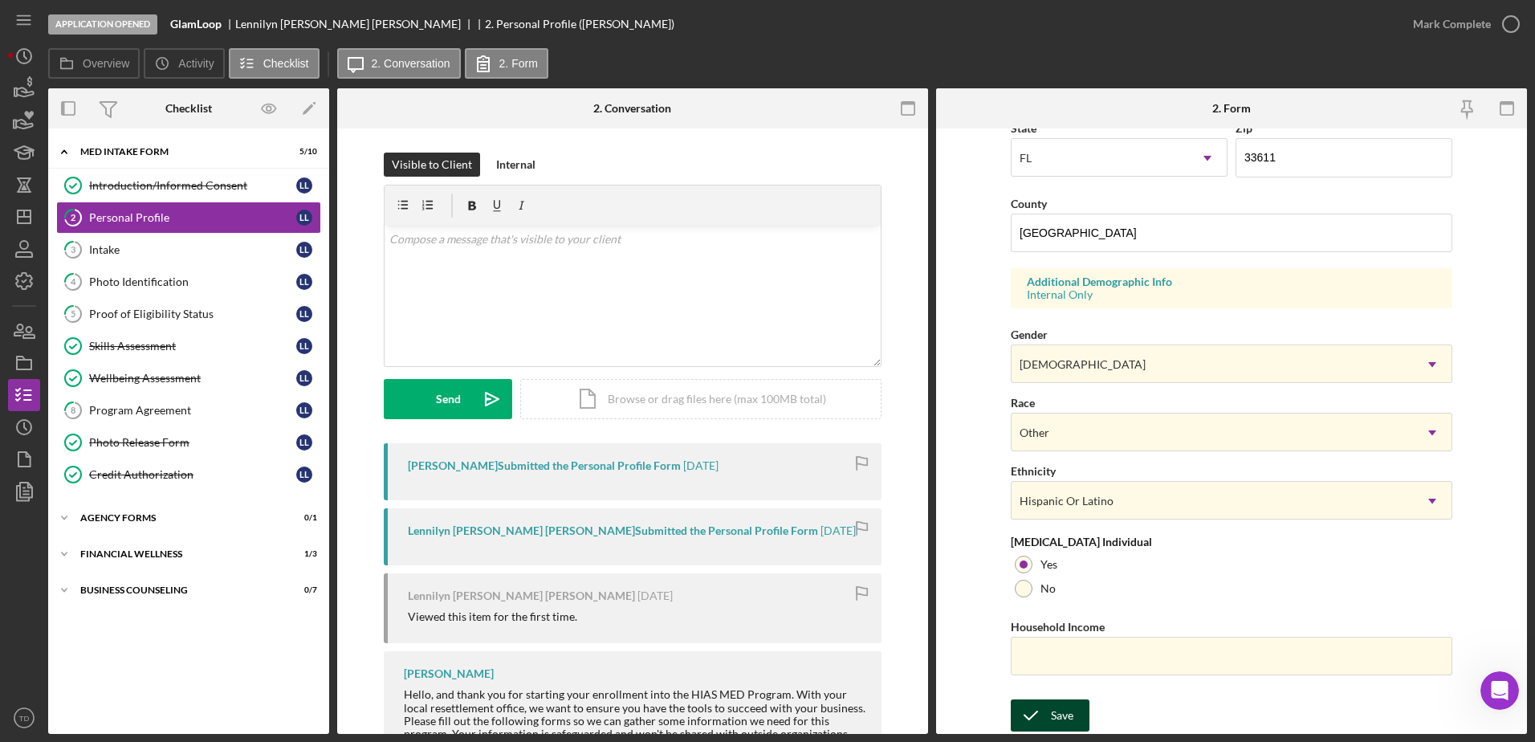
click at [1069, 715] on div "Save" at bounding box center [1062, 715] width 22 height 32
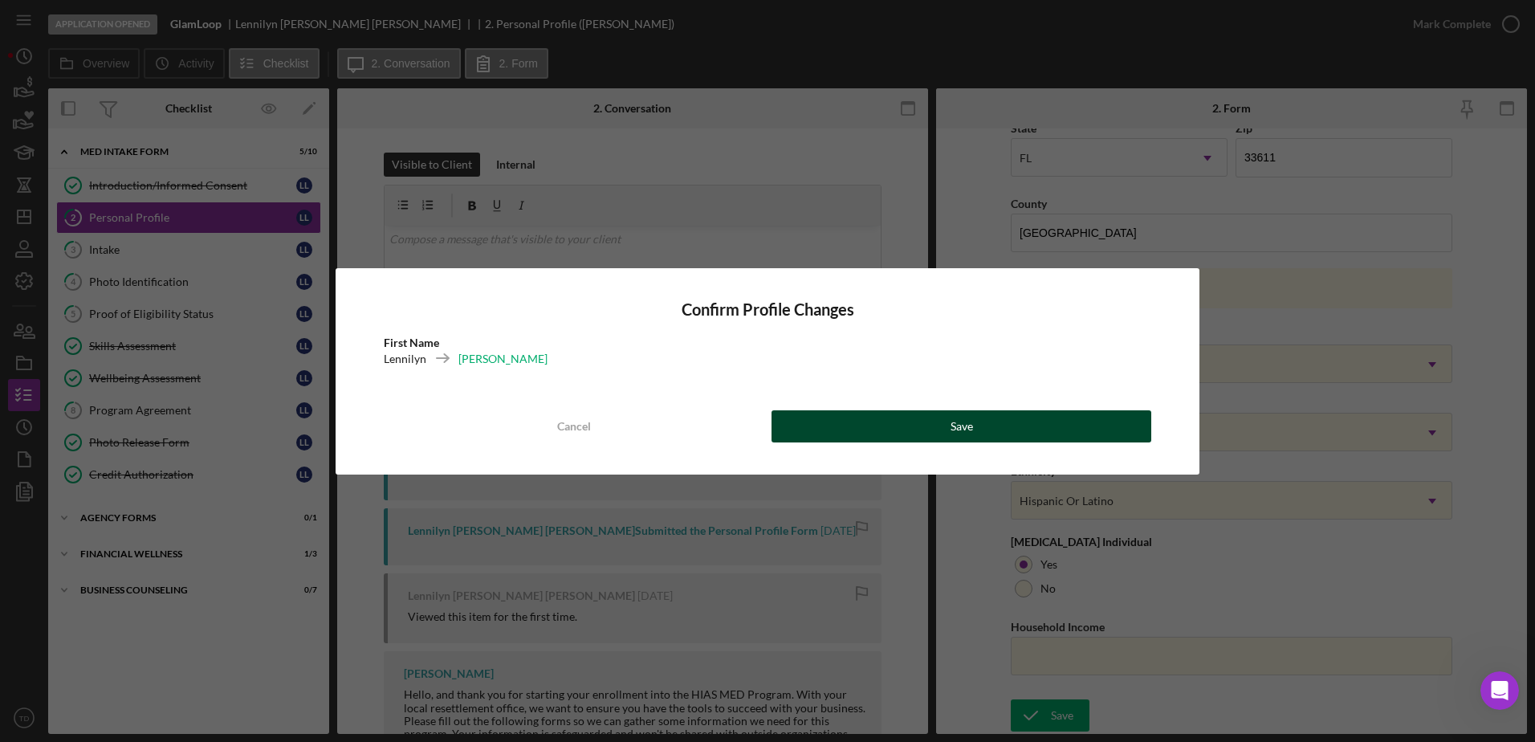
click at [975, 430] on button "Save" at bounding box center [961, 426] width 380 height 32
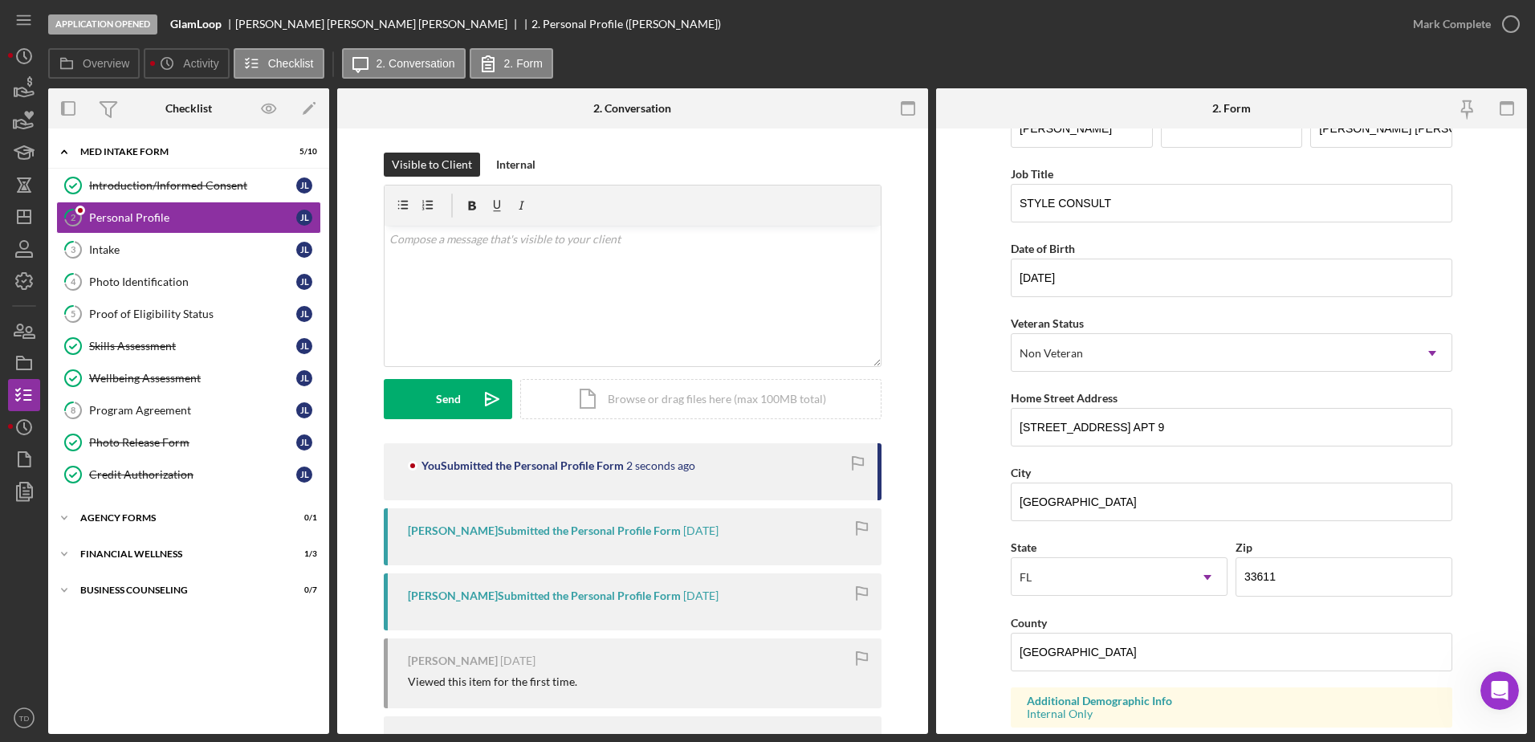
scroll to position [0, 0]
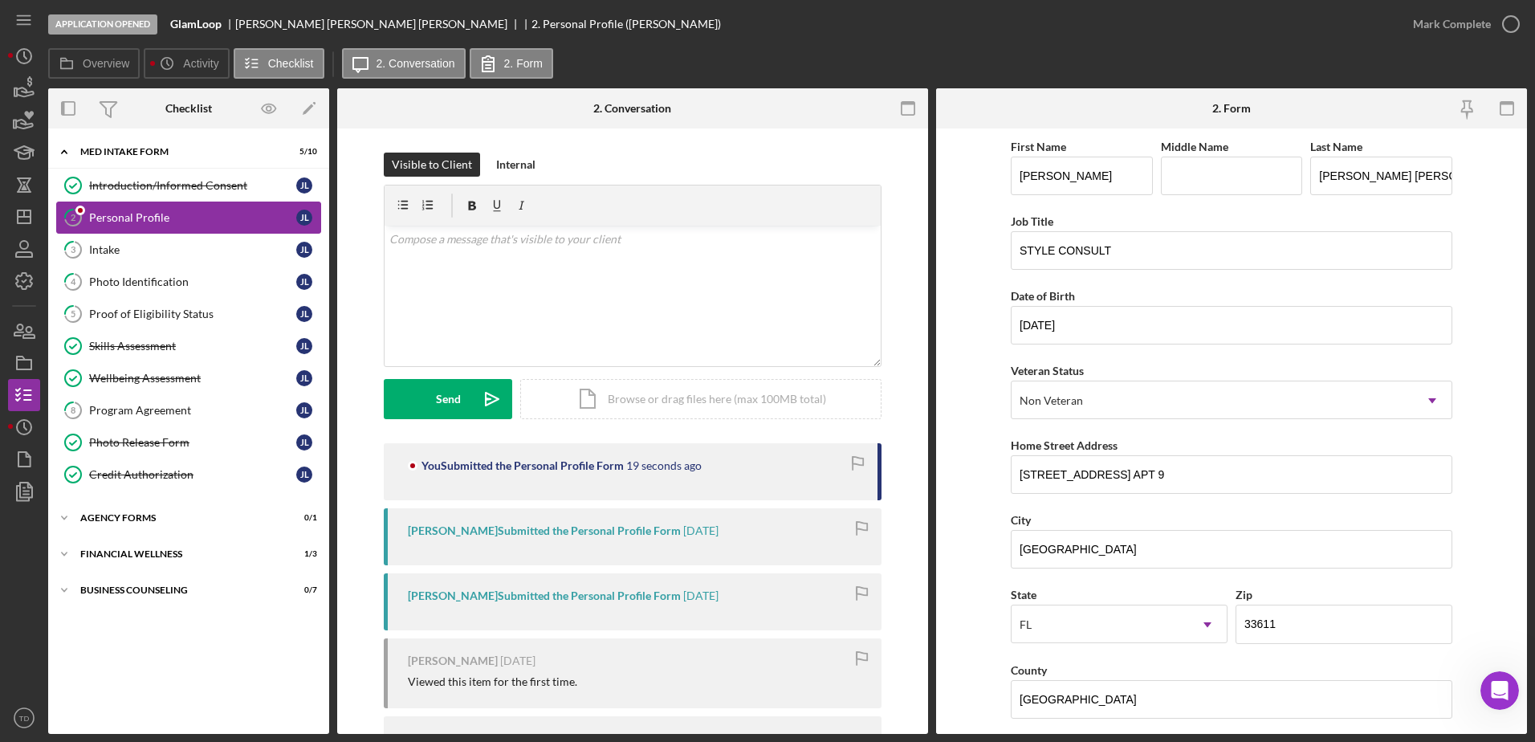
click at [150, 220] on div "Personal Profile" at bounding box center [192, 217] width 207 height 13
click at [1087, 169] on input "Jennilyn" at bounding box center [1082, 176] width 142 height 39
click at [1427, 172] on input "Lopez de Munoz" at bounding box center [1381, 176] width 142 height 39
click at [1278, 266] on input "STYLE CONSULT" at bounding box center [1231, 250] width 441 height 39
click at [1220, 335] on input "07/31/1974" at bounding box center [1231, 325] width 441 height 39
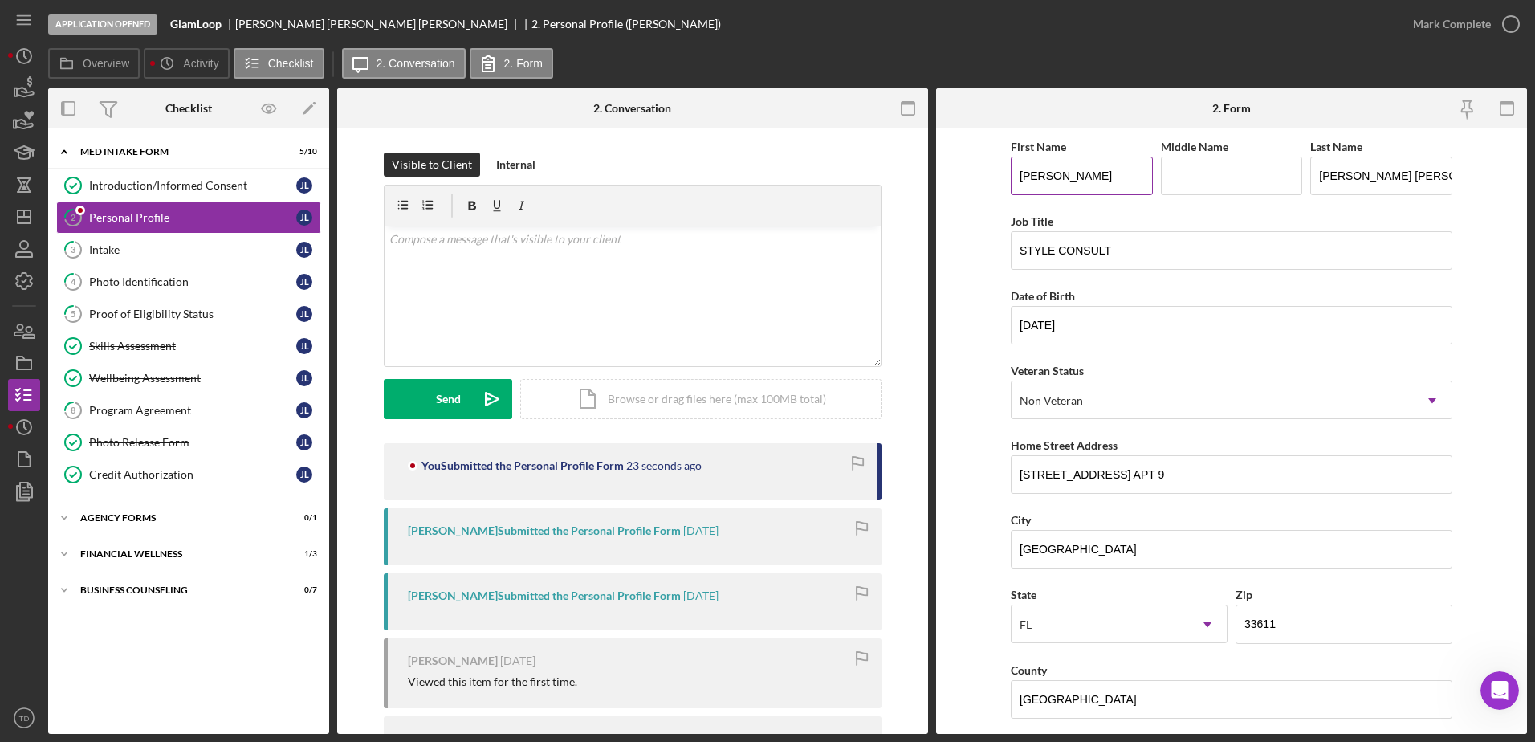
click at [1021, 175] on input "Jennilyn" at bounding box center [1082, 176] width 142 height 39
click at [1174, 479] on input "3730 W TYSON AVE. APT 9" at bounding box center [1231, 474] width 441 height 39
click at [1022, 178] on input "Jennilyn" at bounding box center [1082, 176] width 142 height 39
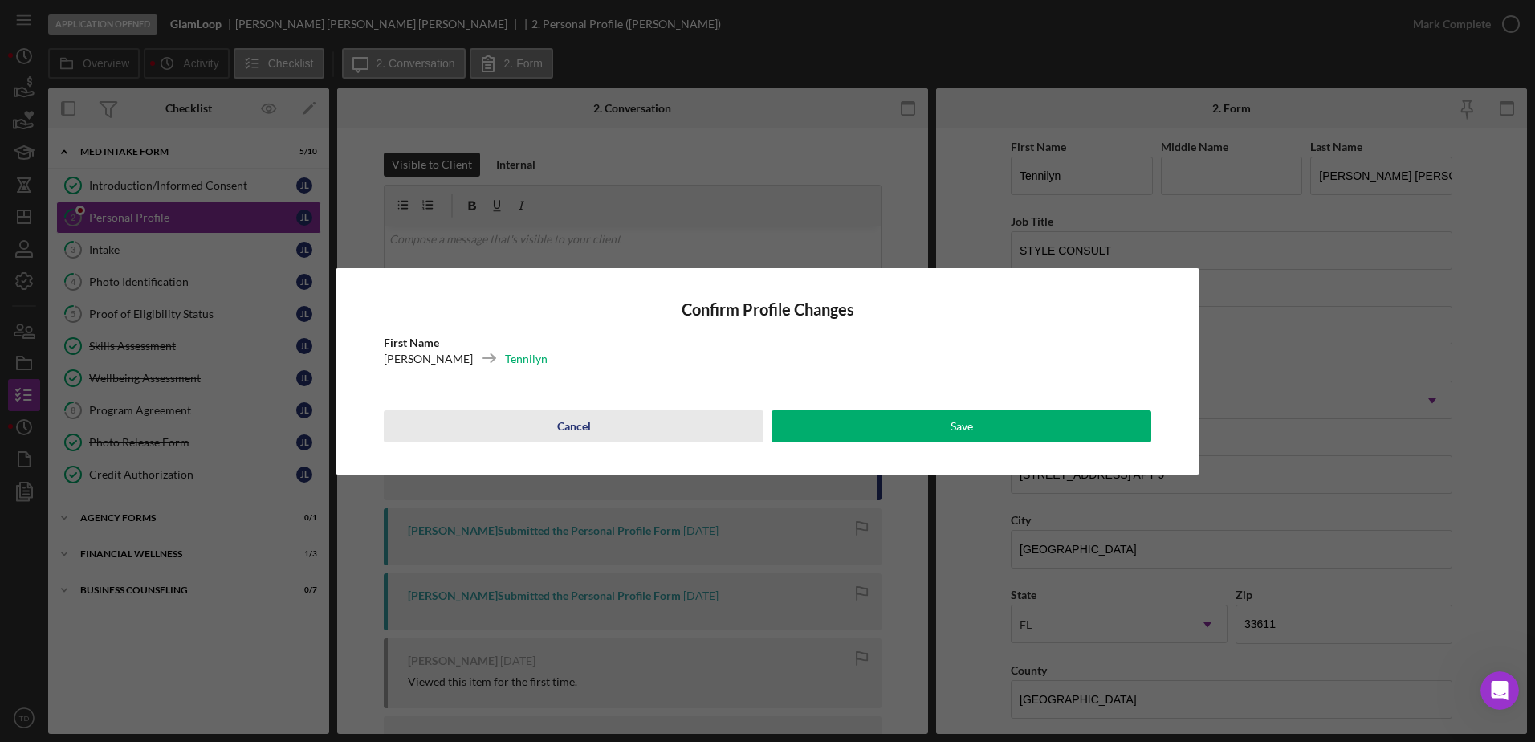
click at [584, 427] on div "Cancel" at bounding box center [574, 426] width 34 height 32
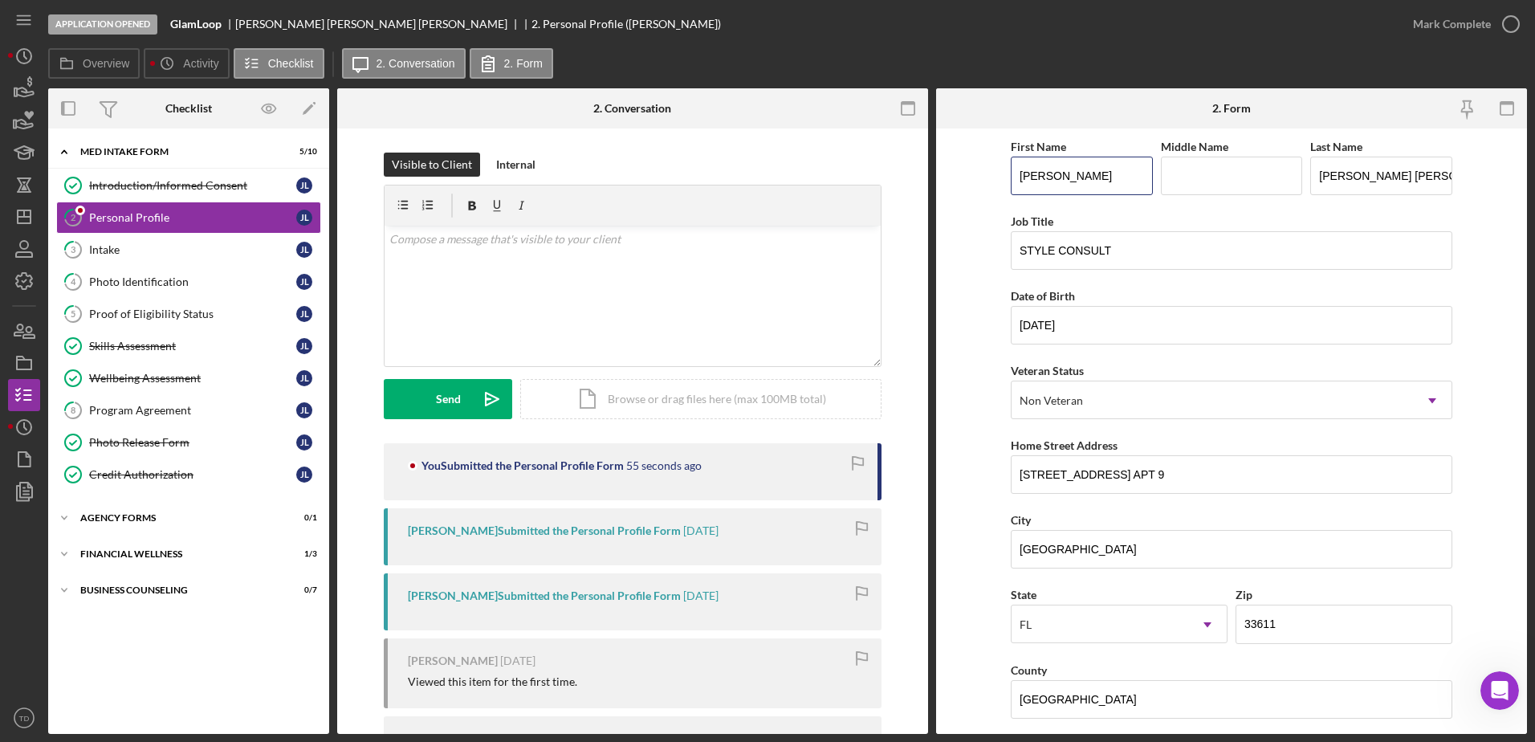
type input "Jennilyn"
click at [974, 207] on form "First Name Jennilyn Middle Name Last Name Lopez de Munoz Job Title STYLE CONSUL…" at bounding box center [1231, 430] width 591 height 605
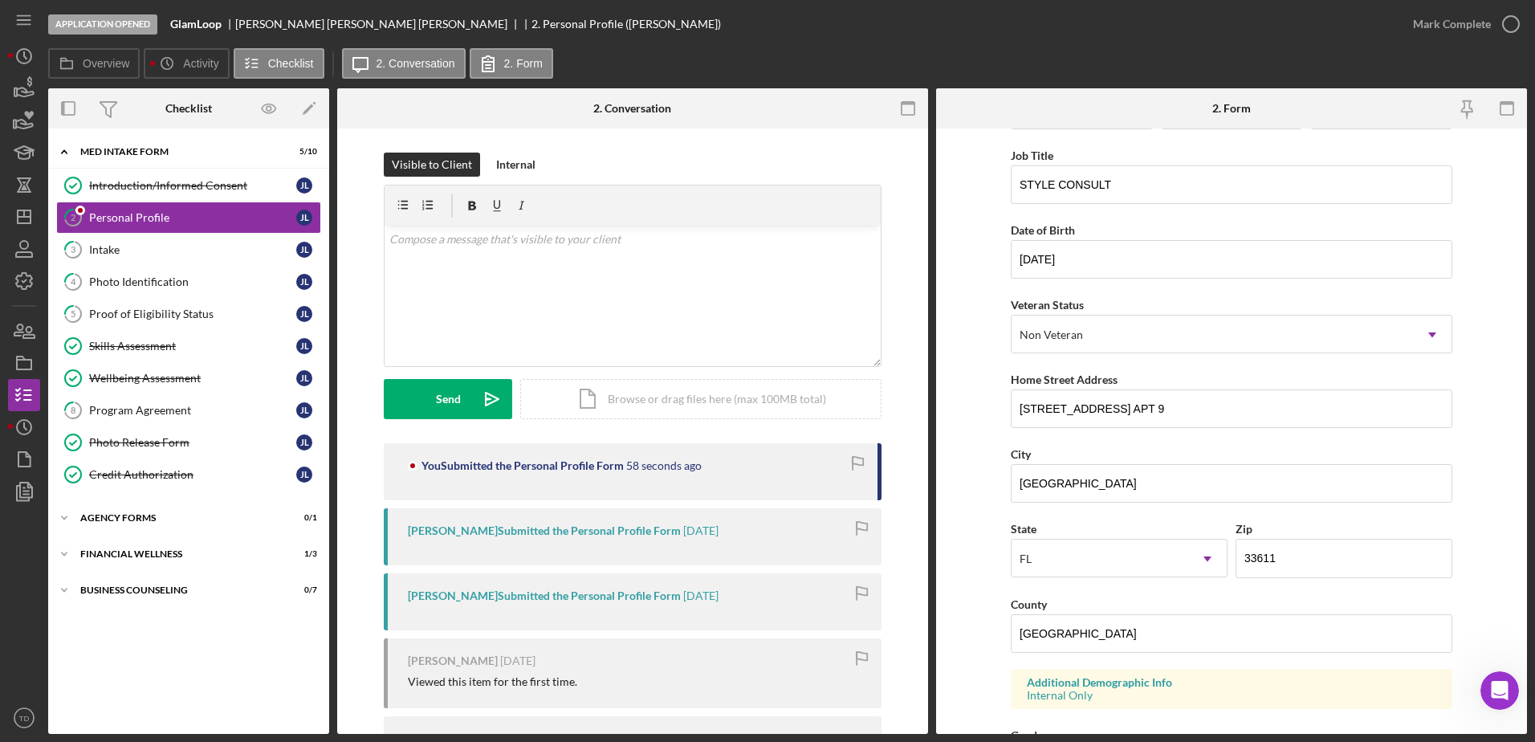
scroll to position [67, 0]
click at [21, 218] on icon "Icon/Dashboard" at bounding box center [24, 217] width 40 height 40
